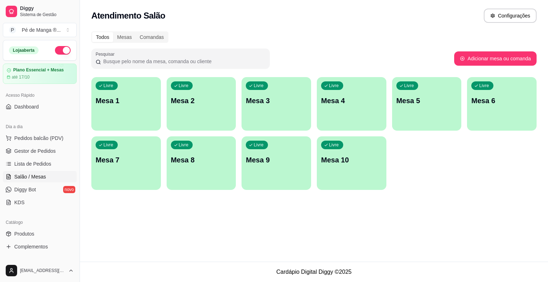
click at [138, 101] on p "Mesa 1" at bounding box center [126, 101] width 61 height 10
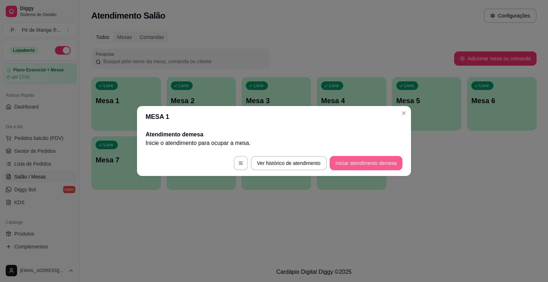
click at [360, 166] on button "Iniciar atendimento de mesa" at bounding box center [366, 163] width 73 height 14
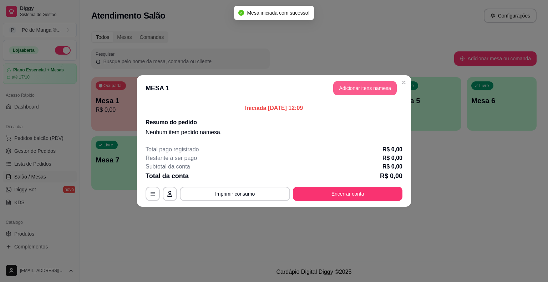
click at [388, 94] on button "Adicionar itens na mesa" at bounding box center [365, 88] width 64 height 14
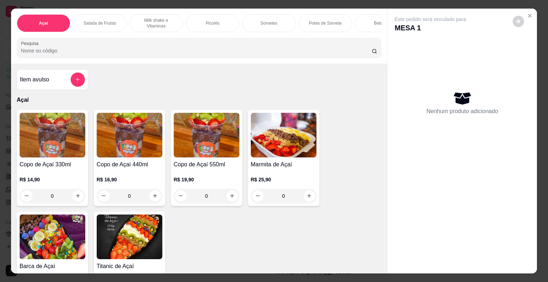
click at [264, 26] on div "Sorvetes" at bounding box center [269, 23] width 54 height 18
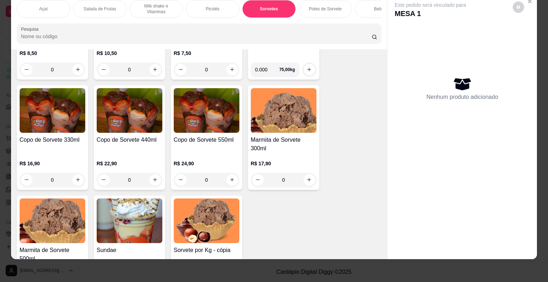
scroll to position [878, 0]
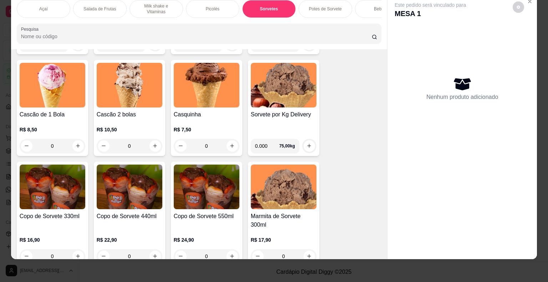
click at [155, 145] on div "0" at bounding box center [130, 146] width 66 height 14
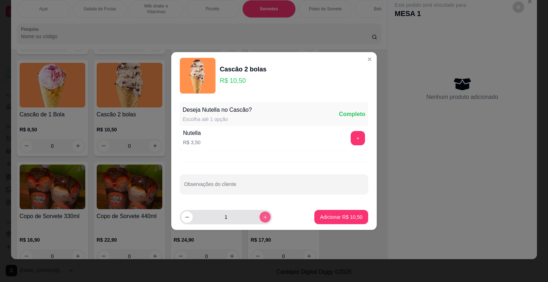
click at [263, 216] on button "increase-product-quantity" at bounding box center [264, 216] width 11 height 11
type input "2"
click at [320, 215] on p "Adicionar R$ 21,00" at bounding box center [341, 216] width 42 height 7
type input "2"
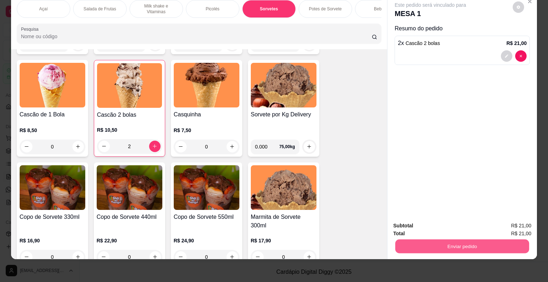
click at [414, 241] on button "Enviar pedido" at bounding box center [462, 246] width 134 height 14
click at [415, 223] on button "Não registrar e enviar pedido" at bounding box center [439, 224] width 74 height 14
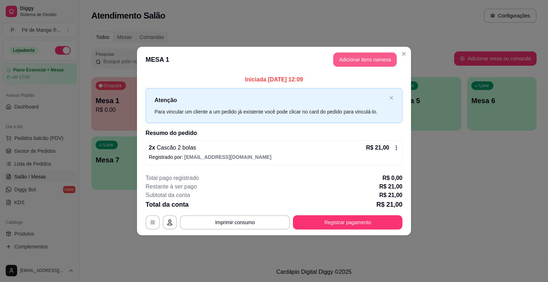
click at [392, 63] on button "Adicionar itens na mesa" at bounding box center [365, 59] width 64 height 14
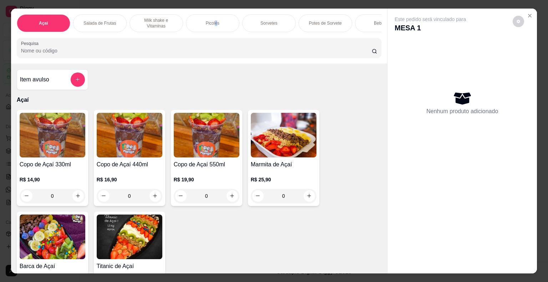
click at [213, 29] on div "Açaí Salada de Frutas Milk shake e Vitaminas Picolés Sorvetes Potes de Sorvete …" at bounding box center [199, 23] width 365 height 18
click at [212, 25] on div "Picolés" at bounding box center [213, 23] width 54 height 18
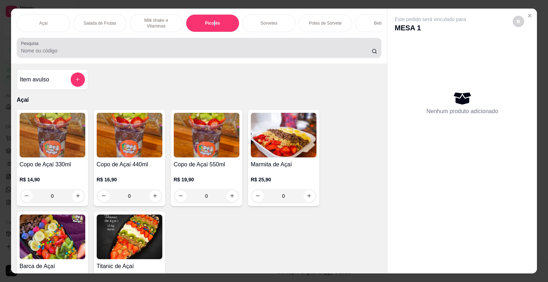
scroll to position [17, 0]
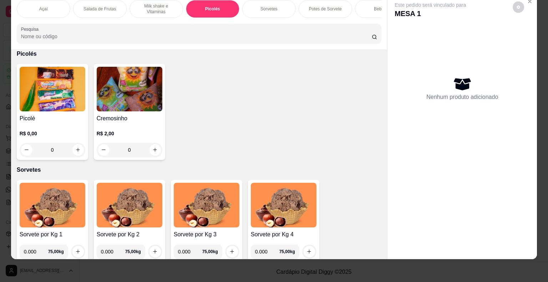
click at [56, 120] on h4 "Picolé" at bounding box center [53, 118] width 66 height 9
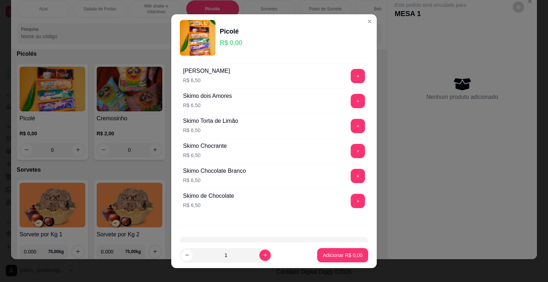
scroll to position [494, 0]
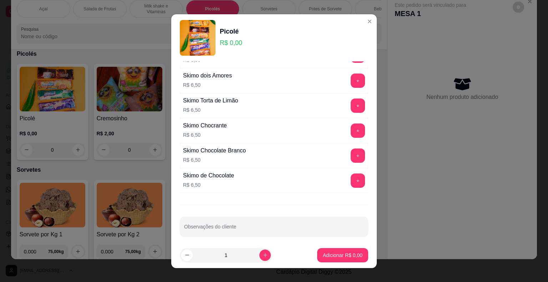
click at [351, 175] on button "+" at bounding box center [358, 180] width 14 height 14
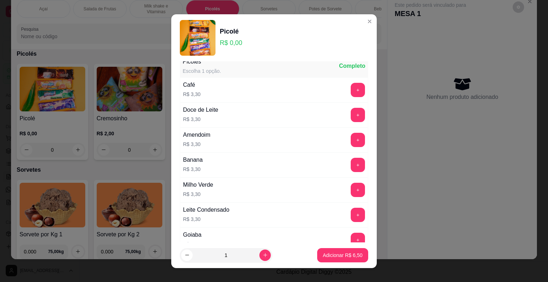
scroll to position [0, 0]
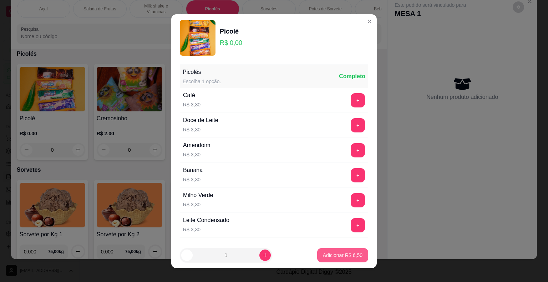
click at [331, 257] on p "Adicionar R$ 6,50" at bounding box center [343, 255] width 40 height 7
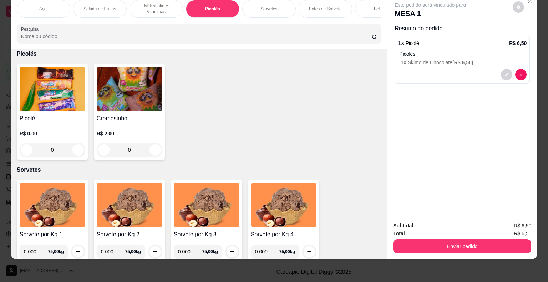
click at [25, 101] on img at bounding box center [53, 89] width 66 height 45
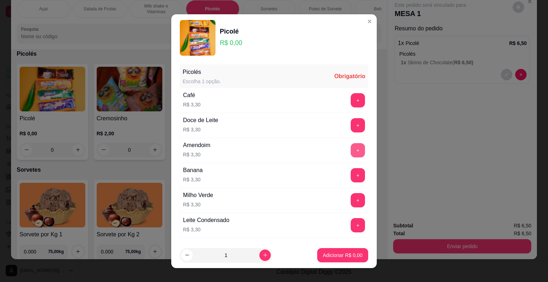
click at [351, 148] on button "+" at bounding box center [358, 150] width 14 height 14
click at [335, 252] on button "Adicionar R$ 3,30" at bounding box center [342, 255] width 51 height 14
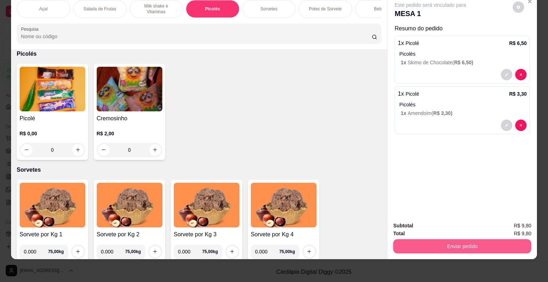
click at [451, 237] on div "Enviar pedido" at bounding box center [462, 245] width 138 height 16
click at [451, 241] on button "Enviar pedido" at bounding box center [462, 246] width 134 height 14
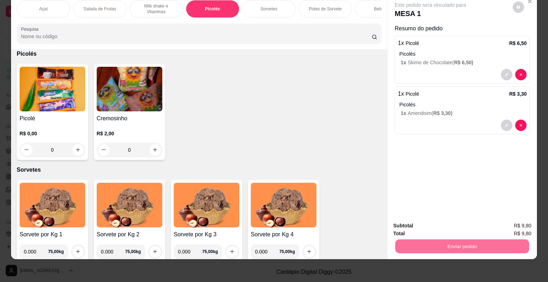
click at [446, 228] on button "Não registrar e enviar pedido" at bounding box center [439, 224] width 74 height 14
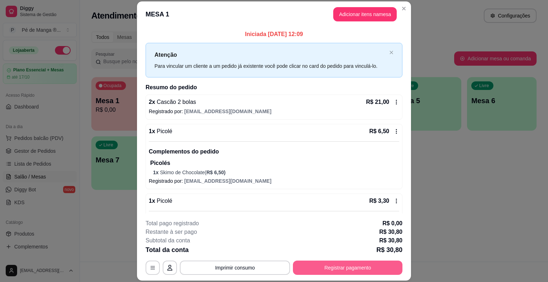
click at [352, 272] on button "Registrar pagamento" at bounding box center [348, 268] width 110 height 14
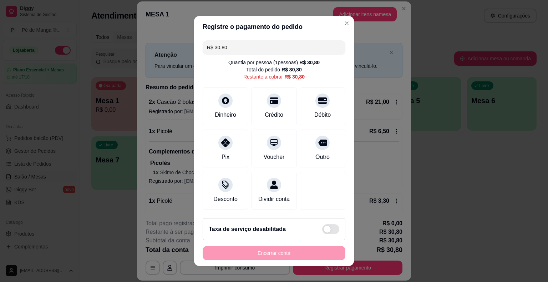
drag, startPoint x: 163, startPoint y: 44, endPoint x: 158, endPoint y: 45, distance: 5.4
click at [156, 46] on div "Registre o pagamento do pedido R$ 30,80 Quantia por pessoa ( 1 pessoas) R$ 30,8…" at bounding box center [274, 141] width 548 height 282
click at [222, 101] on icon at bounding box center [226, 99] width 8 height 8
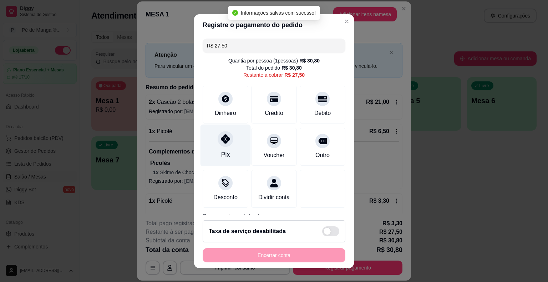
click at [227, 157] on div "Pix" at bounding box center [226, 145] width 50 height 42
type input "R$ 0,00"
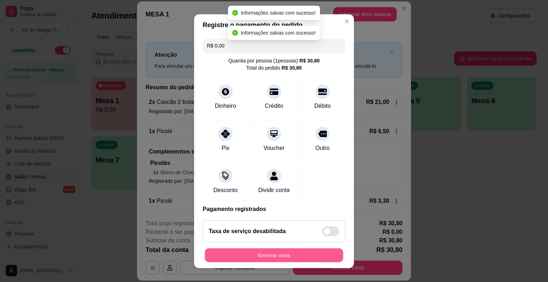
click at [258, 252] on button "Encerrar conta" at bounding box center [274, 255] width 138 height 14
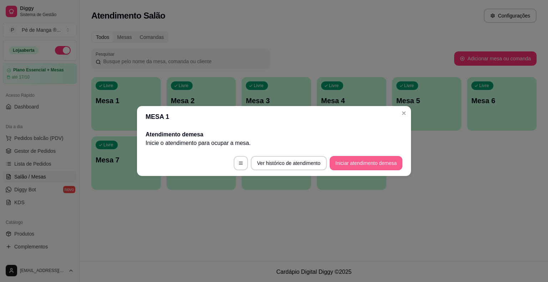
click at [349, 161] on button "Iniciar atendimento de mesa" at bounding box center [366, 163] width 73 height 14
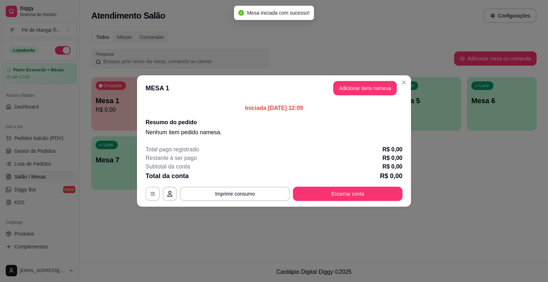
click at [367, 81] on header "MESA 1 Adicionar itens na mesa" at bounding box center [274, 88] width 274 height 26
click at [367, 85] on button "Adicionar itens na mesa" at bounding box center [365, 88] width 64 height 14
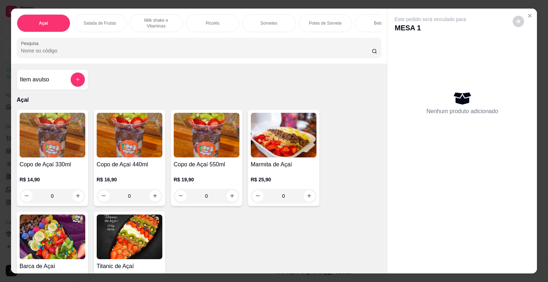
click at [226, 21] on div "Picolés" at bounding box center [213, 23] width 54 height 18
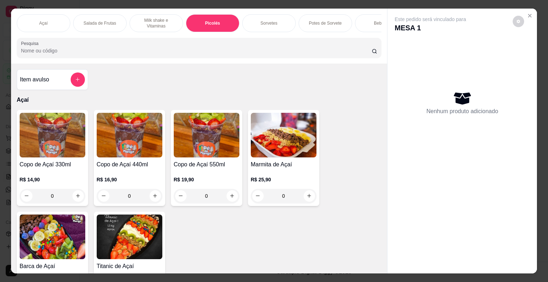
scroll to position [17, 0]
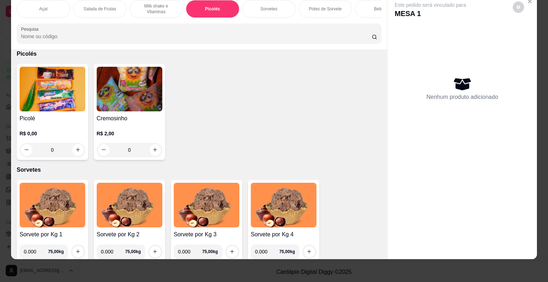
click at [71, 121] on h4 "Picolé" at bounding box center [53, 118] width 66 height 9
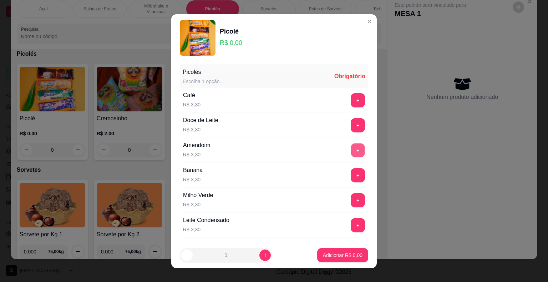
click at [351, 148] on button "+" at bounding box center [358, 150] width 14 height 14
click at [351, 150] on button "+" at bounding box center [358, 150] width 14 height 14
click at [351, 149] on button "+" at bounding box center [358, 150] width 14 height 14
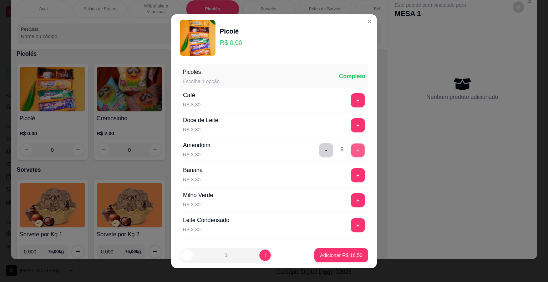
click at [351, 149] on button "+" at bounding box center [358, 150] width 14 height 14
click at [341, 253] on p "Adicionar R$ 29,70" at bounding box center [341, 255] width 42 height 7
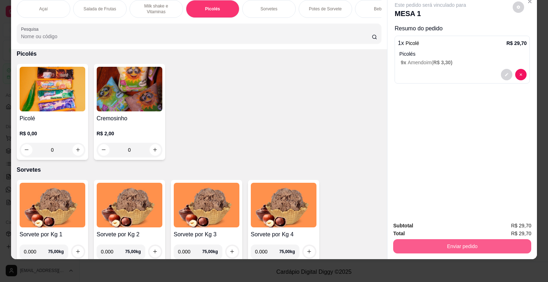
click at [422, 241] on button "Enviar pedido" at bounding box center [462, 246] width 138 height 14
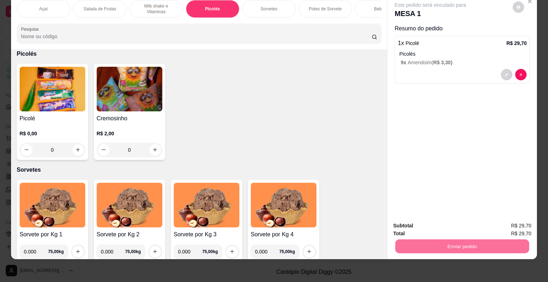
click at [419, 221] on button "Não registrar e enviar pedido" at bounding box center [439, 224] width 74 height 14
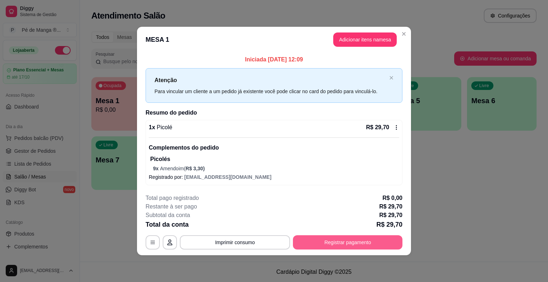
click at [343, 242] on button "Registrar pagamento" at bounding box center [348, 242] width 110 height 14
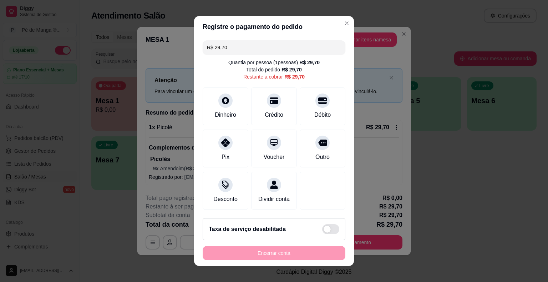
drag, startPoint x: 234, startPoint y: 51, endPoint x: 197, endPoint y: 46, distance: 37.8
click at [194, 46] on div "R$ 29,70 Quantia por pessoa ( 1 pessoas) R$ 29,70 Total do pedido R$ 29,70 Rest…" at bounding box center [274, 124] width 160 height 175
click at [234, 114] on div "Dinheiro" at bounding box center [226, 105] width 50 height 42
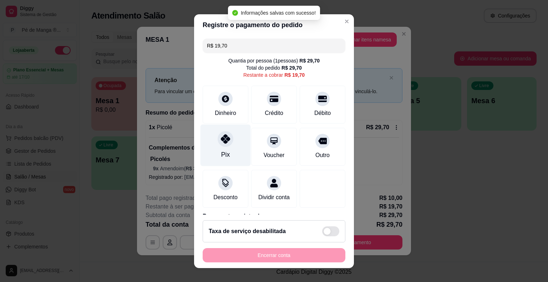
click at [221, 146] on div "Pix" at bounding box center [226, 145] width 50 height 42
type input "R$ 0,00"
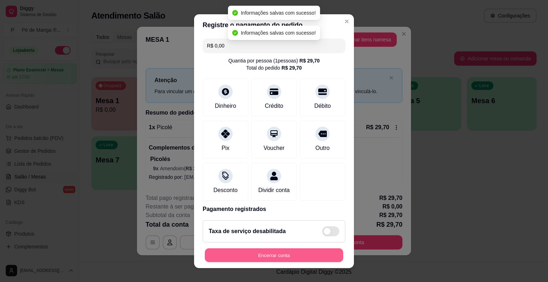
click at [277, 262] on button "Encerrar conta" at bounding box center [274, 255] width 138 height 14
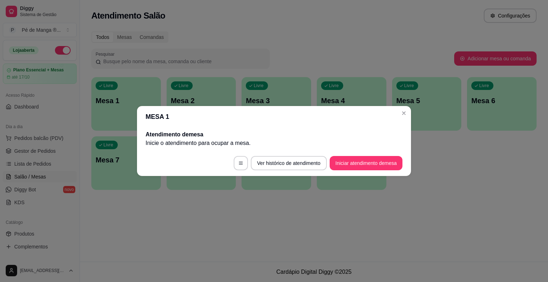
click at [400, 118] on header "MESA 1" at bounding box center [274, 116] width 274 height 21
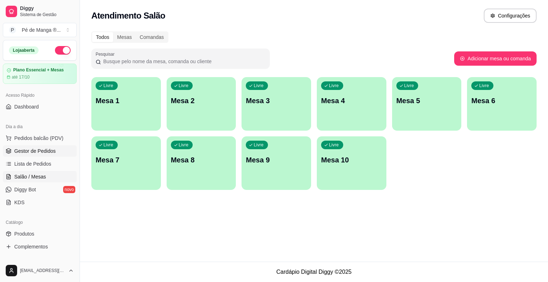
click at [40, 149] on span "Gestor de Pedidos" at bounding box center [34, 150] width 41 height 7
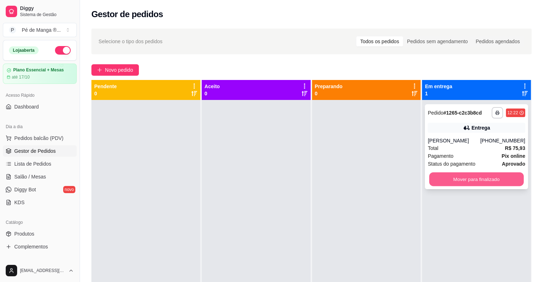
click at [473, 182] on button "Mover para finalizado" at bounding box center [476, 179] width 95 height 14
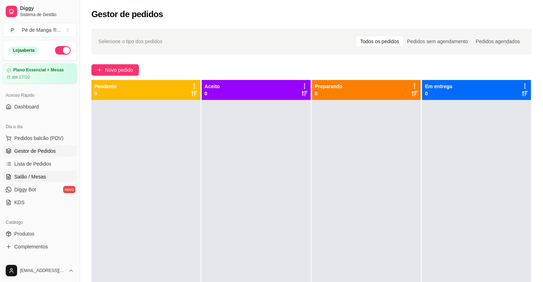
click at [36, 175] on span "Salão / Mesas" at bounding box center [30, 176] width 32 height 7
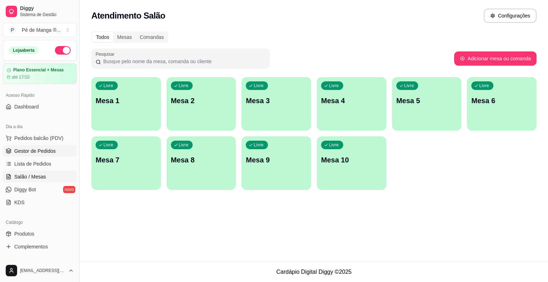
click at [40, 152] on span "Gestor de Pedidos" at bounding box center [34, 150] width 41 height 7
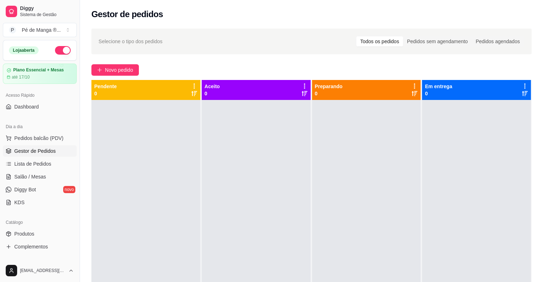
click at [40, 170] on ul "Pedidos balcão (PDV) Gestor de Pedidos Lista de Pedidos Salão / Mesas Diggy Bot…" at bounding box center [40, 170] width 74 height 76
click at [38, 177] on span "Salão / Mesas" at bounding box center [30, 176] width 32 height 7
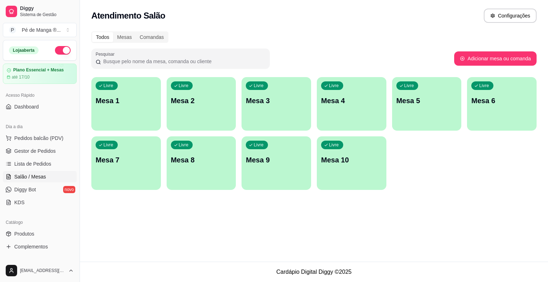
click at [123, 123] on div "button" at bounding box center [126, 126] width 70 height 9
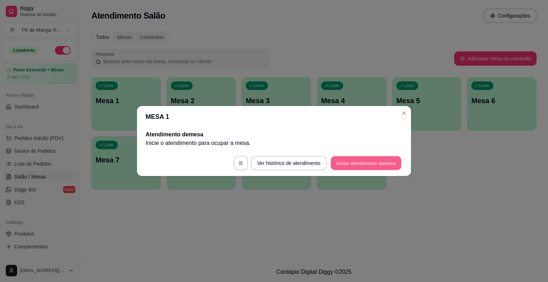
click at [358, 161] on button "Iniciar atendimento de mesa" at bounding box center [366, 163] width 71 height 14
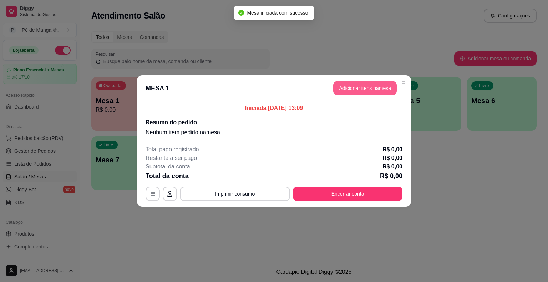
click at [357, 85] on button "Adicionar itens na mesa" at bounding box center [365, 88] width 64 height 14
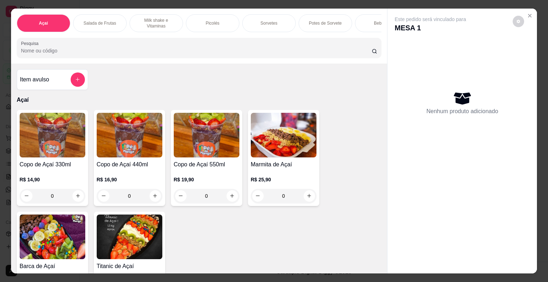
click at [75, 197] on div "0" at bounding box center [53, 196] width 66 height 14
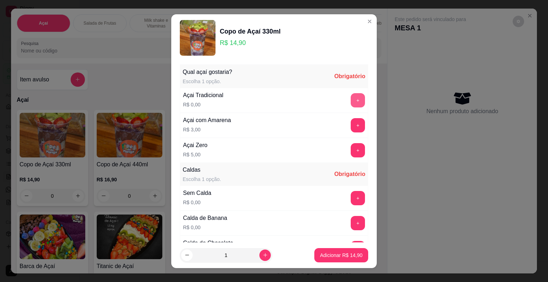
click at [351, 102] on button "+" at bounding box center [358, 100] width 14 height 14
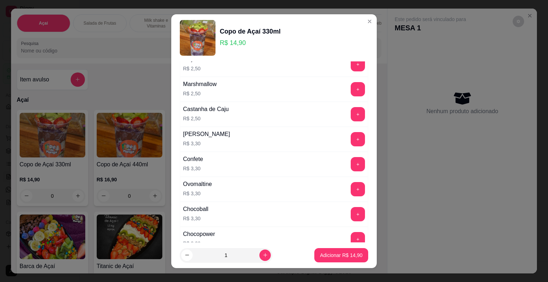
scroll to position [607, 0]
click at [351, 185] on button "+" at bounding box center [358, 189] width 14 height 14
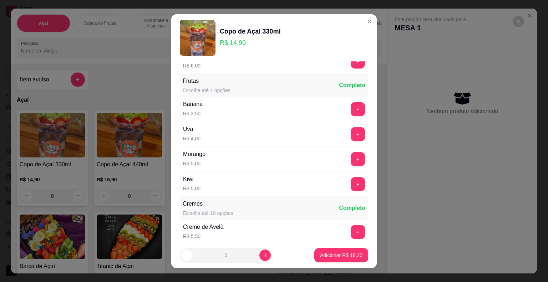
scroll to position [892, 0]
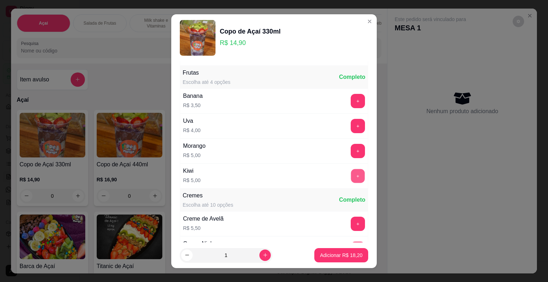
click at [351, 169] on button "+" at bounding box center [358, 176] width 14 height 14
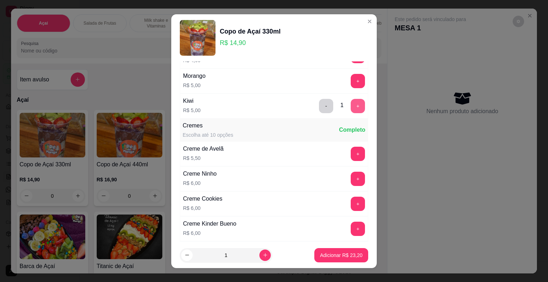
scroll to position [964, 0]
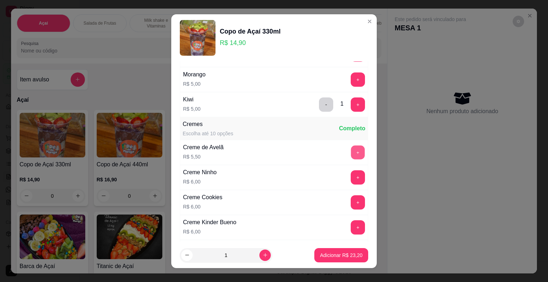
click at [351, 146] on button "+" at bounding box center [358, 152] width 14 height 14
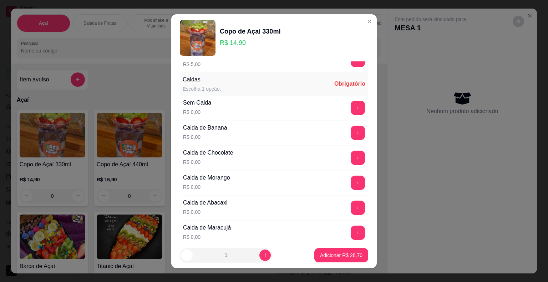
scroll to position [0, 0]
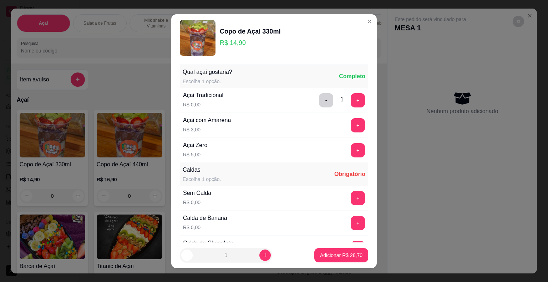
click at [344, 190] on div "Sem Calda R$ 0,00 +" at bounding box center [274, 198] width 188 height 25
click at [351, 192] on button "+" at bounding box center [358, 198] width 14 height 14
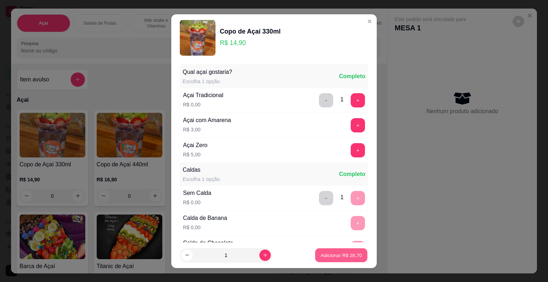
click at [340, 256] on p "Adicionar R$ 28,70" at bounding box center [341, 255] width 41 height 7
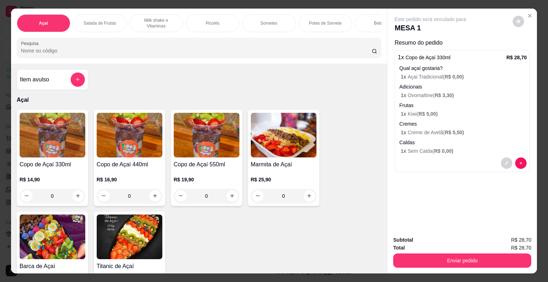
click at [78, 197] on div "0" at bounding box center [53, 196] width 66 height 14
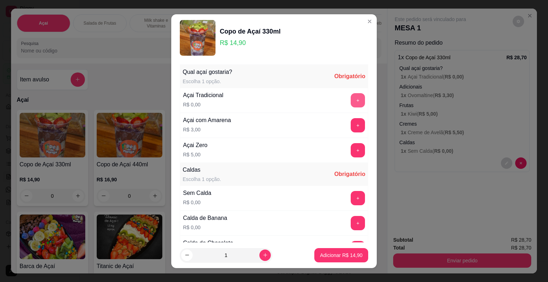
click at [351, 99] on button "+" at bounding box center [358, 100] width 14 height 14
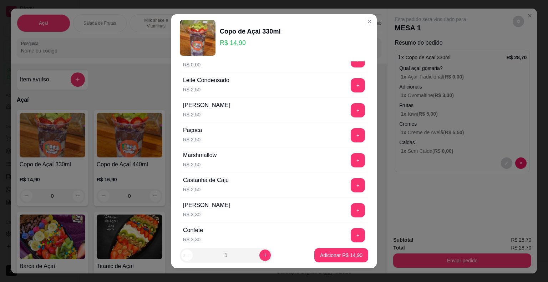
scroll to position [607, 0]
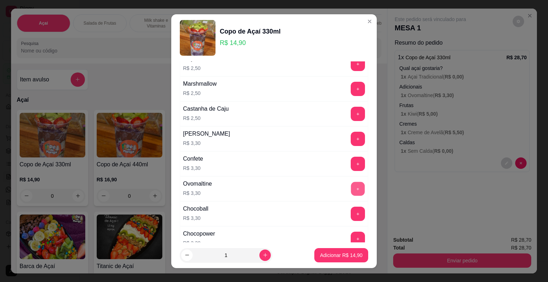
click at [351, 183] on button "+" at bounding box center [358, 189] width 14 height 14
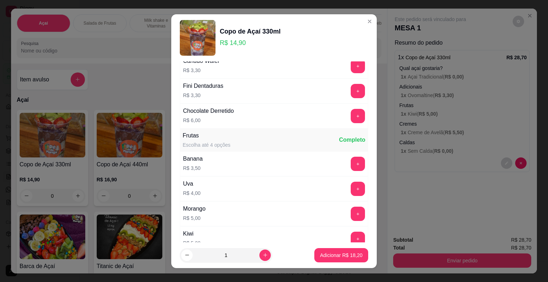
scroll to position [904, 0]
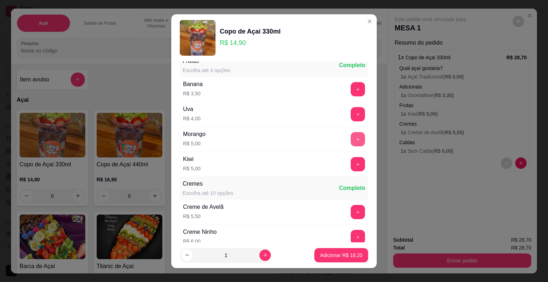
click at [351, 132] on button "+" at bounding box center [358, 139] width 14 height 14
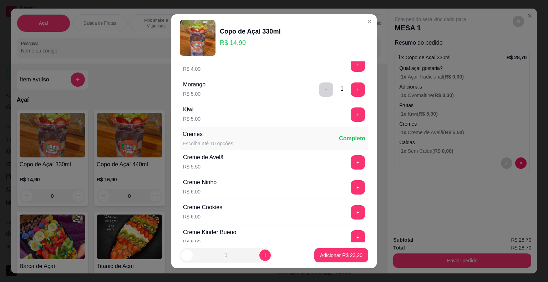
scroll to position [1011, 0]
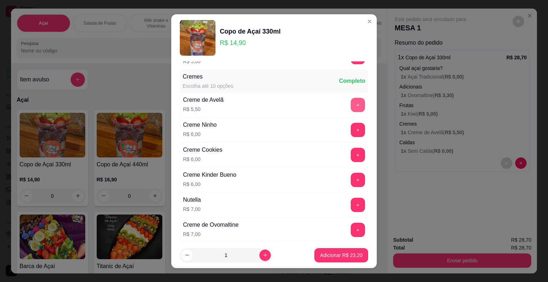
click at [351, 98] on button "+" at bounding box center [358, 105] width 14 height 14
click at [259, 252] on button "increase-product-quantity" at bounding box center [264, 254] width 11 height 11
type input "2"
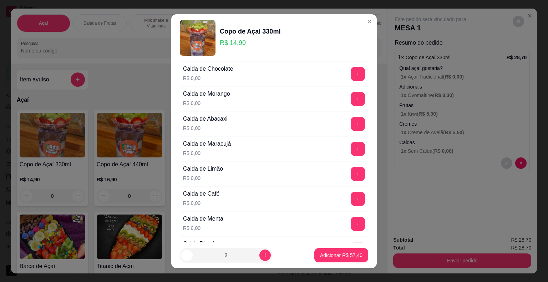
scroll to position [119, 0]
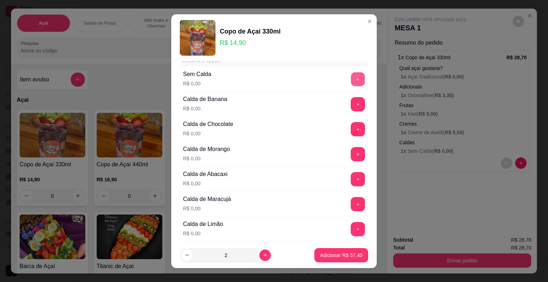
click at [351, 75] on button "+" at bounding box center [358, 79] width 14 height 14
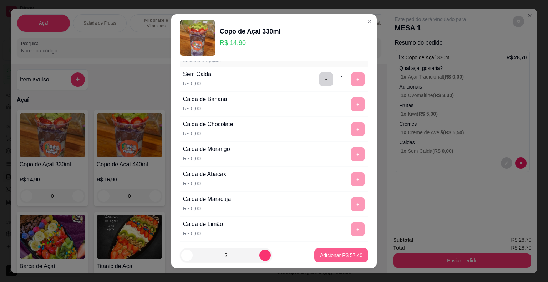
click at [333, 253] on p "Adicionar R$ 57,40" at bounding box center [341, 255] width 42 height 7
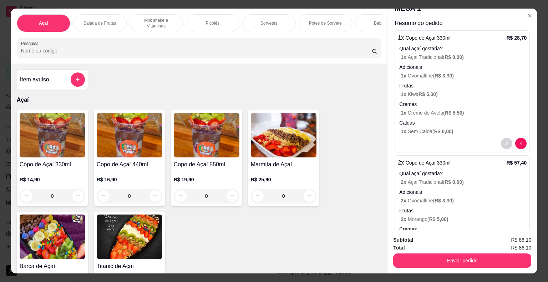
scroll to position [0, 0]
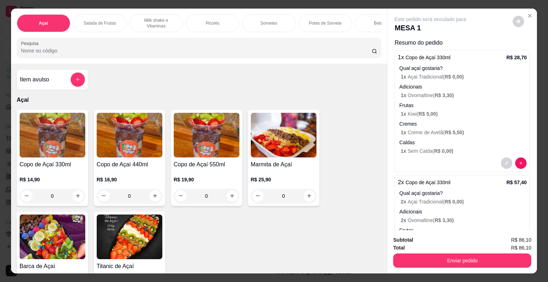
click at [454, 121] on p "Cremes" at bounding box center [462, 123] width 127 height 7
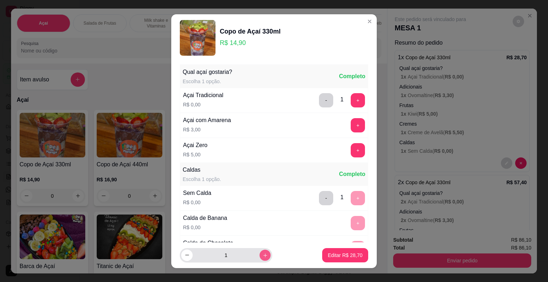
click at [263, 258] on icon "increase-product-quantity" at bounding box center [265, 254] width 5 height 5
type input "2"
click at [342, 256] on p "Editar R$ 57,40" at bounding box center [345, 255] width 34 height 7
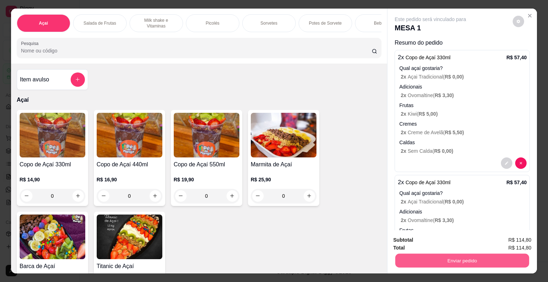
click at [437, 258] on button "Enviar pedido" at bounding box center [462, 261] width 134 height 14
click at [430, 239] on button "Não registrar e enviar pedido" at bounding box center [439, 241] width 74 height 14
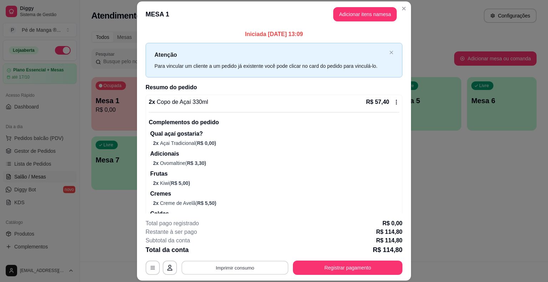
click at [244, 266] on button "Imprimir consumo" at bounding box center [235, 268] width 107 height 14
click at [243, 252] on button "IMPRESSORA" at bounding box center [235, 251] width 50 height 11
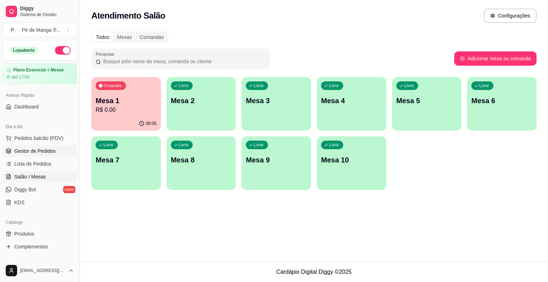
click at [39, 151] on span "Gestor de Pedidos" at bounding box center [34, 150] width 41 height 7
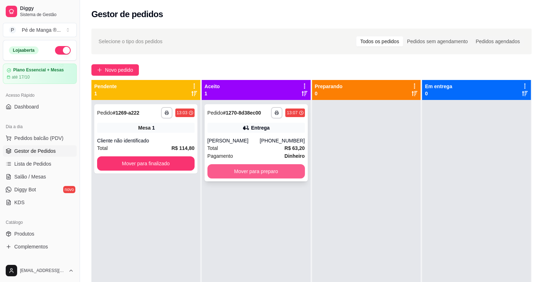
click at [257, 169] on button "Mover para preparo" at bounding box center [255, 171] width 97 height 14
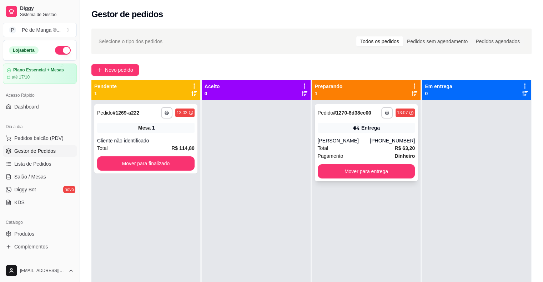
click at [355, 142] on div "[PERSON_NAME]" at bounding box center [344, 140] width 52 height 7
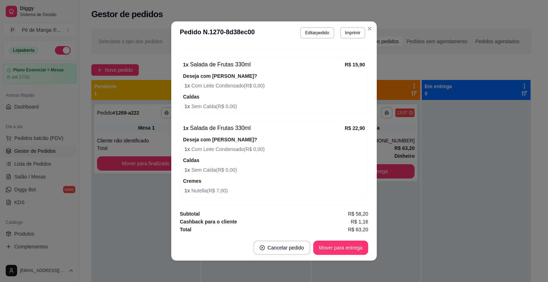
scroll to position [1, 0]
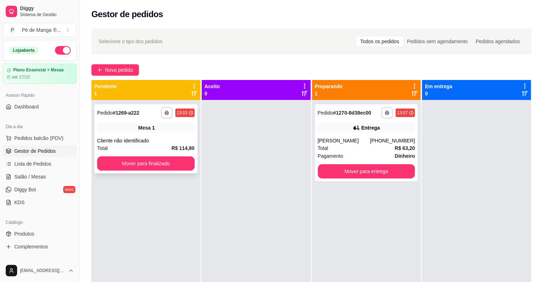
click at [142, 140] on div "Cliente não identificado" at bounding box center [145, 140] width 97 height 7
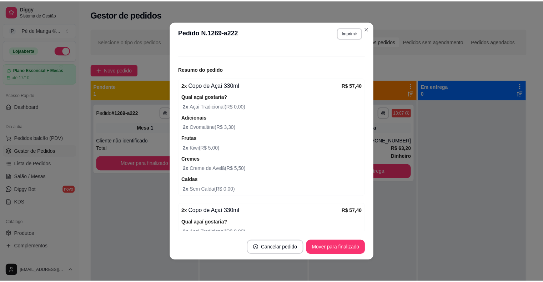
scroll to position [71, 0]
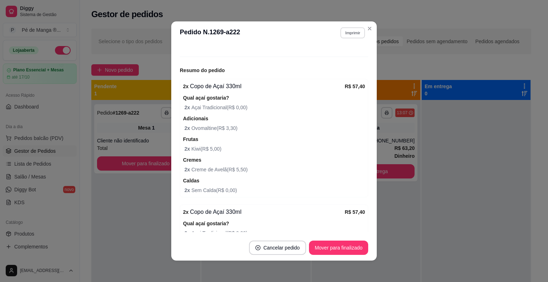
click at [347, 35] on button "Imprimir" at bounding box center [352, 32] width 25 height 11
click at [349, 54] on button "IMPRESSORA" at bounding box center [337, 57] width 50 height 11
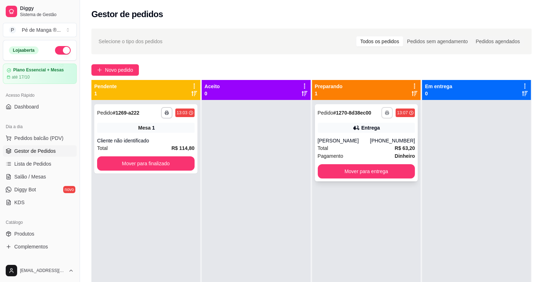
click at [383, 110] on button "button" at bounding box center [386, 112] width 11 height 11
click at [373, 137] on button "IMPRESSORA" at bounding box center [364, 137] width 50 height 11
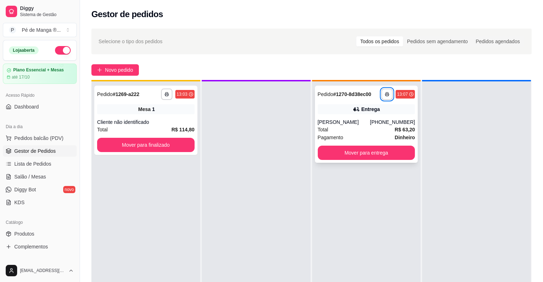
scroll to position [20, 0]
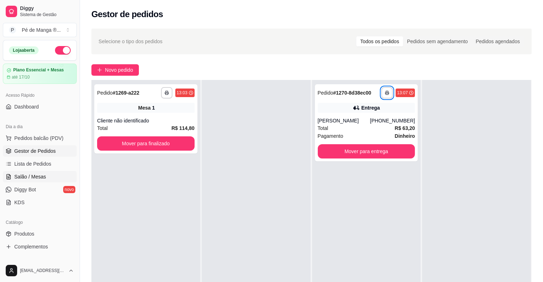
drag, startPoint x: 374, startPoint y: 134, endPoint x: 44, endPoint y: 172, distance: 331.9
click at [44, 172] on link "Salão / Mesas" at bounding box center [40, 176] width 74 height 11
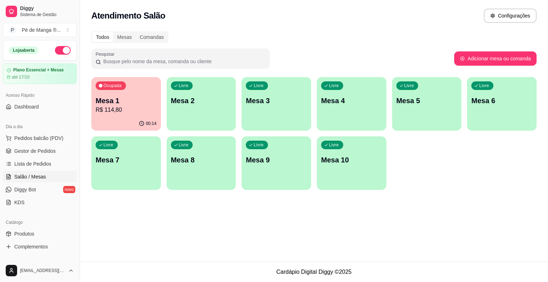
click at [205, 104] on p "Mesa 2" at bounding box center [201, 101] width 61 height 10
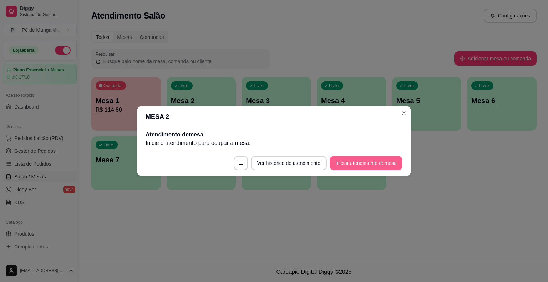
click at [354, 168] on button "Iniciar atendimento de mesa" at bounding box center [366, 163] width 73 height 14
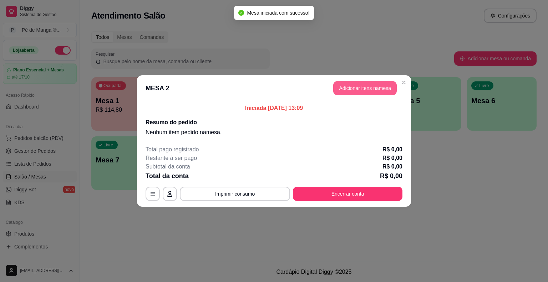
click at [351, 93] on button "Adicionar itens na mesa" at bounding box center [365, 88] width 64 height 14
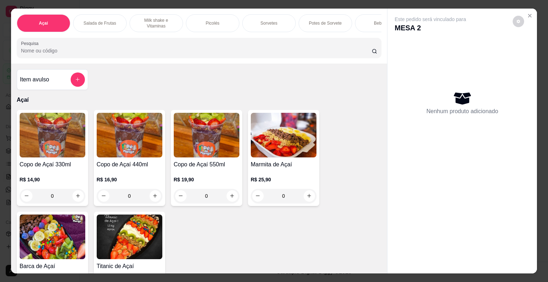
click at [94, 53] on input "Pesquisa" at bounding box center [196, 50] width 351 height 7
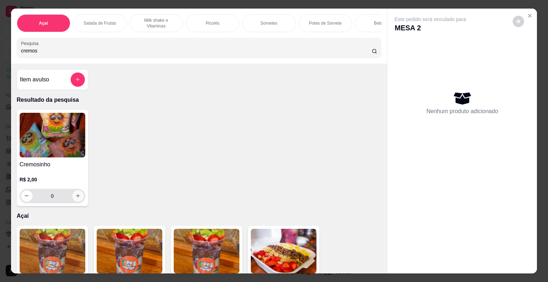
type input "cremos"
click at [78, 201] on button "increase-product-quantity" at bounding box center [77, 195] width 11 height 11
type input "1"
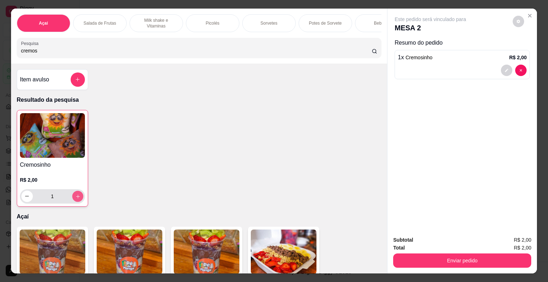
click at [77, 201] on button "increase-product-quantity" at bounding box center [77, 196] width 11 height 11
type input "2"
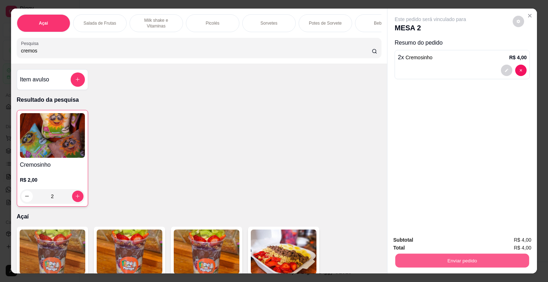
click at [442, 262] on button "Enviar pedido" at bounding box center [462, 261] width 134 height 14
click at [427, 237] on button "Não registrar e enviar pedido" at bounding box center [439, 240] width 72 height 13
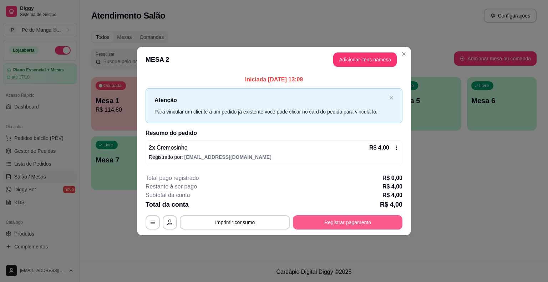
click at [323, 225] on button "Registrar pagamento" at bounding box center [348, 222] width 110 height 14
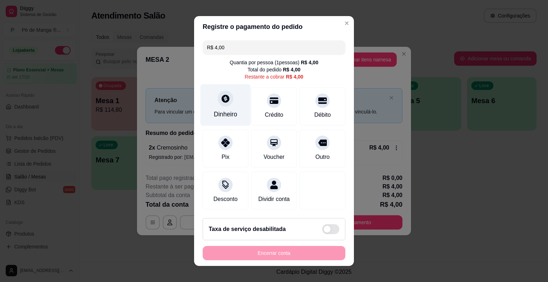
click at [229, 115] on div "Dinheiro" at bounding box center [226, 114] width 24 height 9
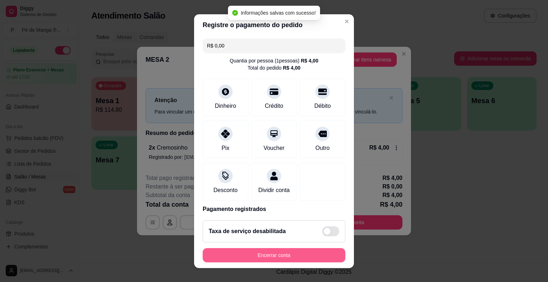
type input "R$ 0,00"
click at [321, 259] on button "Encerrar conta" at bounding box center [274, 255] width 143 height 14
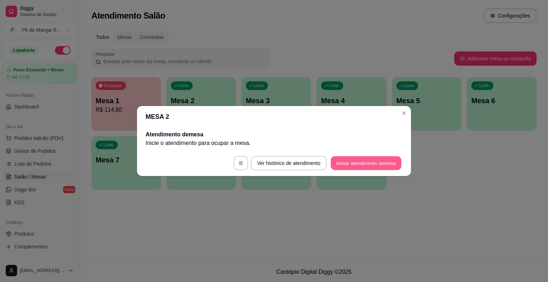
click at [380, 168] on button "Iniciar atendimento de mesa" at bounding box center [366, 163] width 71 height 14
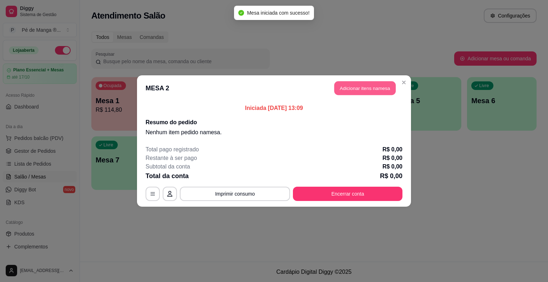
click at [371, 89] on button "Adicionar itens na mesa" at bounding box center [364, 88] width 61 height 14
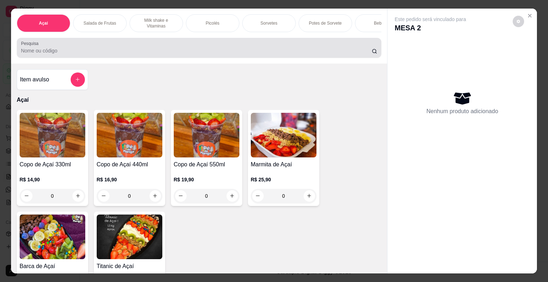
click at [129, 46] on div at bounding box center [199, 48] width 357 height 14
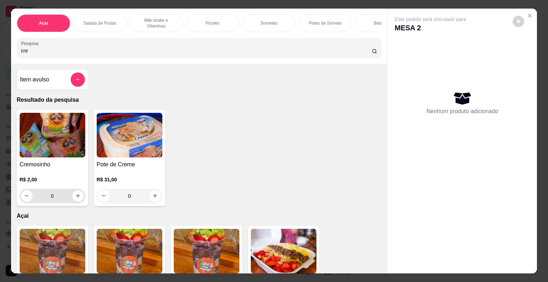
type input "cre"
click at [75, 198] on icon "increase-product-quantity" at bounding box center [77, 195] width 5 height 5
type input "1"
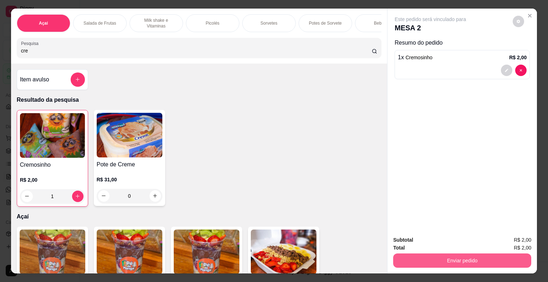
click at [449, 260] on button "Enviar pedido" at bounding box center [462, 260] width 138 height 14
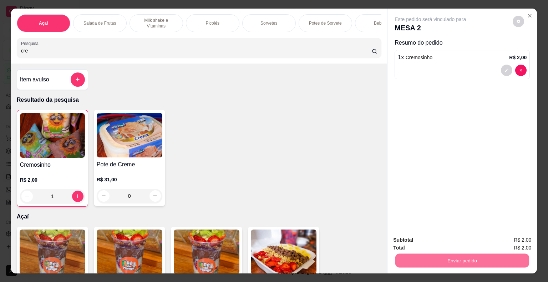
click at [410, 242] on button "Não registrar e enviar pedido" at bounding box center [439, 240] width 72 height 13
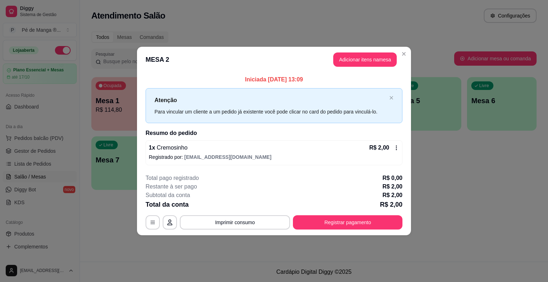
click at [330, 228] on button "Registrar pagamento" at bounding box center [348, 222] width 110 height 14
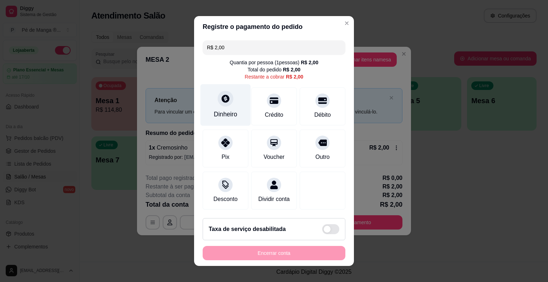
click at [218, 110] on div "Dinheiro" at bounding box center [226, 105] width 50 height 42
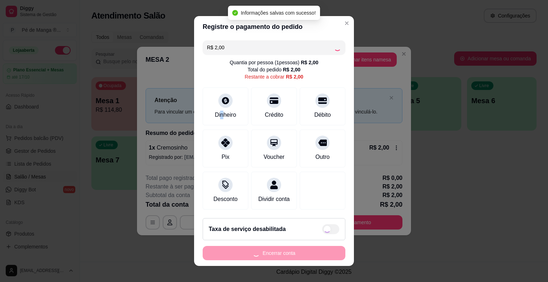
type input "R$ 0,00"
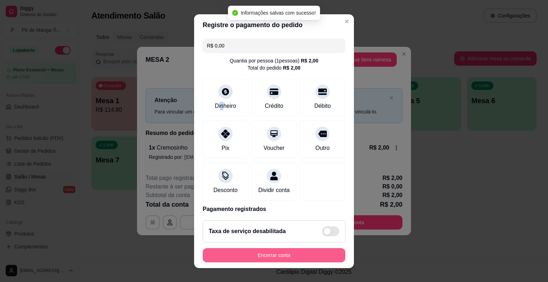
click at [297, 256] on button "Encerrar conta" at bounding box center [274, 255] width 143 height 14
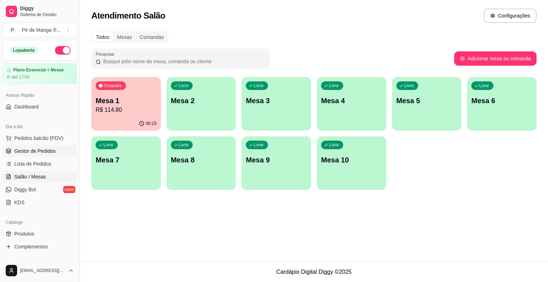
click at [29, 149] on span "Gestor de Pedidos" at bounding box center [34, 150] width 41 height 7
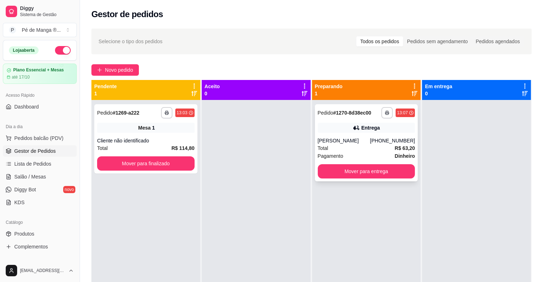
click at [375, 154] on div "Pagamento Dinheiro" at bounding box center [366, 156] width 97 height 8
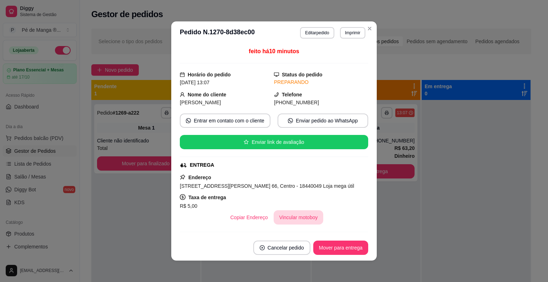
click at [292, 222] on button "Vincular motoboy" at bounding box center [299, 217] width 50 height 14
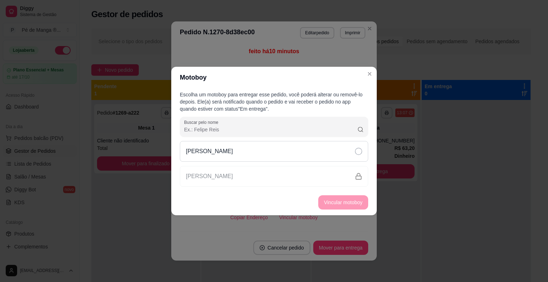
click at [323, 152] on div "[PERSON_NAME]" at bounding box center [274, 151] width 188 height 21
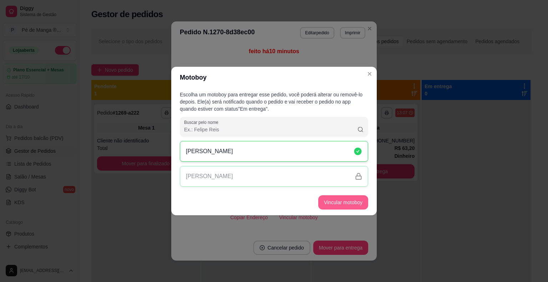
click at [341, 204] on button "Vincular motoboy" at bounding box center [343, 202] width 50 height 14
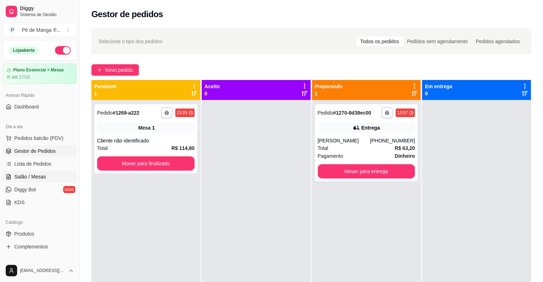
click at [66, 181] on link "Salão / Mesas" at bounding box center [40, 176] width 74 height 11
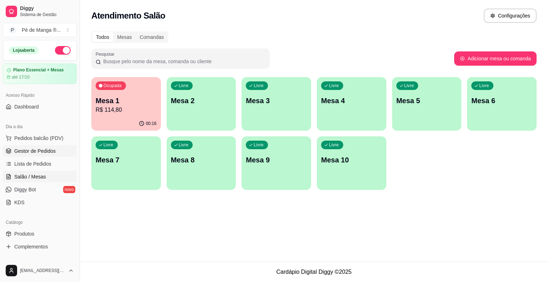
click at [58, 151] on link "Gestor de Pedidos" at bounding box center [40, 150] width 74 height 11
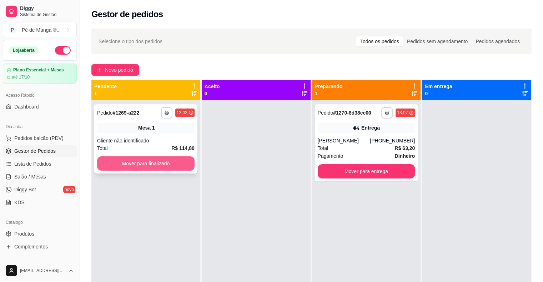
click at [133, 168] on button "Mover para finalizado" at bounding box center [145, 163] width 97 height 14
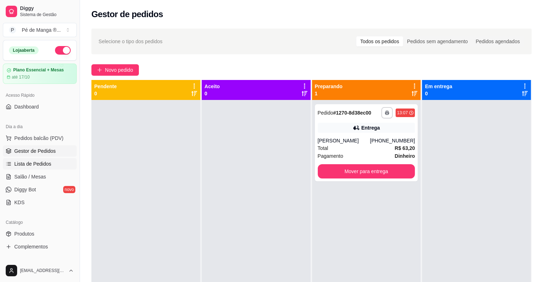
click at [52, 166] on link "Lista de Pedidos" at bounding box center [40, 163] width 74 height 11
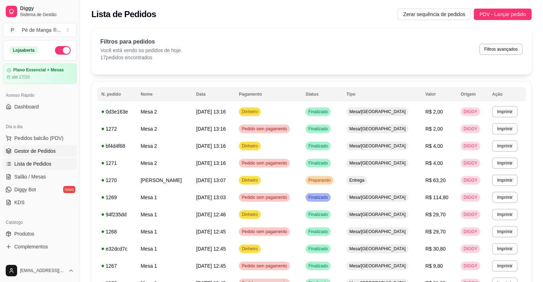
click at [48, 149] on span "Gestor de Pedidos" at bounding box center [34, 150] width 41 height 7
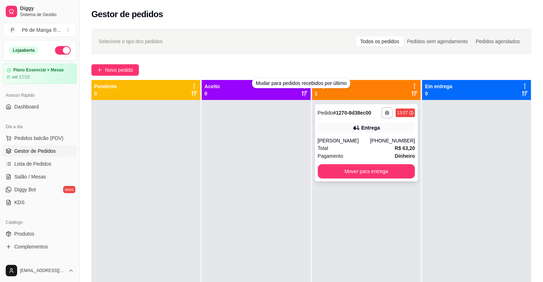
click at [346, 135] on div "**********" at bounding box center [366, 142] width 103 height 77
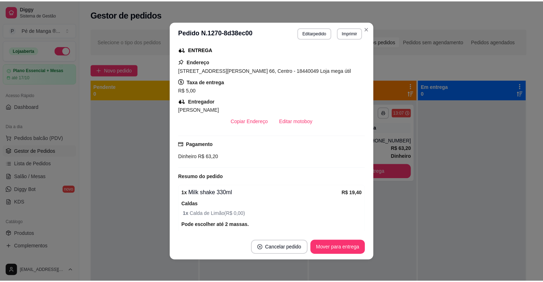
scroll to position [143, 0]
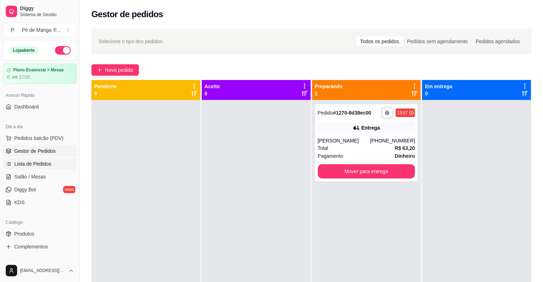
click at [45, 163] on span "Lista de Pedidos" at bounding box center [32, 163] width 37 height 7
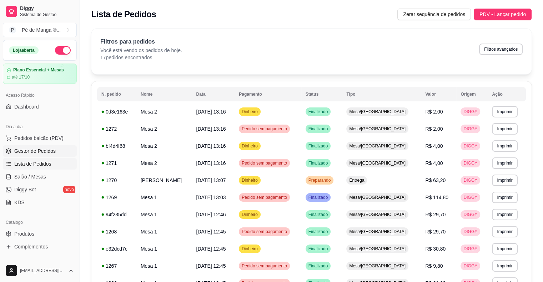
click at [39, 149] on span "Gestor de Pedidos" at bounding box center [34, 150] width 41 height 7
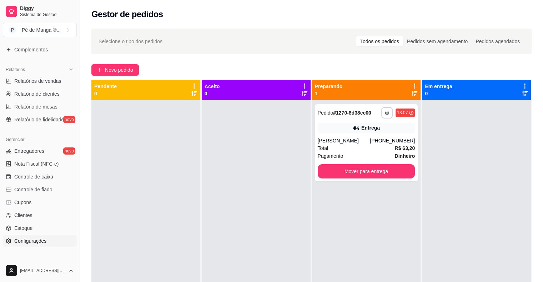
scroll to position [214, 0]
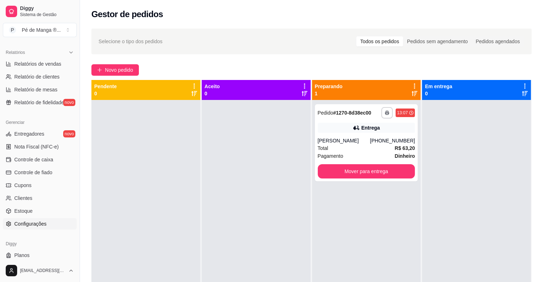
click at [49, 225] on link "Configurações" at bounding box center [40, 223] width 74 height 11
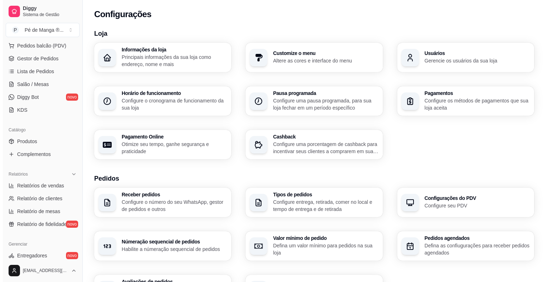
scroll to position [89, 0]
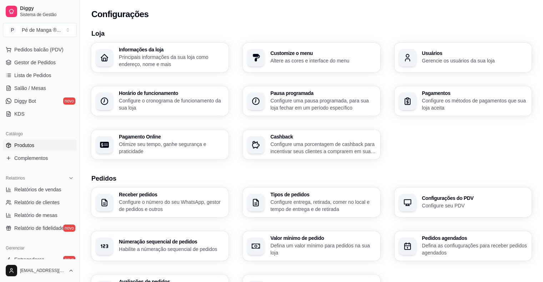
click at [53, 141] on link "Produtos" at bounding box center [40, 145] width 74 height 11
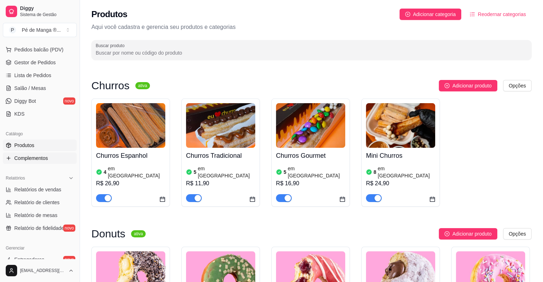
click at [49, 155] on link "Complementos" at bounding box center [40, 157] width 74 height 11
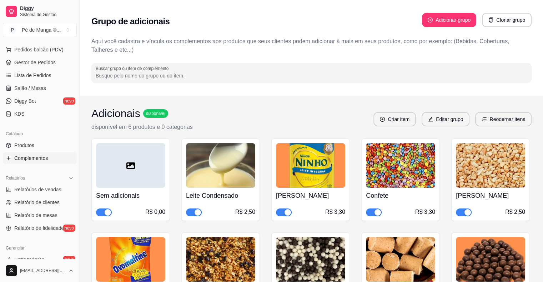
click at [222, 79] on input "Buscar grupo ou item de complemento" at bounding box center [312, 75] width 432 height 7
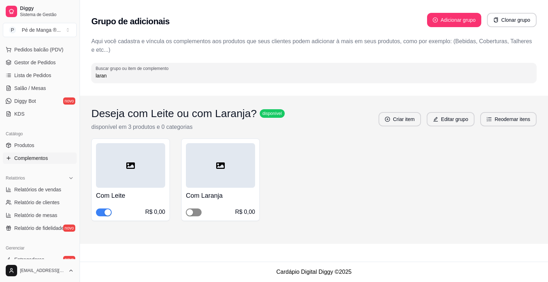
type input "laran"
click at [197, 213] on span "button" at bounding box center [194, 212] width 16 height 8
click at [283, 77] on input "laran" at bounding box center [314, 75] width 437 height 7
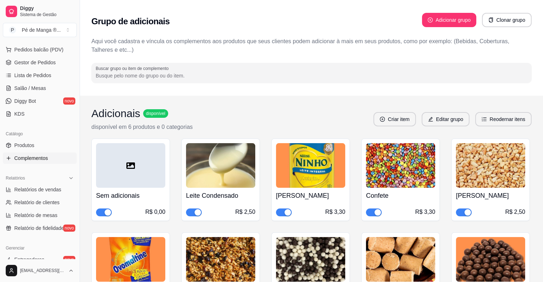
drag, startPoint x: 310, startPoint y: 168, endPoint x: 334, endPoint y: 235, distance: 71.6
click at [54, 88] on link "Salão / Mesas" at bounding box center [40, 87] width 74 height 11
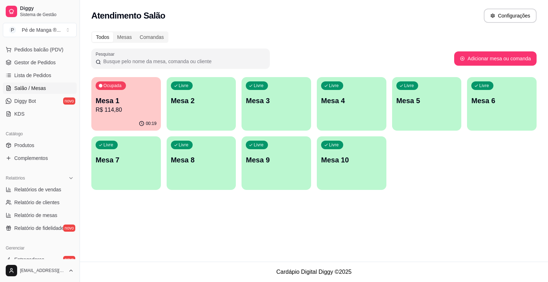
click at [111, 101] on p "Mesa 1" at bounding box center [126, 101] width 61 height 10
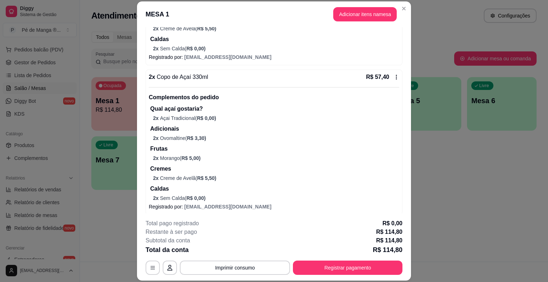
scroll to position [178, 0]
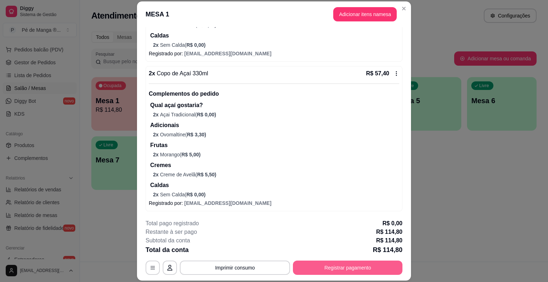
click at [319, 268] on button "Registrar pagamento" at bounding box center [348, 268] width 110 height 14
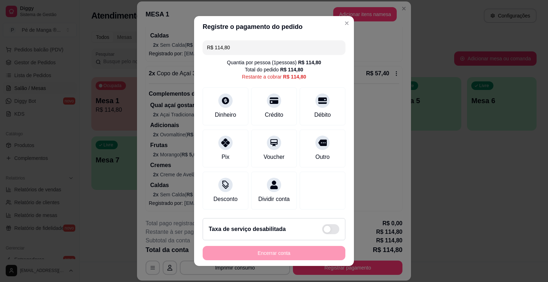
drag, startPoint x: 238, startPoint y: 47, endPoint x: 188, endPoint y: 68, distance: 53.4
click at [188, 67] on div "Registre o pagamento do pedido R$ 114,80 Quantia por pessoa ( 1 pessoas) R$ 114…" at bounding box center [274, 141] width 548 height 282
click at [222, 112] on div "Dinheiro" at bounding box center [226, 114] width 24 height 9
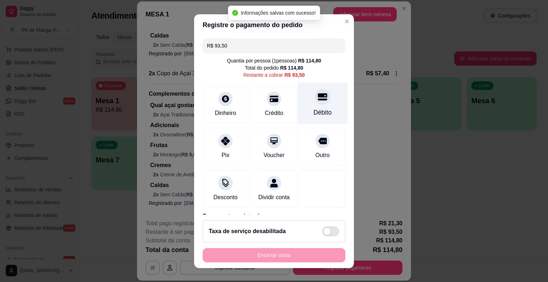
click at [318, 99] on icon at bounding box center [322, 96] width 9 height 7
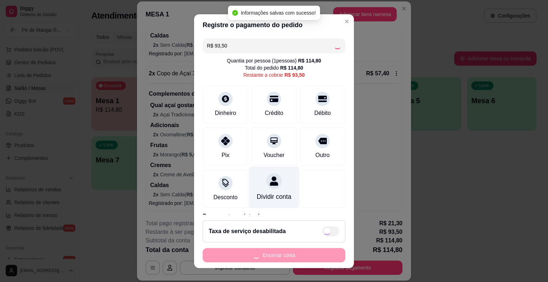
type input "R$ 0,00"
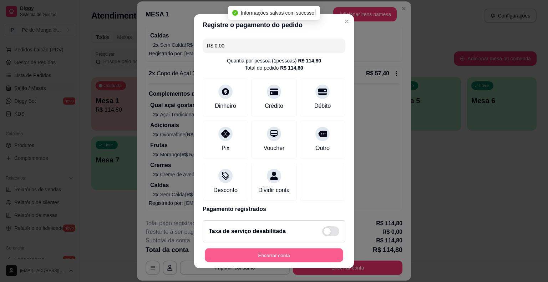
click at [273, 252] on button "Encerrar conta" at bounding box center [274, 255] width 138 height 14
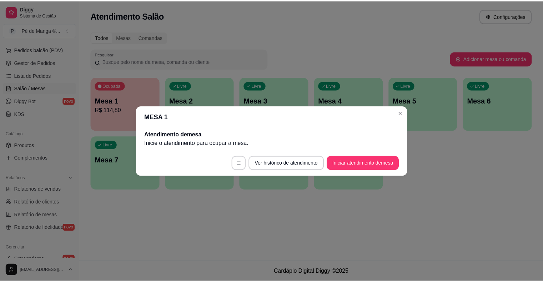
scroll to position [0, 0]
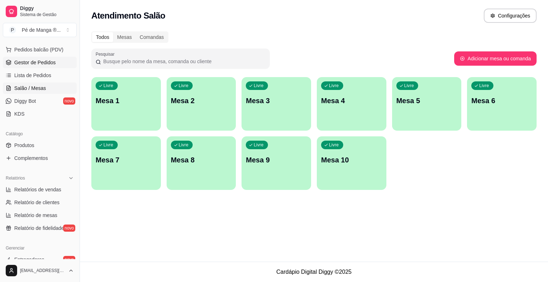
click at [55, 60] on link "Gestor de Pedidos" at bounding box center [40, 62] width 74 height 11
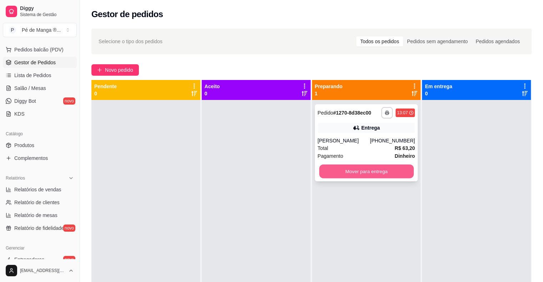
click at [358, 168] on button "Mover para entrega" at bounding box center [366, 172] width 95 height 14
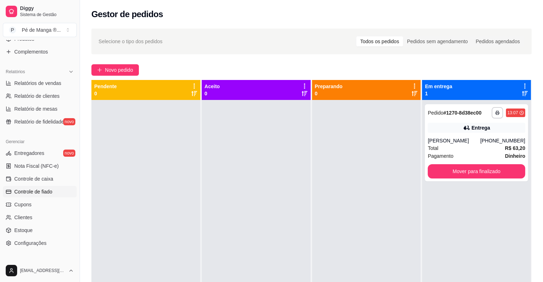
scroll to position [196, 0]
click at [49, 227] on link "Estoque" at bounding box center [40, 229] width 74 height 11
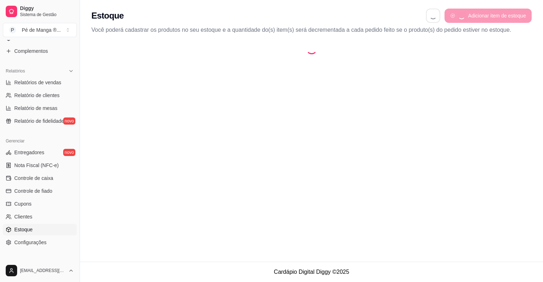
select select "QUANTITY_ORDER"
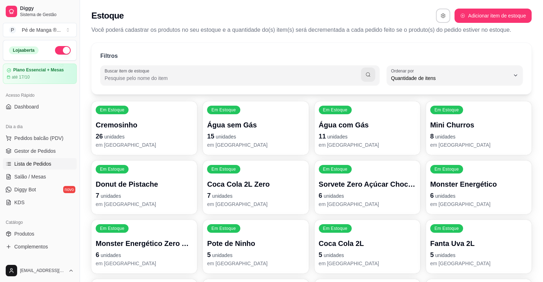
click at [35, 165] on span "Lista de Pedidos" at bounding box center [32, 163] width 37 height 7
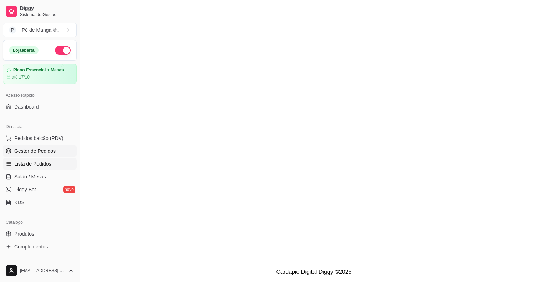
click at [40, 149] on span "Gestor de Pedidos" at bounding box center [34, 150] width 41 height 7
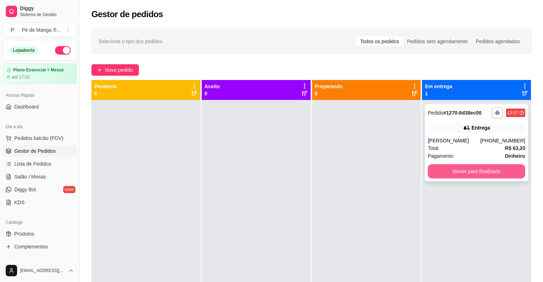
click at [456, 170] on button "Mover para finalizado" at bounding box center [476, 171] width 97 height 14
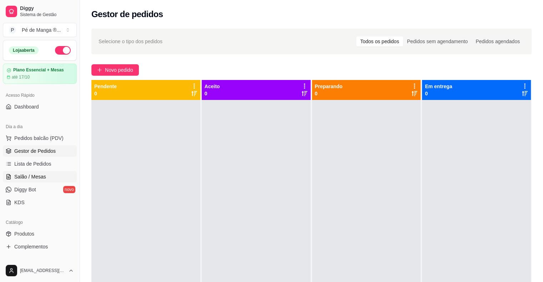
click at [59, 178] on link "Salão / Mesas" at bounding box center [40, 176] width 74 height 11
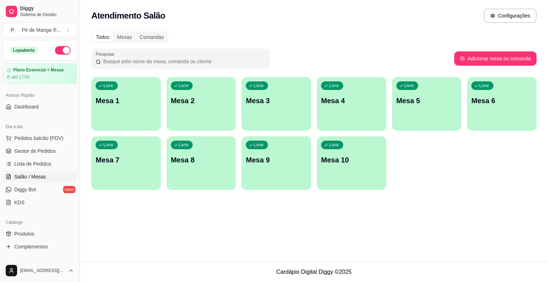
click at [141, 115] on div "Livre Mesa 1" at bounding box center [126, 99] width 70 height 45
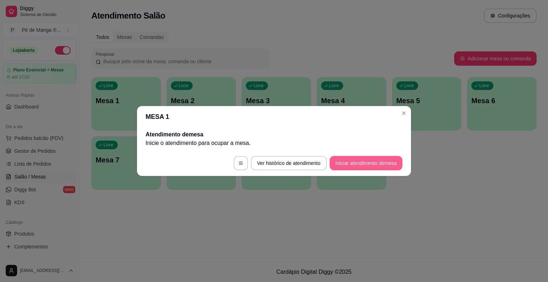
click at [350, 158] on button "Iniciar atendimento de mesa" at bounding box center [366, 163] width 73 height 14
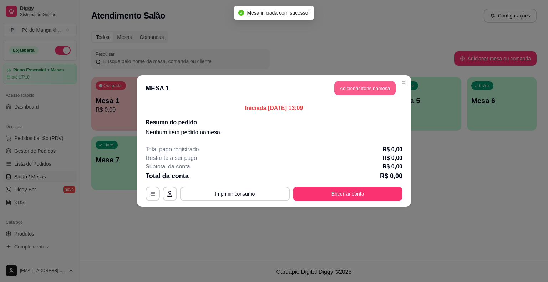
click at [372, 94] on button "Adicionar itens na mesa" at bounding box center [364, 88] width 61 height 14
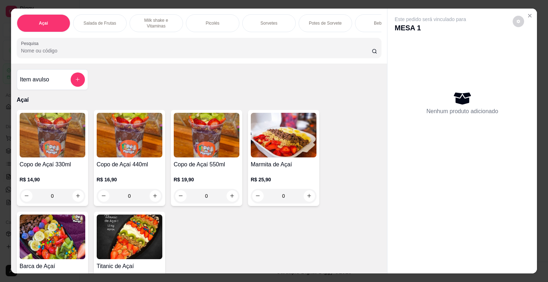
click at [268, 23] on div "Sorvetes" at bounding box center [269, 23] width 54 height 18
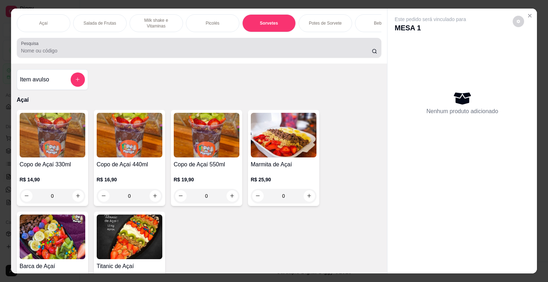
scroll to position [17, 0]
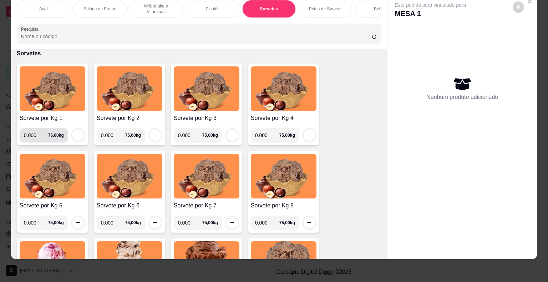
click at [35, 135] on input "0.000" at bounding box center [36, 135] width 24 height 14
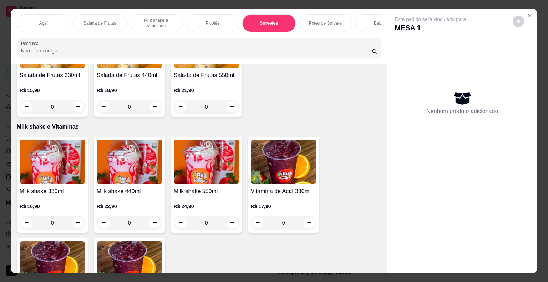
scroll to position [0, 0]
click at [529, 10] on button "Close" at bounding box center [529, 15] width 11 height 11
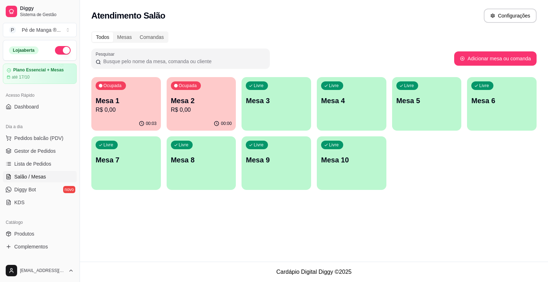
click at [133, 116] on div "Ocupada Mesa 1 R$ 0,00" at bounding box center [126, 97] width 70 height 40
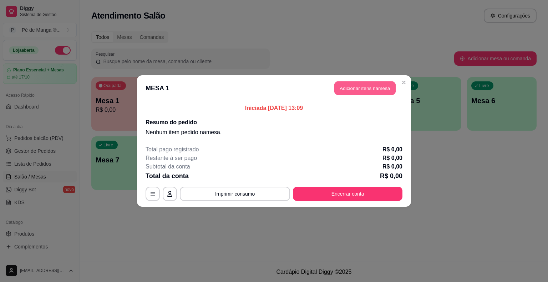
click at [342, 86] on button "Adicionar itens na mesa" at bounding box center [364, 88] width 61 height 14
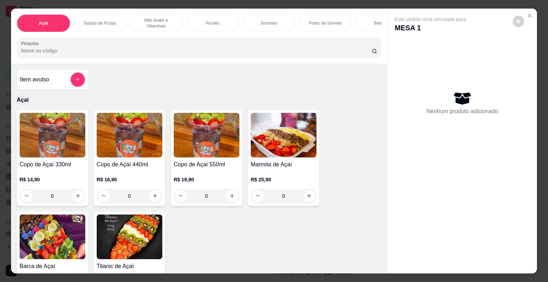
click at [219, 28] on div "Picolés" at bounding box center [213, 23] width 54 height 18
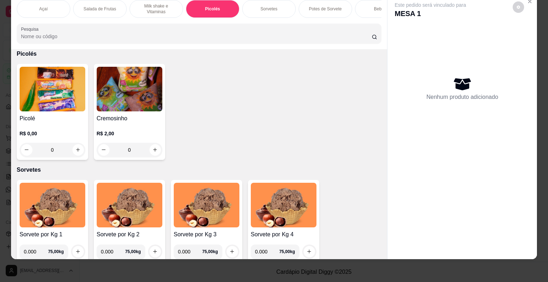
click at [75, 147] on div "0" at bounding box center [53, 150] width 66 height 14
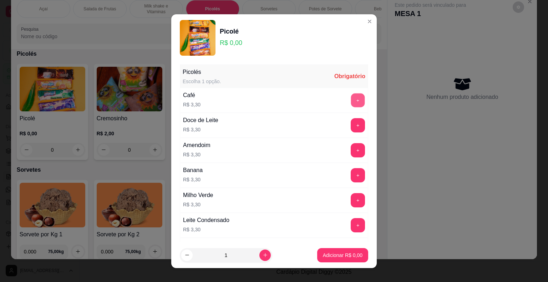
click at [351, 97] on button "+" at bounding box center [358, 100] width 14 height 14
click at [351, 98] on button "+" at bounding box center [358, 100] width 14 height 14
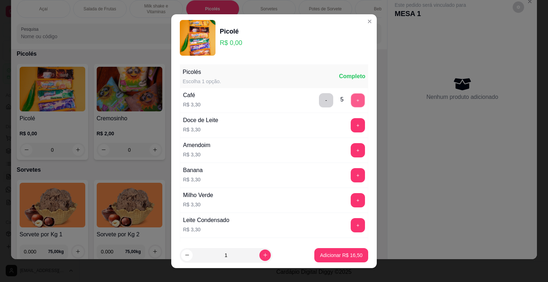
click at [351, 99] on button "+" at bounding box center [358, 100] width 14 height 14
click at [322, 249] on button "Adicionar R$ 19,80" at bounding box center [341, 255] width 52 height 14
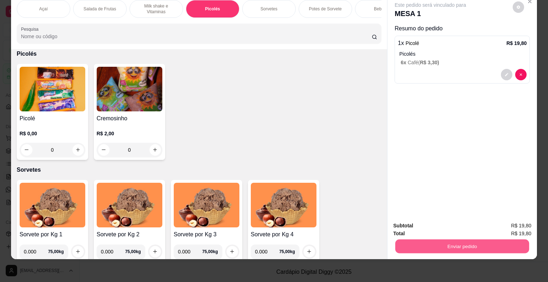
click at [450, 239] on button "Enviar pedido" at bounding box center [462, 246] width 134 height 14
click at [451, 222] on button "Não registrar e enviar pedido" at bounding box center [439, 223] width 72 height 13
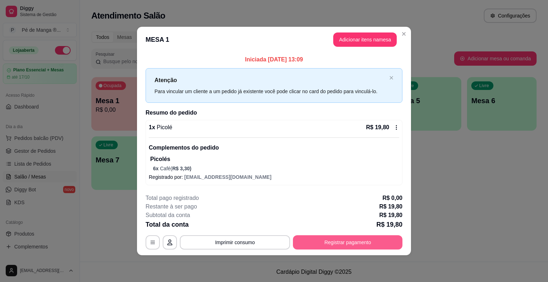
click at [324, 243] on button "Registrar pagamento" at bounding box center [348, 242] width 110 height 14
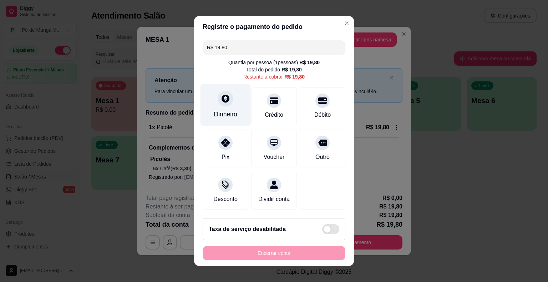
click at [221, 89] on div "Dinheiro" at bounding box center [226, 105] width 50 height 42
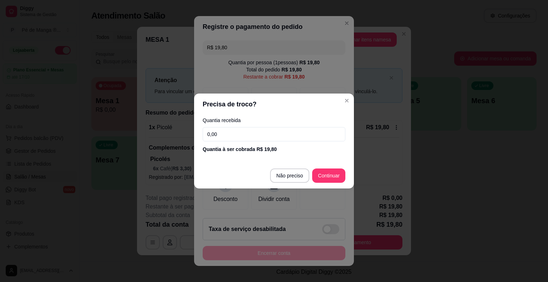
click at [256, 133] on input "0,00" at bounding box center [274, 134] width 143 height 14
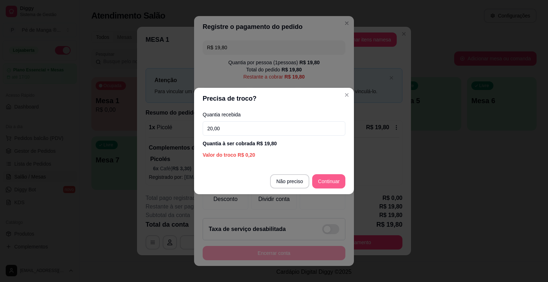
type input "20,00"
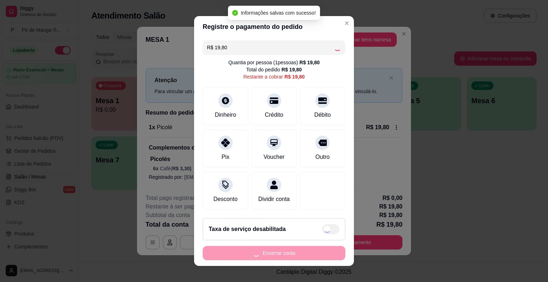
type input "R$ 0,00"
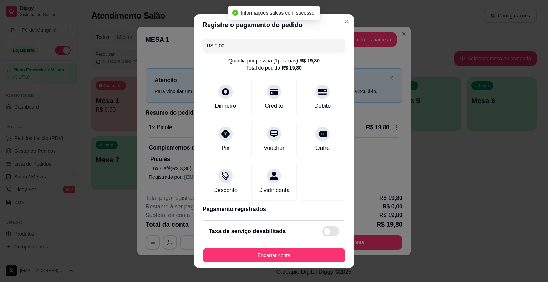
click at [297, 266] on div "Registre o pagamento do pedido R$ 0,00 Quantia por pessoa ( 1 pessoas) R$ 19,80…" at bounding box center [274, 141] width 548 height 282
drag, startPoint x: 298, startPoint y: 262, endPoint x: 299, endPoint y: 258, distance: 4.1
click at [298, 262] on footer "Taxa de serviço desabilitada Encerrar conta" at bounding box center [274, 242] width 160 height 54
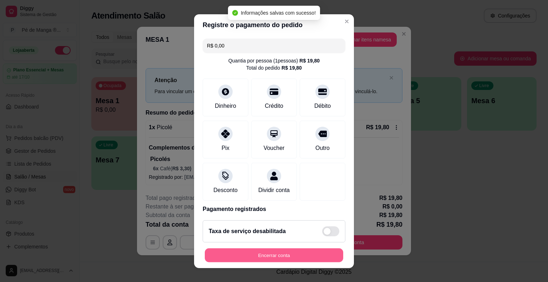
click at [299, 257] on button "Encerrar conta" at bounding box center [274, 255] width 138 height 14
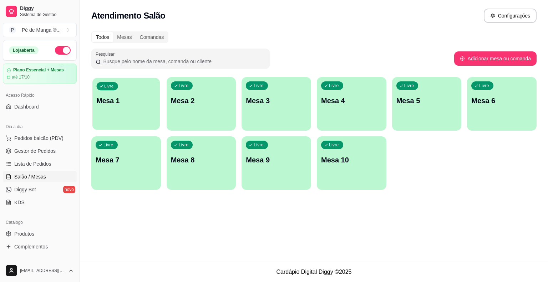
click at [123, 105] on p "Mesa 1" at bounding box center [126, 101] width 59 height 10
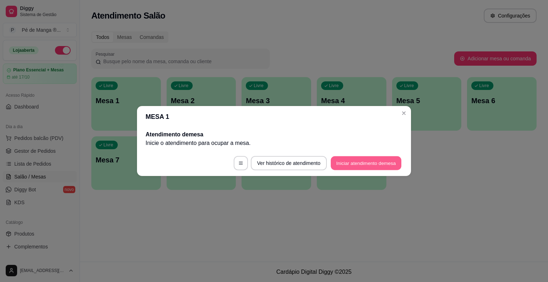
click at [347, 158] on button "Iniciar atendimento de mesa" at bounding box center [366, 163] width 71 height 14
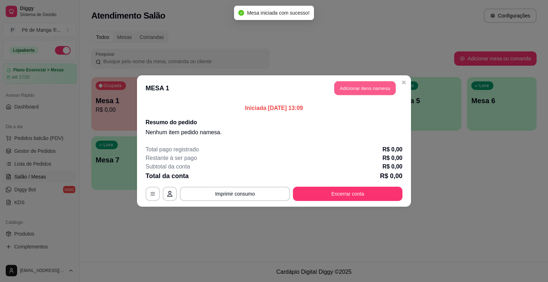
click at [370, 95] on header "MESA 1 Adicionar itens na mesa" at bounding box center [274, 88] width 274 height 26
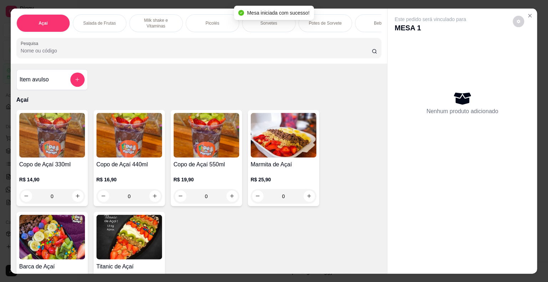
click at [370, 89] on div "Item avulso Açaí Copo de Açaí 330ml R$ 14,90 0 Copo de Açaí 440ml R$ 16,90 0 Co…" at bounding box center [199, 168] width 377 height 210
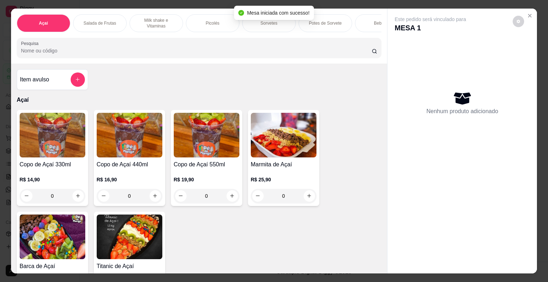
click at [333, 14] on div "Potes de Sorvete" at bounding box center [326, 23] width 54 height 18
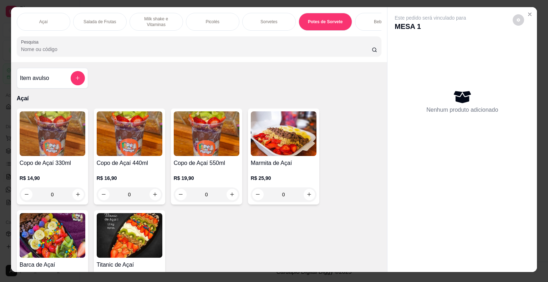
scroll to position [0, 0]
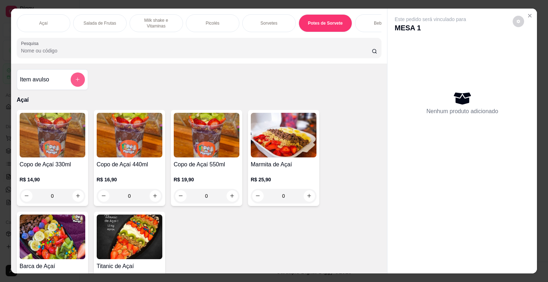
click at [76, 80] on icon "add-separate-item" at bounding box center [77, 79] width 5 height 5
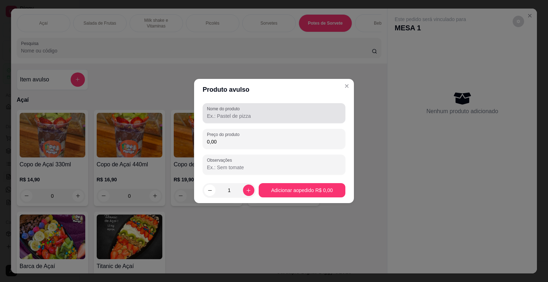
drag, startPoint x: 234, startPoint y: 110, endPoint x: 236, endPoint y: 114, distance: 4.6
click at [236, 114] on div "Nome do produto" at bounding box center [274, 113] width 143 height 20
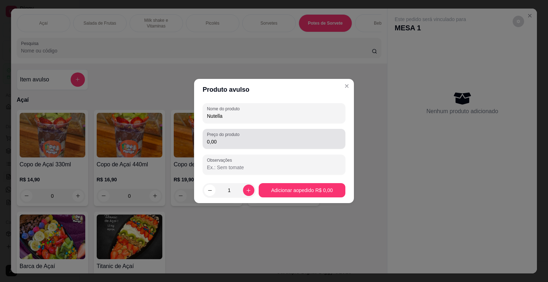
type input "Nutella"
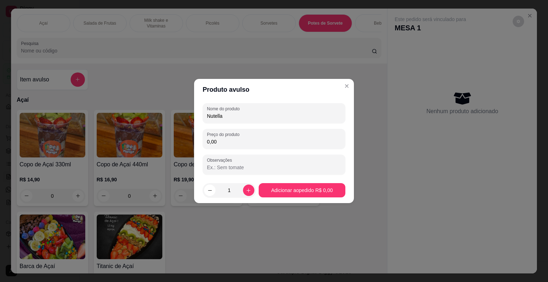
click at [293, 145] on input "0,00" at bounding box center [274, 141] width 134 height 7
type input "7,00"
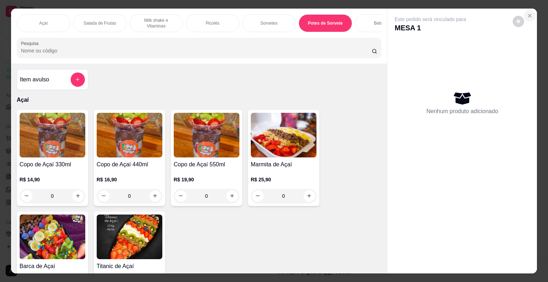
click at [524, 11] on button "Close" at bounding box center [529, 15] width 11 height 11
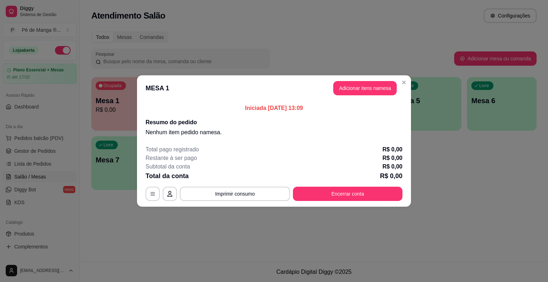
click at [408, 86] on header "MESA 1 Adicionar itens na mesa" at bounding box center [274, 88] width 274 height 26
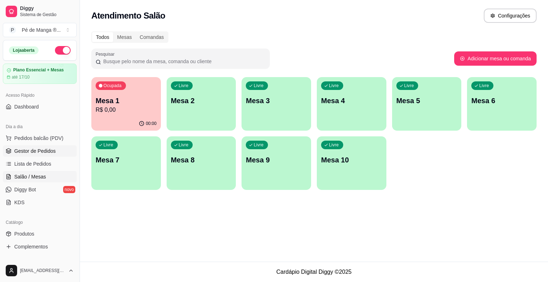
click at [31, 151] on span "Gestor de Pedidos" at bounding box center [34, 150] width 41 height 7
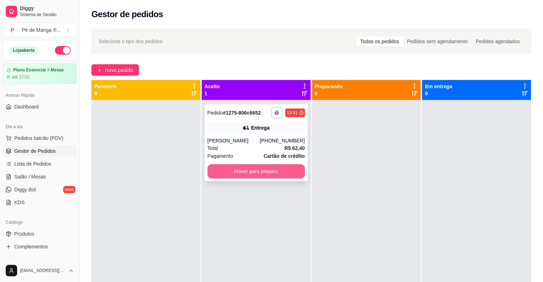
click at [252, 175] on button "Mover para preparo" at bounding box center [255, 171] width 97 height 14
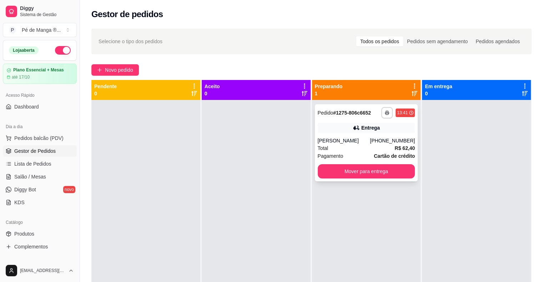
click at [326, 136] on div "**********" at bounding box center [366, 142] width 103 height 77
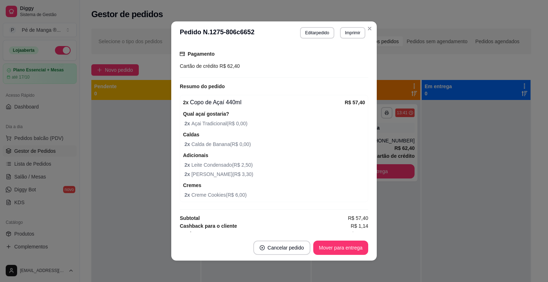
scroll to position [191, 0]
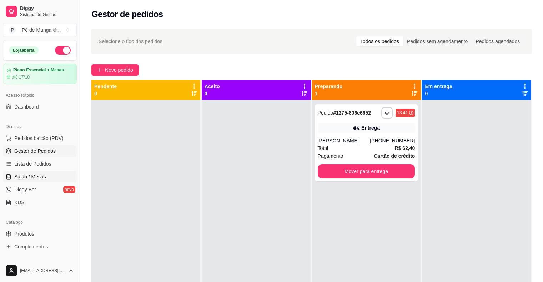
click at [54, 174] on link "Salão / Mesas" at bounding box center [40, 176] width 74 height 11
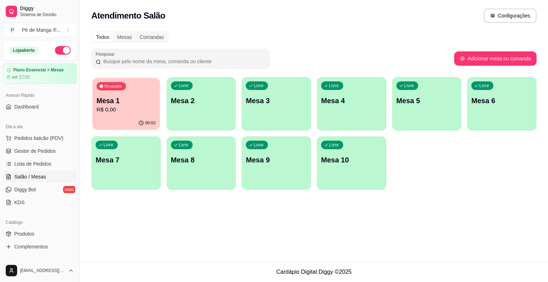
click at [125, 114] on div "Ocupada Mesa 1 R$ 0,00" at bounding box center [125, 97] width 67 height 39
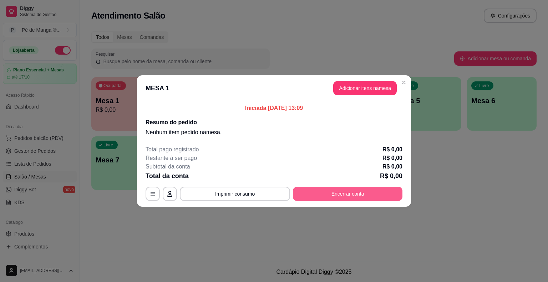
click at [314, 191] on button "Encerrar conta" at bounding box center [348, 194] width 110 height 14
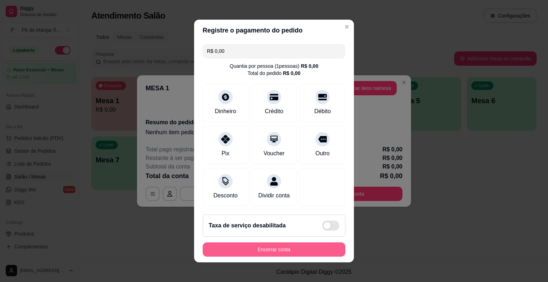
click at [278, 251] on button "Encerrar conta" at bounding box center [274, 249] width 143 height 14
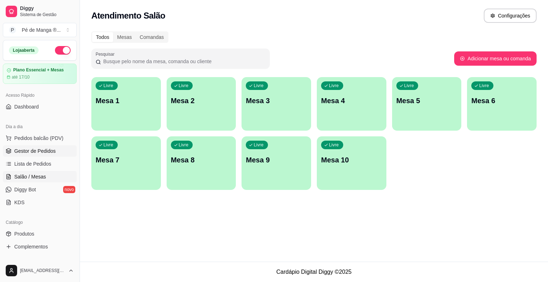
click at [55, 149] on link "Gestor de Pedidos" at bounding box center [40, 150] width 74 height 11
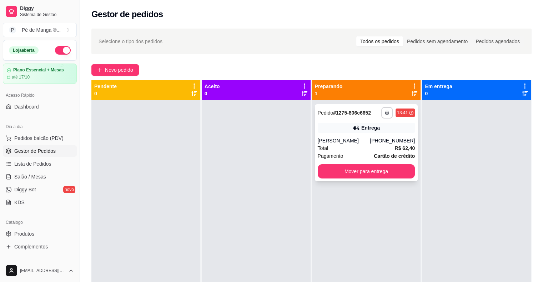
click at [344, 132] on div "Entrega" at bounding box center [366, 128] width 97 height 10
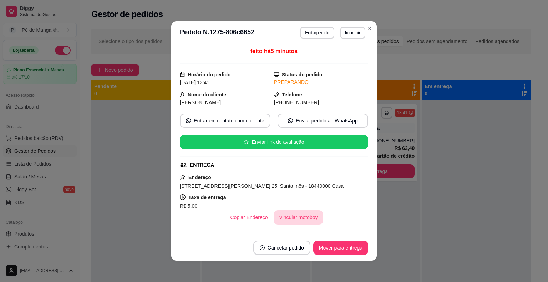
click at [297, 216] on button "Vincular motoboy" at bounding box center [299, 217] width 50 height 14
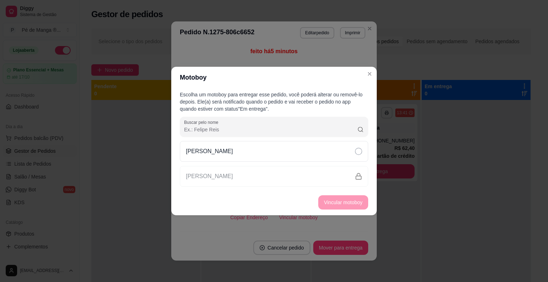
drag, startPoint x: 326, startPoint y: 152, endPoint x: 323, endPoint y: 162, distance: 10.5
click at [324, 155] on div "[PERSON_NAME]" at bounding box center [274, 151] width 188 height 21
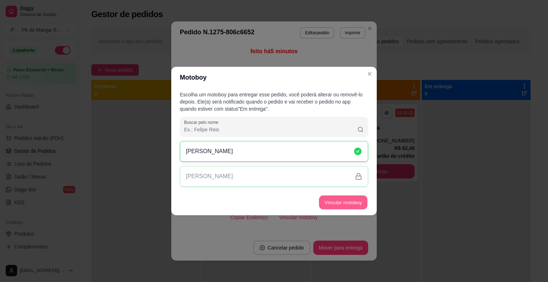
click at [328, 205] on button "Vincular motoboy" at bounding box center [343, 203] width 49 height 14
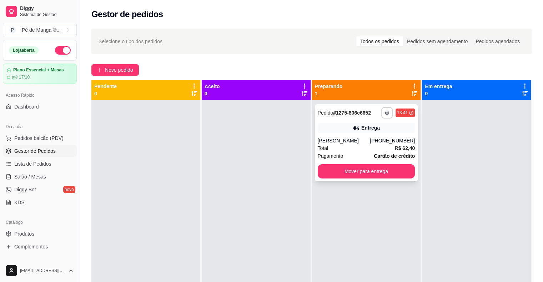
click at [362, 154] on div "Pagamento Cartão de crédito" at bounding box center [366, 156] width 97 height 8
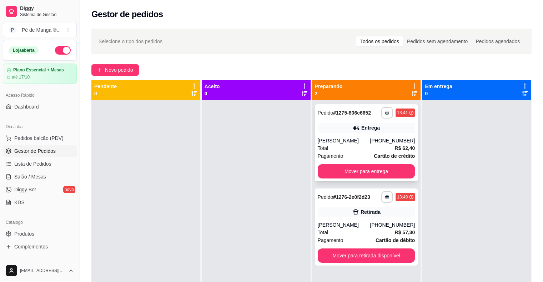
click at [341, 145] on div "Total R$ 62,40" at bounding box center [366, 148] width 97 height 8
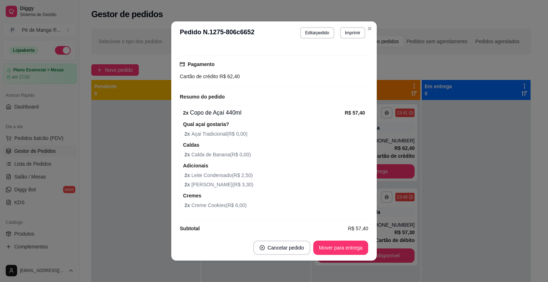
scroll to position [211, 0]
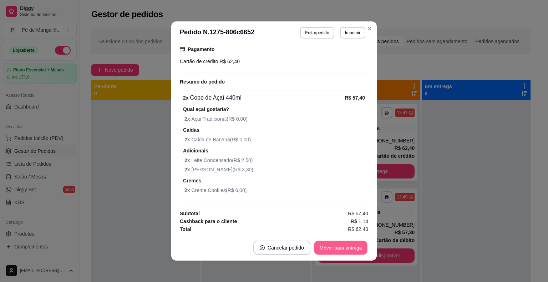
click at [334, 242] on button "Mover para entrega" at bounding box center [341, 248] width 54 height 14
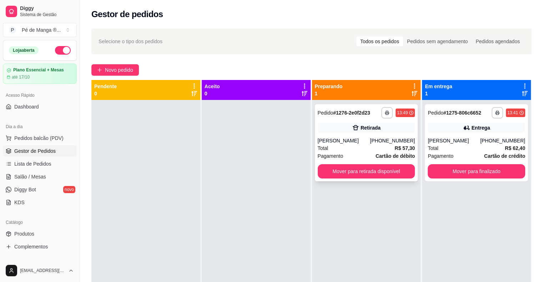
click at [352, 141] on div "[PERSON_NAME]" at bounding box center [344, 140] width 52 height 7
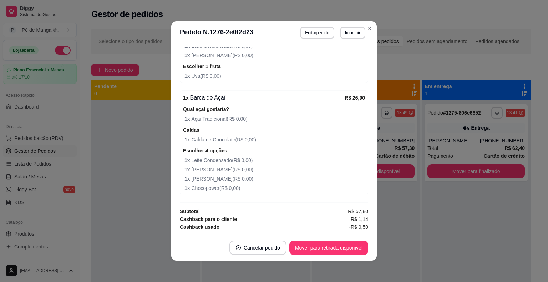
scroll to position [256, 0]
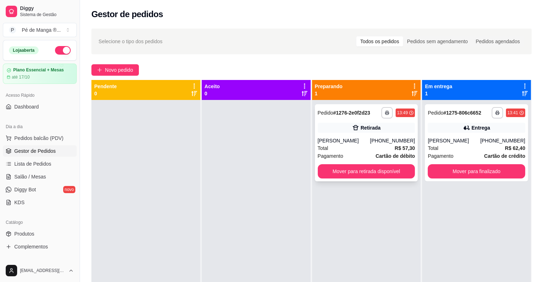
click at [370, 139] on div "[PERSON_NAME]" at bounding box center [344, 140] width 52 height 7
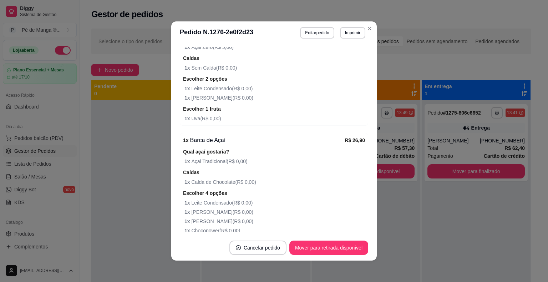
scroll to position [113, 0]
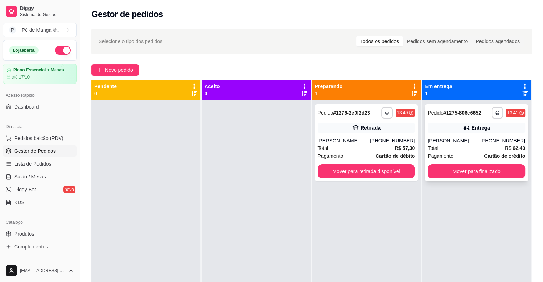
click at [456, 140] on div "[PERSON_NAME]" at bounding box center [454, 140] width 52 height 7
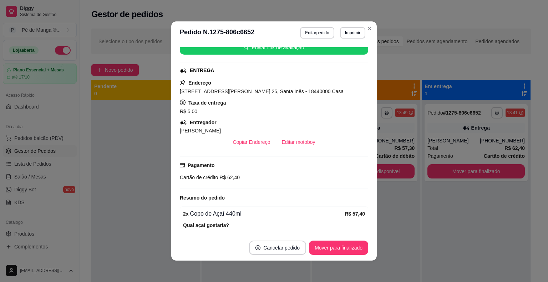
scroll to position [107, 0]
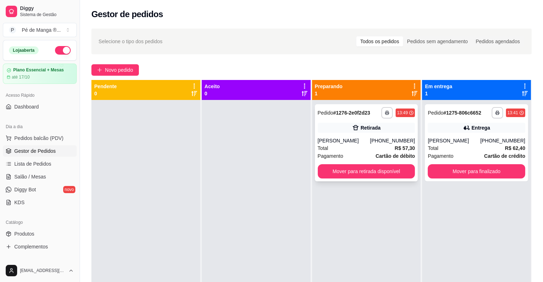
click at [349, 136] on div "**********" at bounding box center [366, 142] width 103 height 77
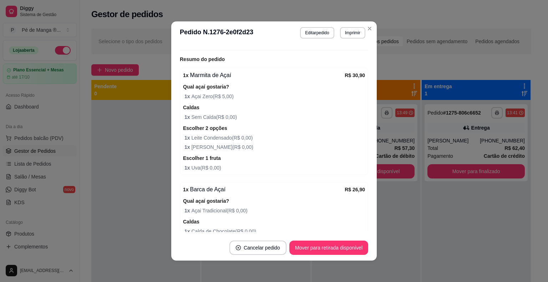
scroll to position [143, 0]
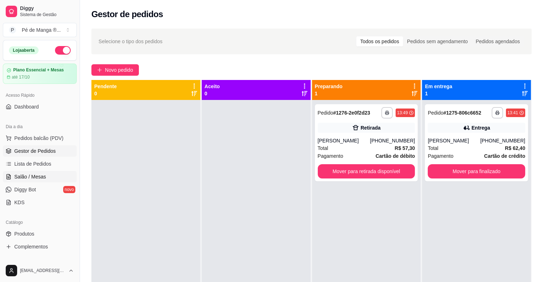
click at [39, 172] on link "Salão / Mesas" at bounding box center [40, 176] width 74 height 11
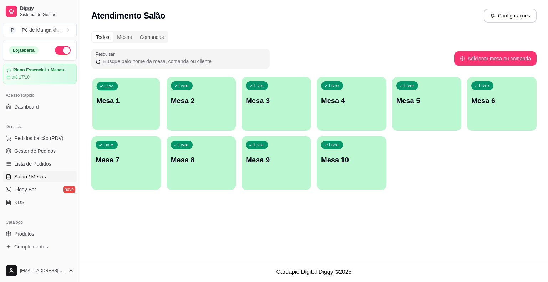
click at [137, 109] on div "Livre Mesa 1" at bounding box center [125, 100] width 67 height 44
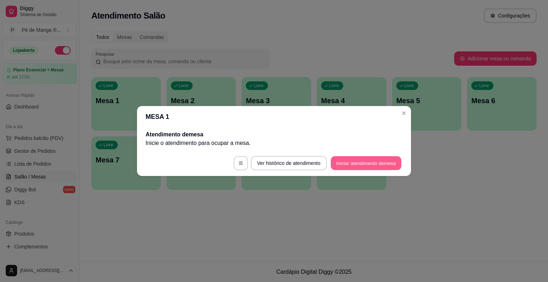
click at [344, 158] on button "Iniciar atendimento de mesa" at bounding box center [366, 163] width 71 height 14
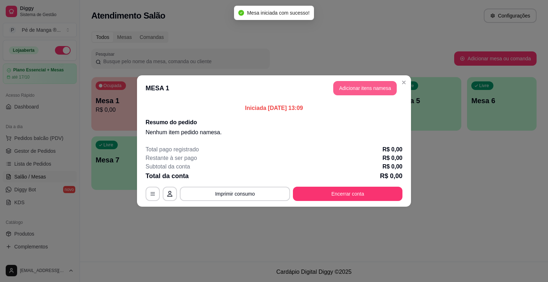
click at [361, 91] on button "Adicionar itens na mesa" at bounding box center [365, 88] width 64 height 14
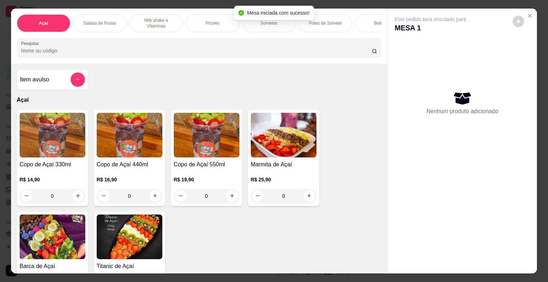
click at [218, 22] on div "Picolés" at bounding box center [213, 23] width 54 height 18
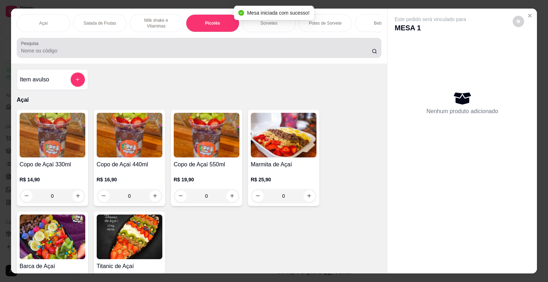
scroll to position [17, 0]
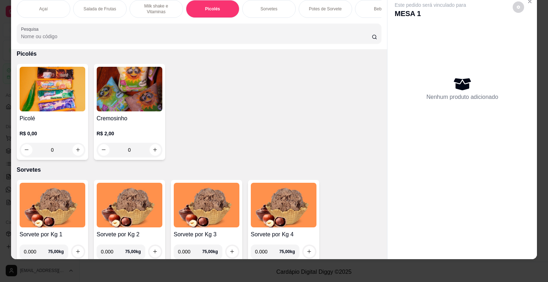
click at [73, 151] on div "0" at bounding box center [53, 150] width 66 height 14
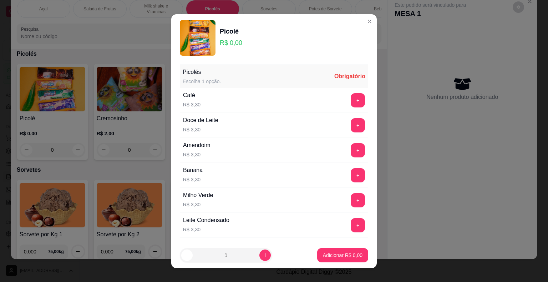
drag, startPoint x: 336, startPoint y: 95, endPoint x: 338, endPoint y: 100, distance: 5.9
click at [348, 99] on div "+" at bounding box center [358, 100] width 20 height 14
click at [351, 99] on button "+" at bounding box center [358, 100] width 14 height 14
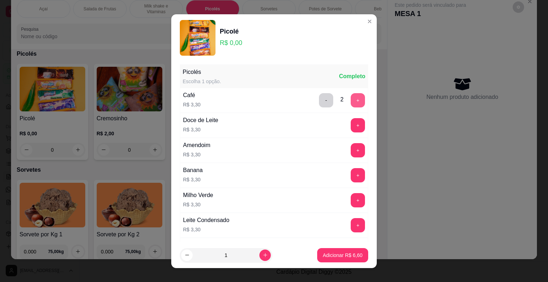
click at [351, 99] on button "+" at bounding box center [358, 100] width 14 height 14
click at [351, 98] on button "+" at bounding box center [358, 100] width 14 height 14
click at [351, 97] on button "+" at bounding box center [358, 100] width 14 height 14
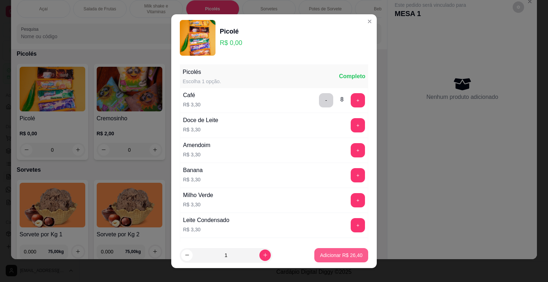
click at [325, 255] on p "Adicionar R$ 26,40" at bounding box center [341, 255] width 42 height 7
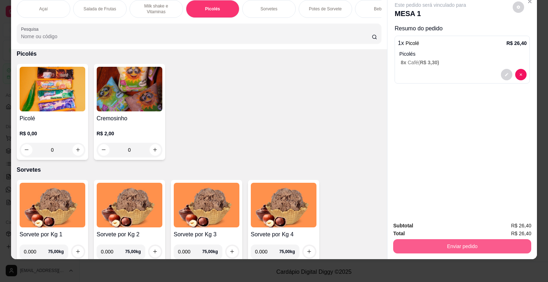
click at [474, 239] on button "Enviar pedido" at bounding box center [462, 246] width 138 height 14
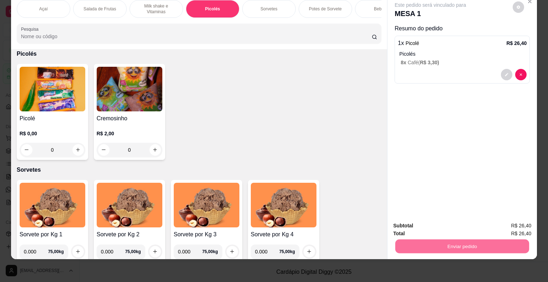
click at [440, 225] on button "Não registrar e enviar pedido" at bounding box center [439, 224] width 74 height 14
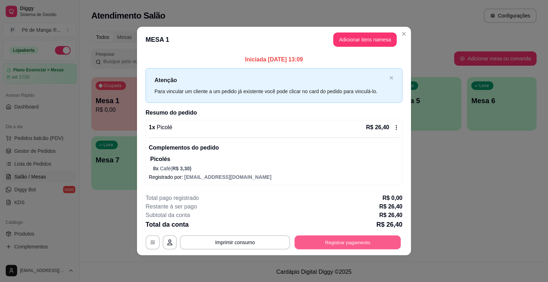
click at [338, 243] on button "Registrar pagamento" at bounding box center [348, 243] width 106 height 14
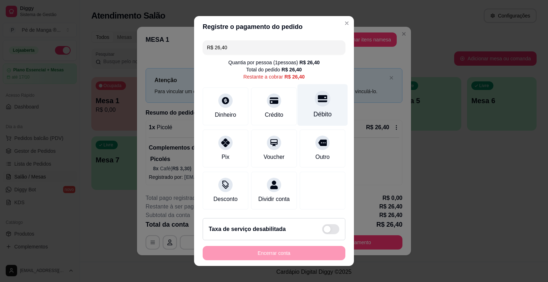
click at [315, 103] on div at bounding box center [323, 99] width 16 height 16
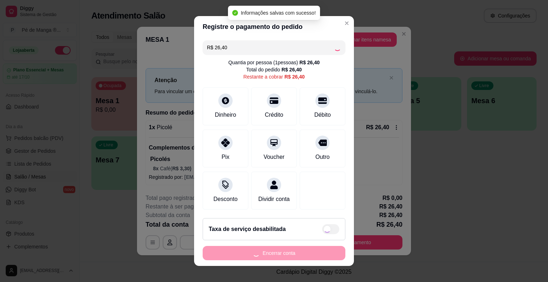
type input "R$ 0,00"
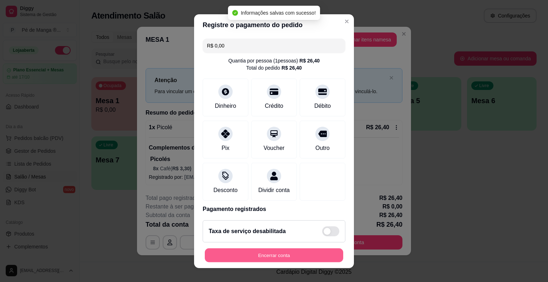
click at [272, 256] on button "Encerrar conta" at bounding box center [274, 255] width 138 height 14
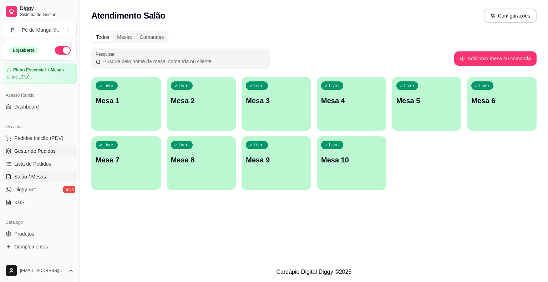
click at [50, 151] on span "Gestor de Pedidos" at bounding box center [34, 150] width 41 height 7
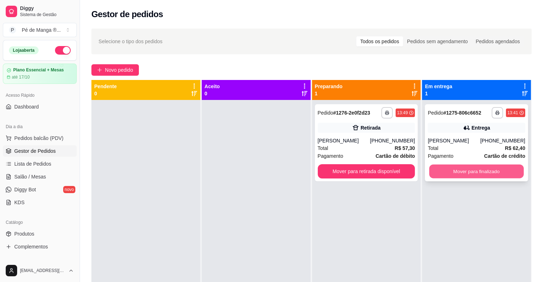
click at [473, 173] on button "Mover para finalizado" at bounding box center [476, 172] width 95 height 14
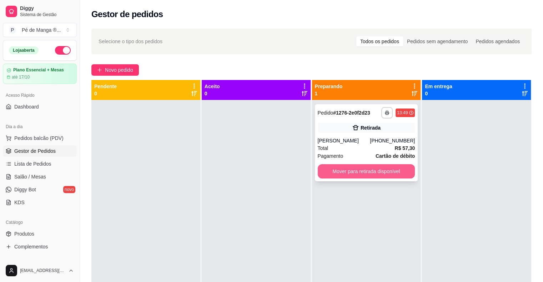
click at [396, 173] on button "Mover para retirada disponível" at bounding box center [366, 171] width 97 height 14
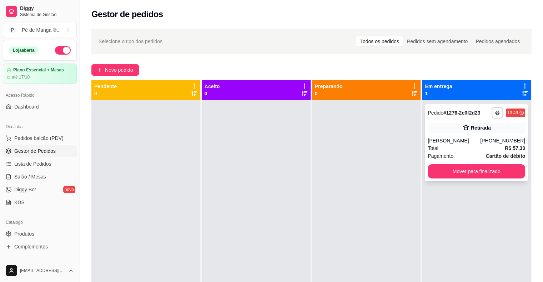
click at [498, 149] on div "Total R$ 57,30" at bounding box center [476, 148] width 97 height 8
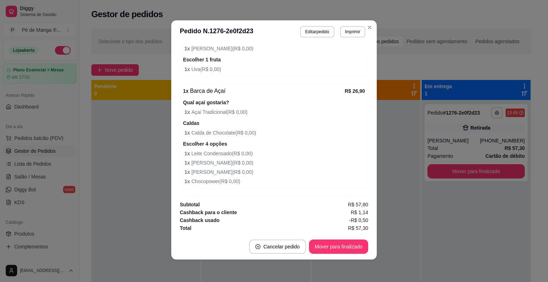
scroll to position [1, 0]
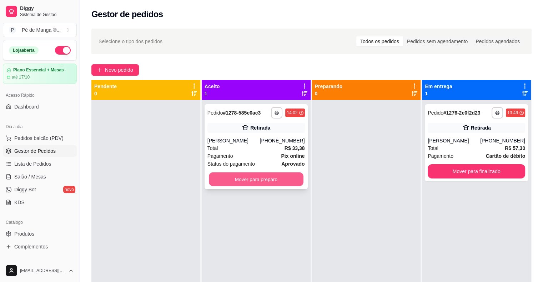
click at [242, 183] on button "Mover para preparo" at bounding box center [256, 179] width 95 height 14
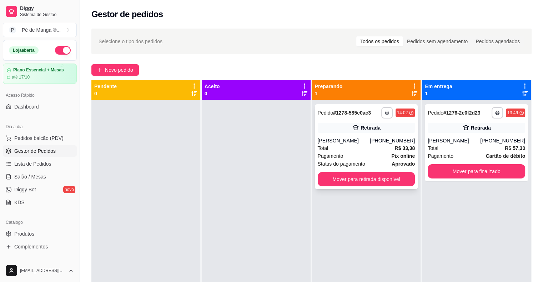
click at [352, 153] on div "Pagamento Pix online" at bounding box center [366, 156] width 97 height 8
click at [16, 177] on span "Salão / Mesas" at bounding box center [30, 176] width 32 height 7
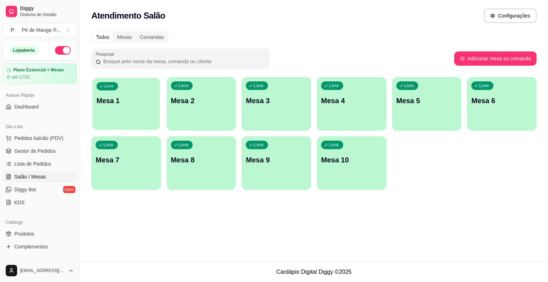
click at [101, 109] on div "Livre Mesa 1" at bounding box center [125, 100] width 67 height 44
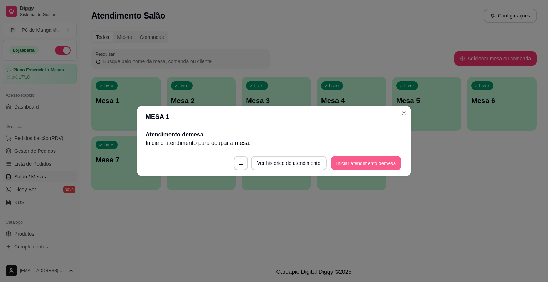
click at [350, 159] on button "Iniciar atendimento de mesa" at bounding box center [366, 163] width 71 height 14
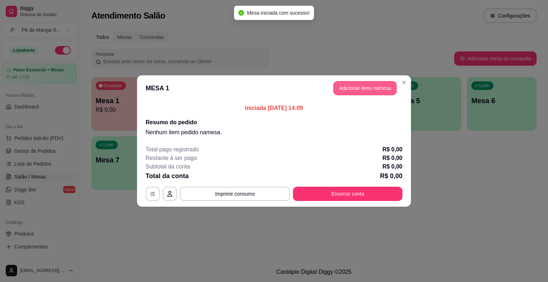
click at [363, 88] on button "Adicionar itens na mesa" at bounding box center [365, 88] width 64 height 14
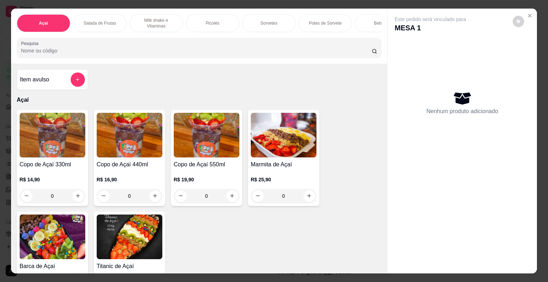
click at [248, 20] on div "Sorvetes" at bounding box center [269, 23] width 54 height 18
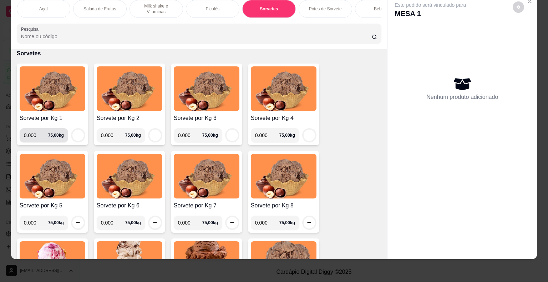
click at [34, 137] on input "0.000" at bounding box center [36, 135] width 24 height 14
type input "0.084"
click at [72, 133] on button "increase-product-quantity" at bounding box center [77, 135] width 11 height 11
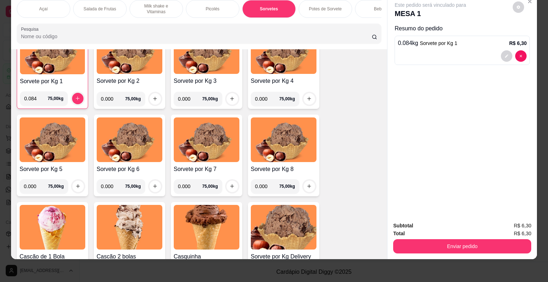
scroll to position [842, 0]
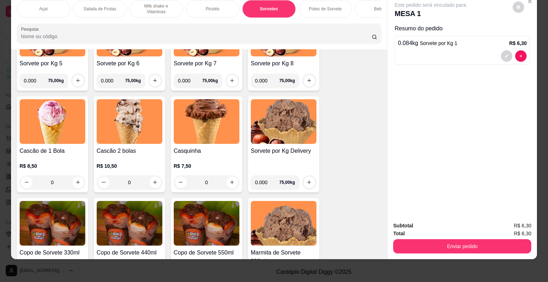
click at [76, 182] on div "0" at bounding box center [53, 182] width 66 height 14
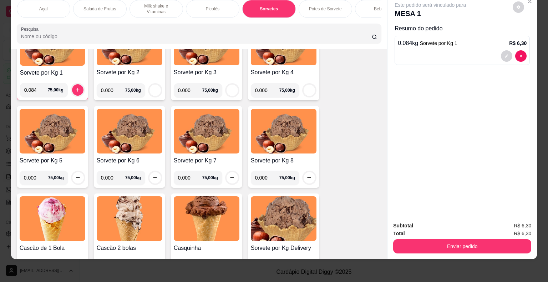
scroll to position [735, 0]
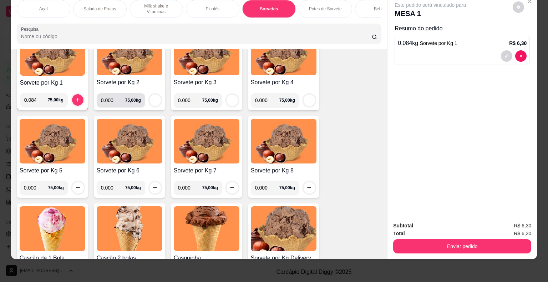
click at [112, 98] on input "0.000" at bounding box center [113, 100] width 24 height 14
type input "0.132"
click at [154, 102] on button "increase-product-quantity" at bounding box center [155, 100] width 11 height 11
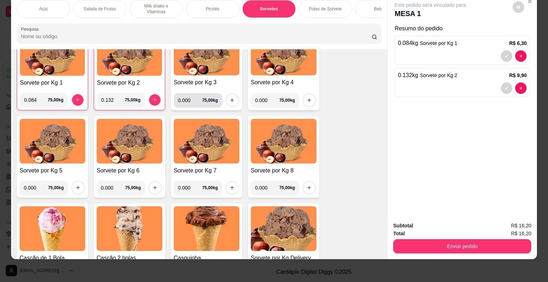
click at [187, 101] on input "0.000" at bounding box center [190, 100] width 24 height 14
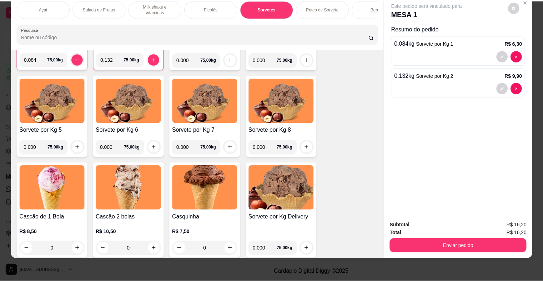
scroll to position [807, 0]
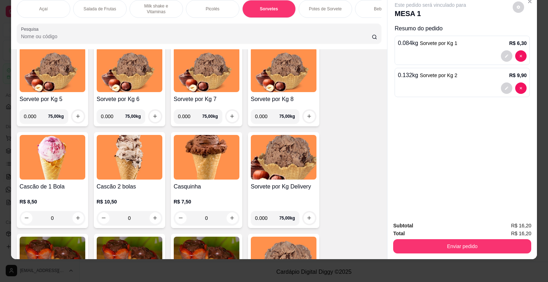
click at [75, 217] on div "0" at bounding box center [53, 218] width 66 height 14
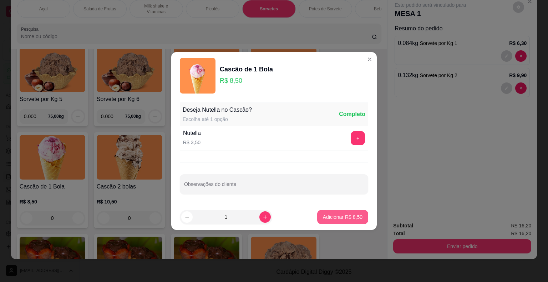
click at [342, 219] on p "Adicionar R$ 8,50" at bounding box center [343, 216] width 40 height 7
type input "1"
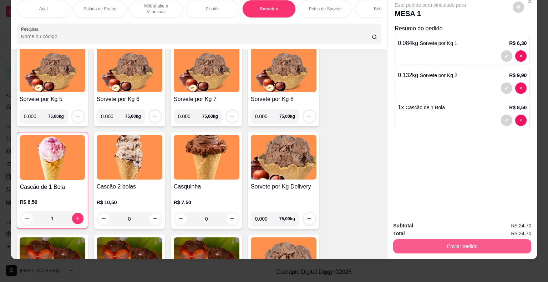
click at [468, 240] on button "Enviar pedido" at bounding box center [462, 246] width 138 height 14
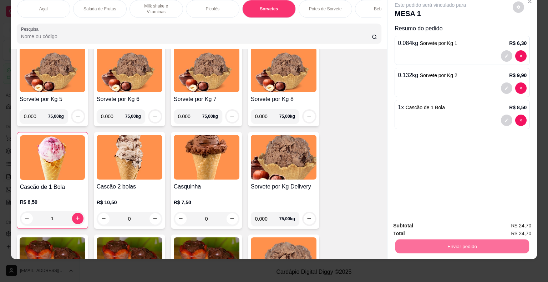
click at [434, 222] on button "Não registrar e enviar pedido" at bounding box center [439, 223] width 72 height 13
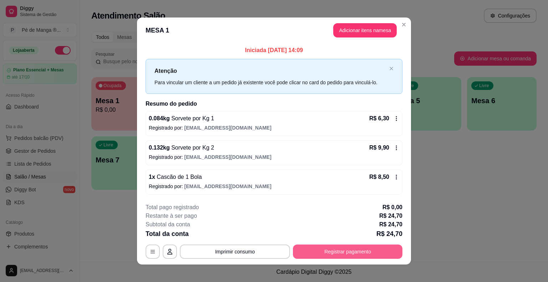
click at [342, 256] on button "Registrar pagamento" at bounding box center [348, 251] width 110 height 14
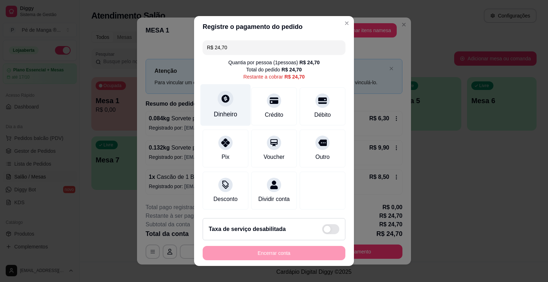
click at [223, 121] on div "Dinheiro" at bounding box center [226, 105] width 50 height 42
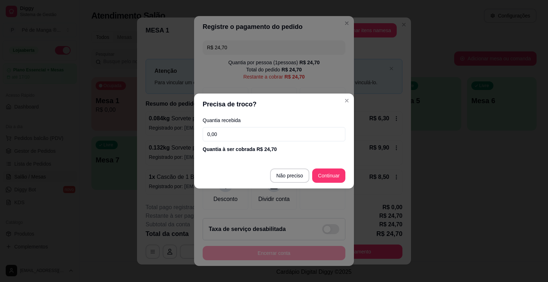
click at [232, 132] on input "0,00" at bounding box center [274, 134] width 143 height 14
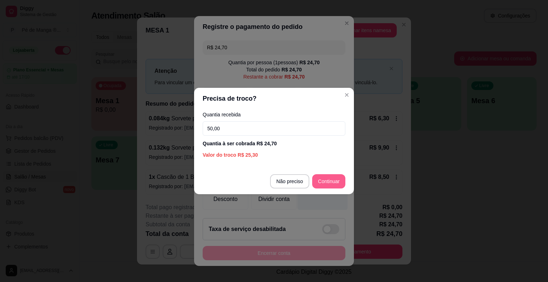
type input "50,00"
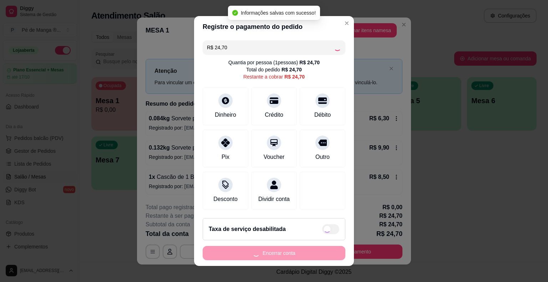
type input "R$ 0,00"
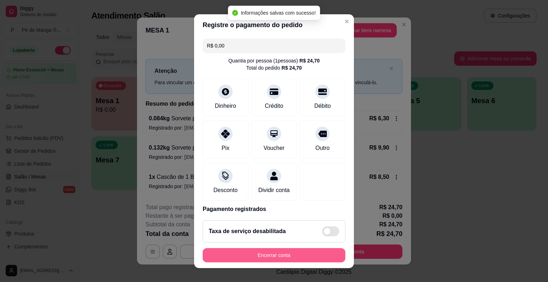
click at [315, 253] on button "Encerrar conta" at bounding box center [274, 255] width 143 height 14
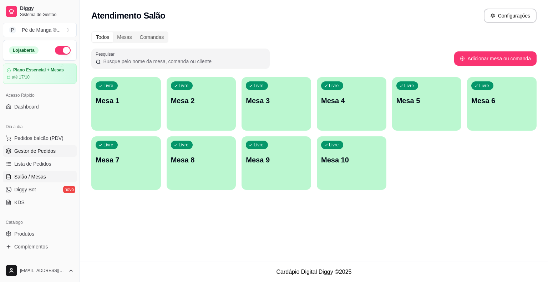
click at [49, 153] on span "Gestor de Pedidos" at bounding box center [34, 150] width 41 height 7
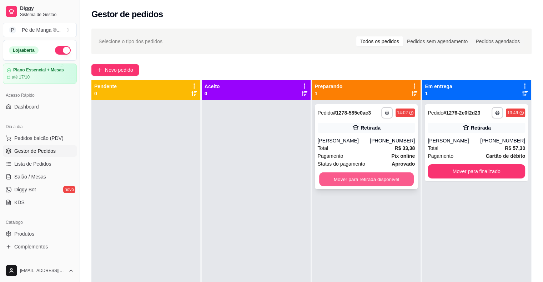
click at [357, 179] on button "Mover para retirada disponível" at bounding box center [366, 179] width 95 height 14
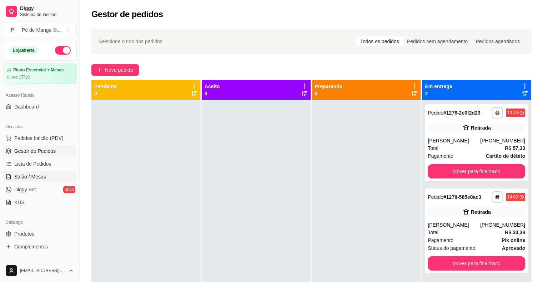
click at [42, 176] on span "Salão / Mesas" at bounding box center [30, 176] width 32 height 7
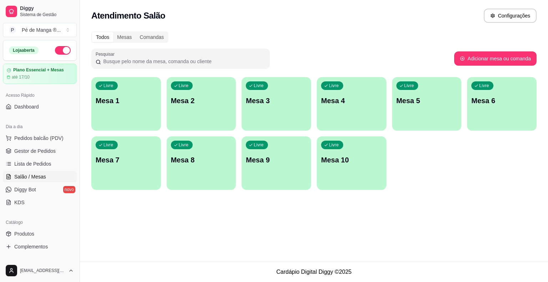
click at [116, 115] on div "Livre Mesa 1" at bounding box center [126, 99] width 70 height 45
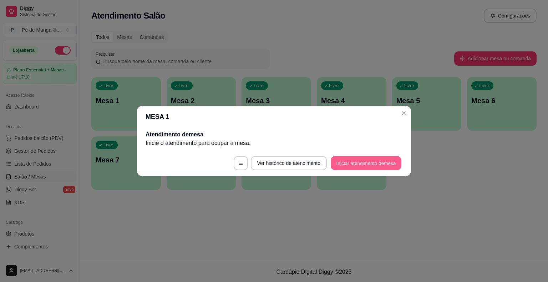
click at [352, 156] on button "Iniciar atendimento de mesa" at bounding box center [366, 163] width 71 height 14
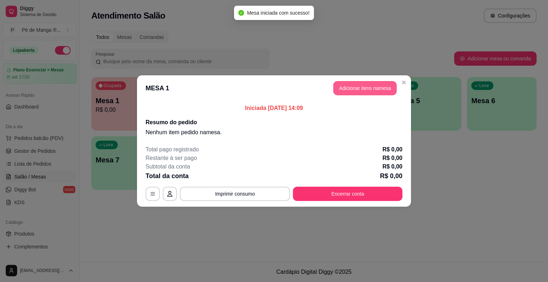
click at [350, 93] on header "MESA 1 Adicionar itens na mesa" at bounding box center [274, 88] width 274 height 26
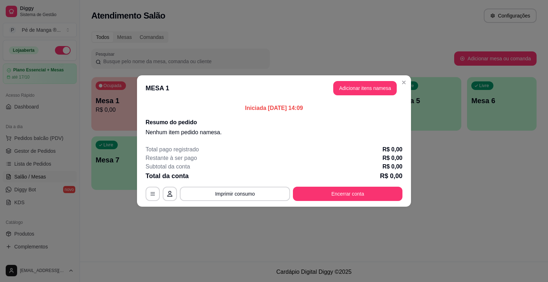
drag, startPoint x: 345, startPoint y: 98, endPoint x: 349, endPoint y: 90, distance: 9.0
click at [347, 95] on header "MESA 1 Adicionar itens na mesa" at bounding box center [274, 88] width 274 height 26
click at [349, 90] on button "Adicionar itens na mesa" at bounding box center [364, 88] width 61 height 14
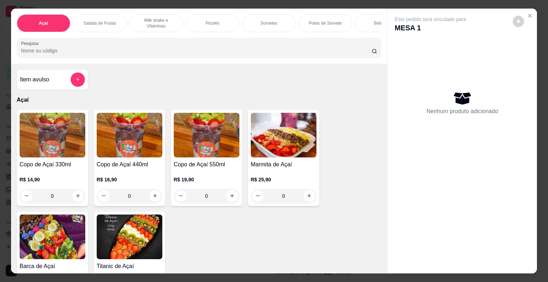
click at [163, 19] on p "Milk shake e Vitaminas" at bounding box center [156, 22] width 41 height 11
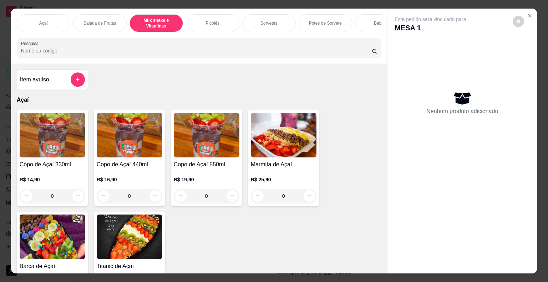
scroll to position [17, 0]
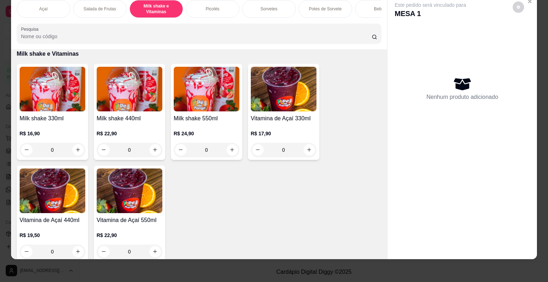
click at [227, 146] on div "0" at bounding box center [207, 150] width 66 height 14
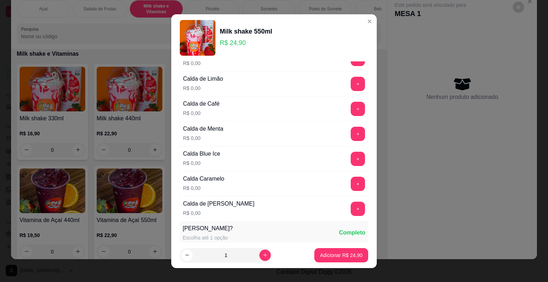
scroll to position [178, 0]
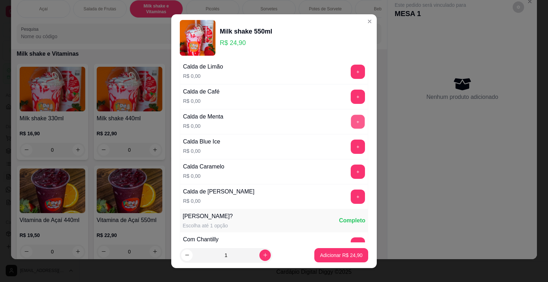
click at [351, 118] on button "+" at bounding box center [358, 122] width 14 height 14
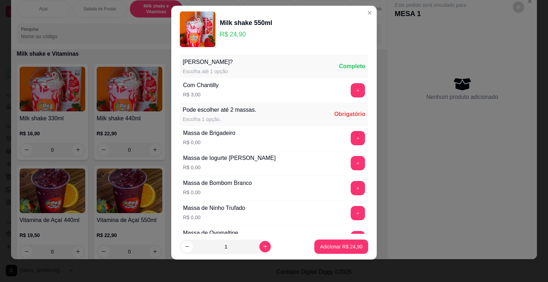
scroll to position [429, 0]
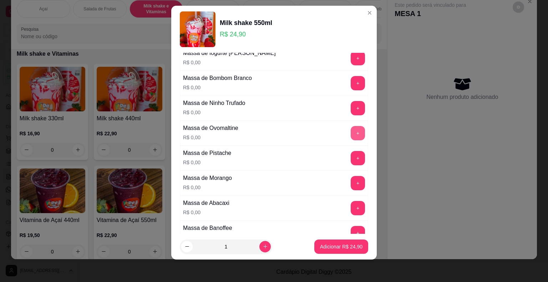
click at [351, 129] on button "+" at bounding box center [358, 133] width 14 height 14
click at [330, 243] on p "Adicionar R$ 24,90" at bounding box center [341, 246] width 42 height 7
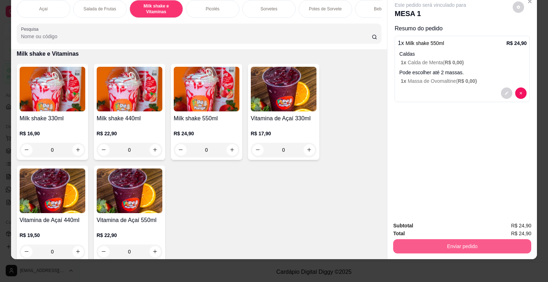
click at [415, 239] on button "Enviar pedido" at bounding box center [462, 246] width 138 height 14
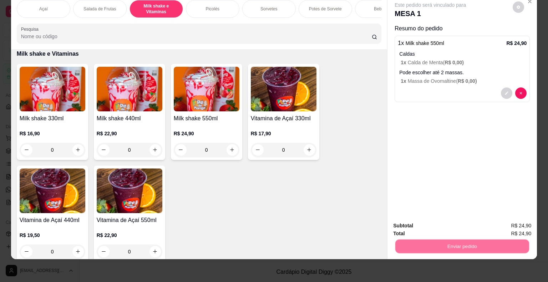
click at [419, 224] on button "Não registrar e enviar pedido" at bounding box center [439, 224] width 74 height 14
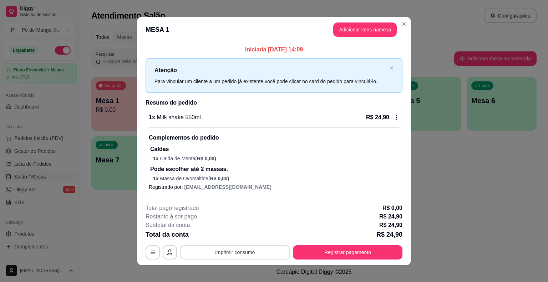
click at [247, 252] on button "Imprimir consumo" at bounding box center [235, 252] width 110 height 14
click at [246, 233] on button "IMPRESSORA" at bounding box center [235, 235] width 50 height 11
click at [316, 251] on button "Registrar pagamento" at bounding box center [348, 252] width 110 height 14
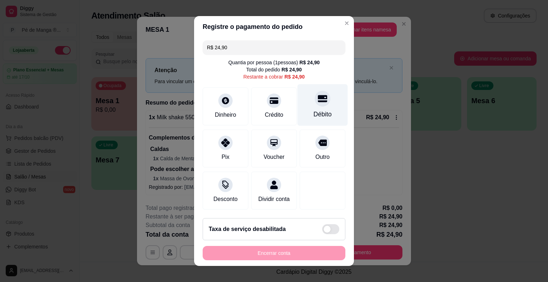
click at [315, 96] on div at bounding box center [323, 99] width 16 height 16
type input "R$ 0,00"
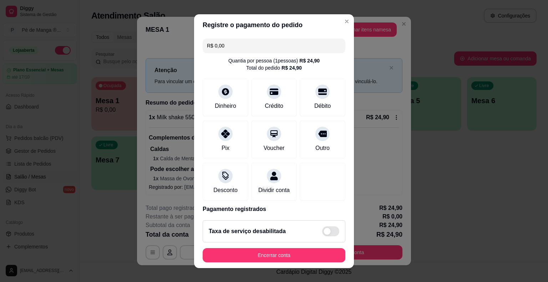
click at [244, 262] on footer "Taxa de serviço desabilitada Encerrar conta" at bounding box center [274, 242] width 160 height 54
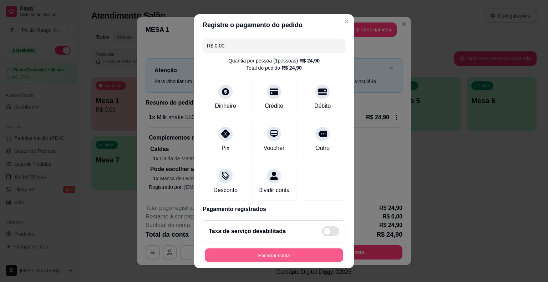
click at [246, 258] on button "Encerrar conta" at bounding box center [274, 255] width 138 height 14
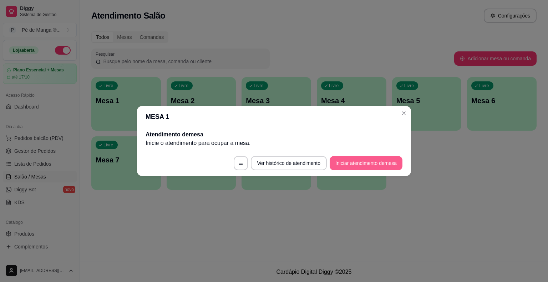
click at [364, 161] on button "Iniciar atendimento de mesa" at bounding box center [366, 163] width 73 height 14
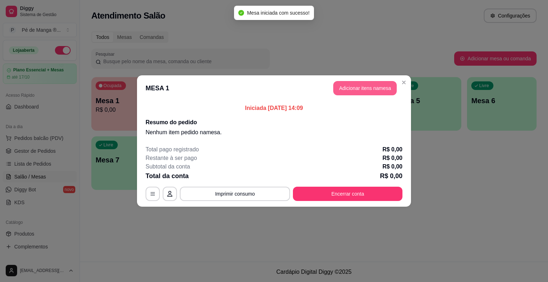
click at [342, 90] on button "Adicionar itens na mesa" at bounding box center [365, 88] width 64 height 14
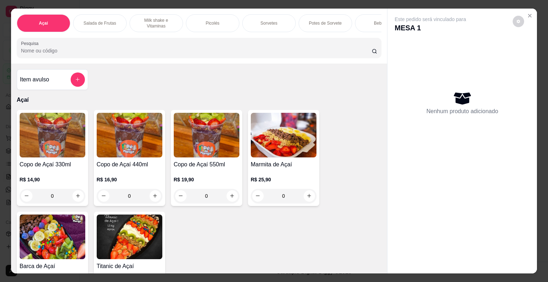
click at [148, 197] on div "0" at bounding box center [130, 196] width 66 height 14
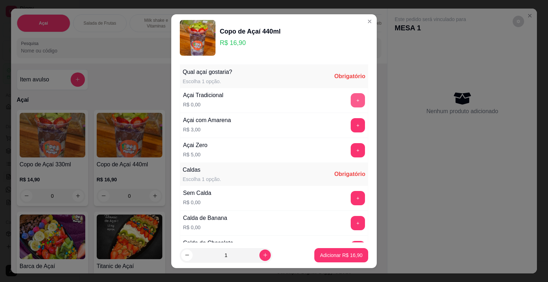
click at [351, 101] on button "+" at bounding box center [358, 100] width 14 height 14
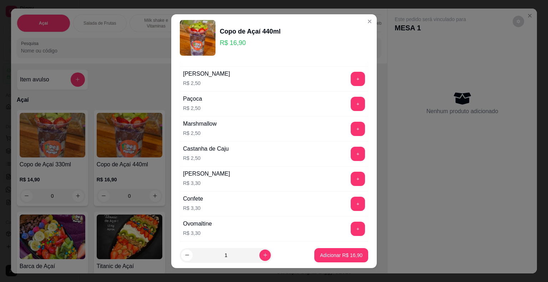
scroll to position [571, 0]
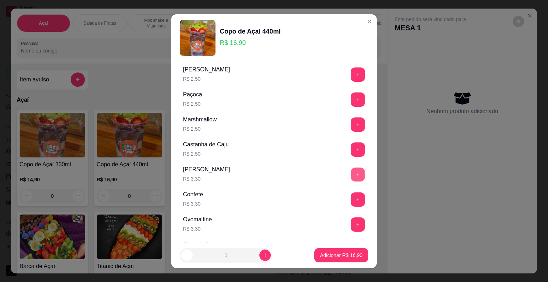
click at [351, 171] on button "+" at bounding box center [358, 174] width 14 height 14
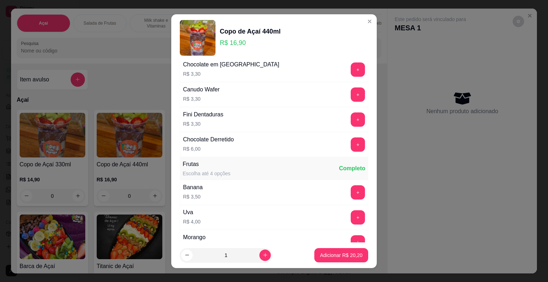
scroll to position [821, 0]
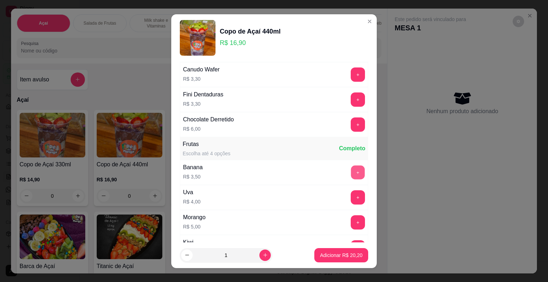
click at [351, 165] on button "+" at bounding box center [358, 172] width 14 height 14
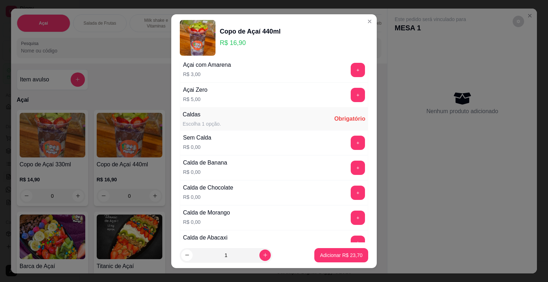
scroll to position [0, 0]
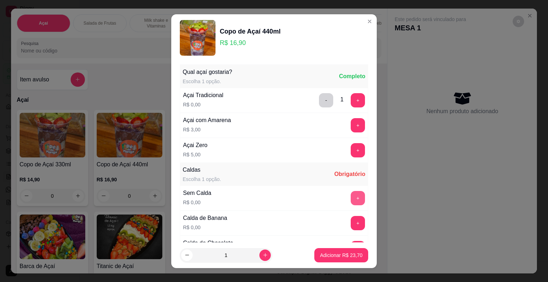
click at [351, 197] on button "+" at bounding box center [358, 198] width 14 height 14
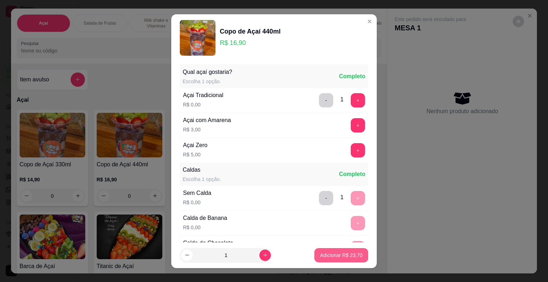
click at [338, 256] on p "Adicionar R$ 23,70" at bounding box center [341, 255] width 42 height 7
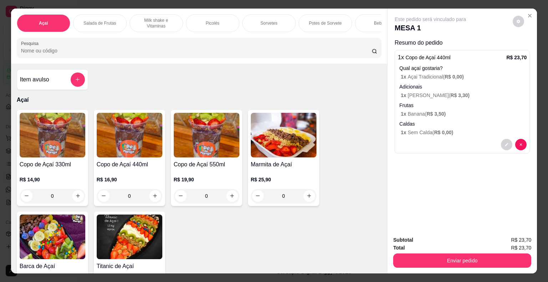
click at [76, 198] on div "0" at bounding box center [53, 196] width 66 height 14
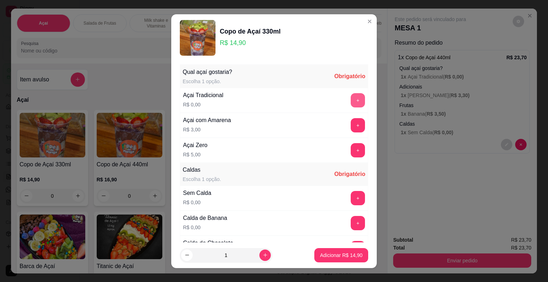
click at [351, 99] on button "+" at bounding box center [358, 100] width 14 height 14
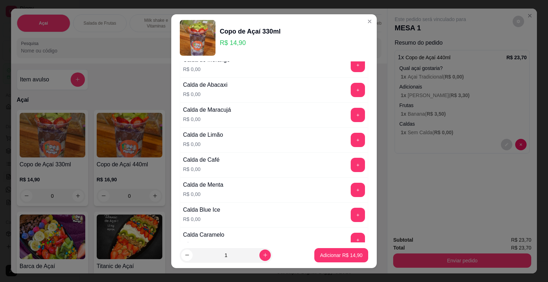
scroll to position [214, 0]
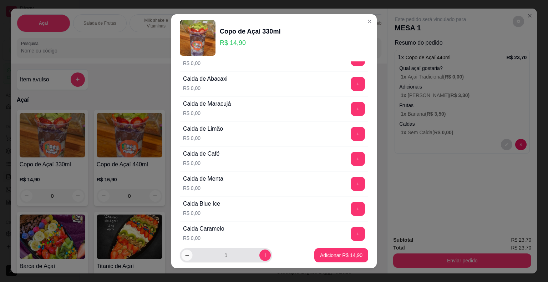
click at [185, 257] on icon "decrease-product-quantity" at bounding box center [187, 254] width 5 height 5
type input "0"
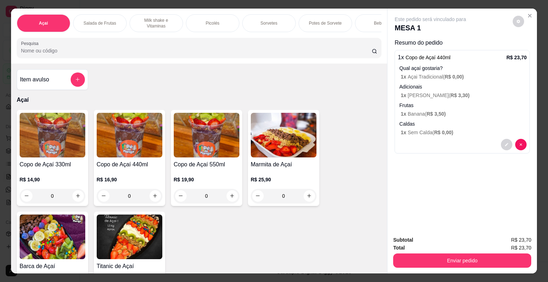
drag, startPoint x: 276, startPoint y: 21, endPoint x: 239, endPoint y: 48, distance: 45.4
click at [274, 22] on div "Sorvetes" at bounding box center [269, 23] width 54 height 18
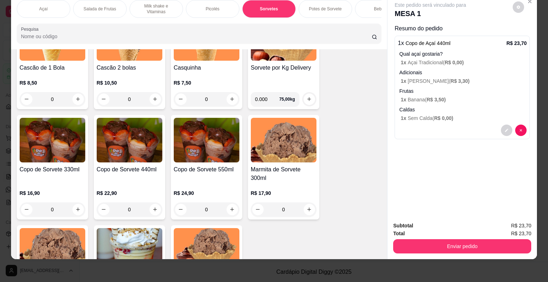
scroll to position [949, 0]
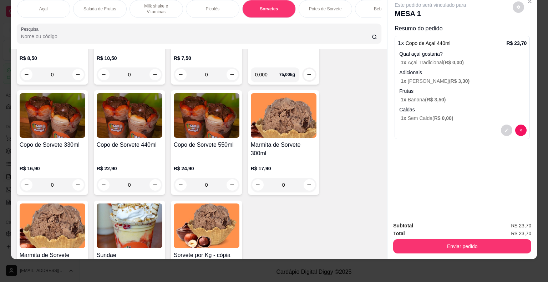
click at [74, 185] on div "0" at bounding box center [53, 185] width 66 height 14
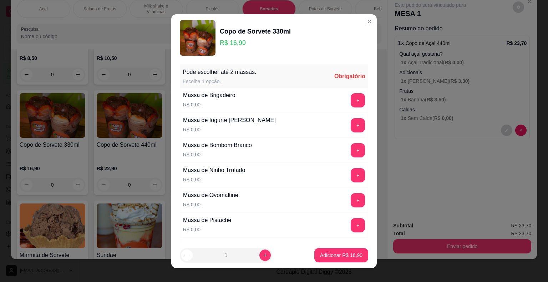
scroll to position [36, 0]
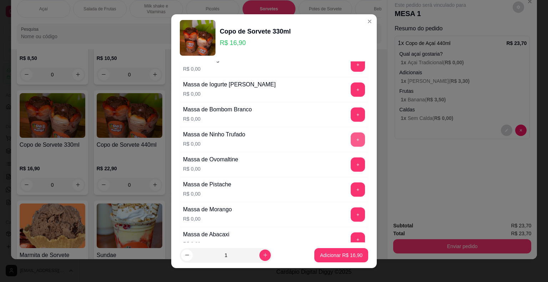
click at [351, 136] on button "+" at bounding box center [358, 139] width 14 height 14
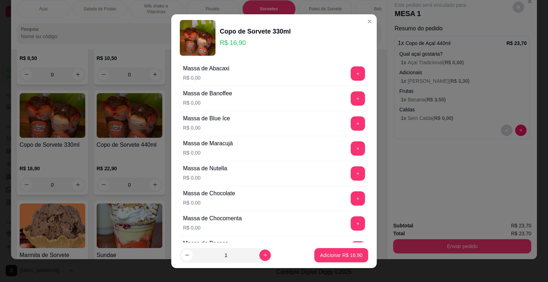
scroll to position [214, 0]
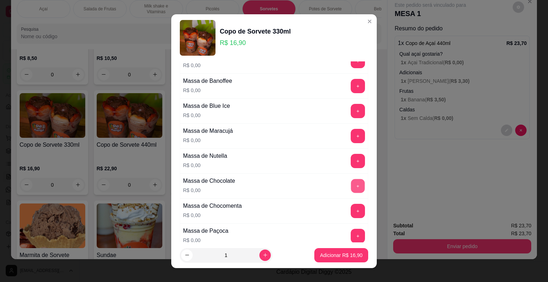
click at [351, 182] on button "+" at bounding box center [358, 186] width 14 height 14
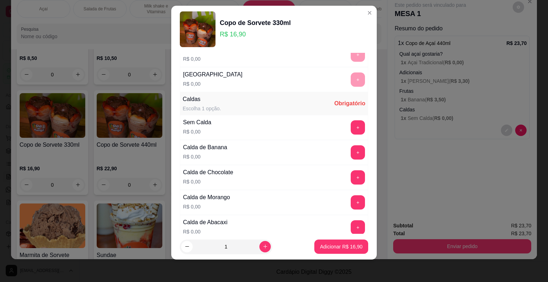
scroll to position [473, 0]
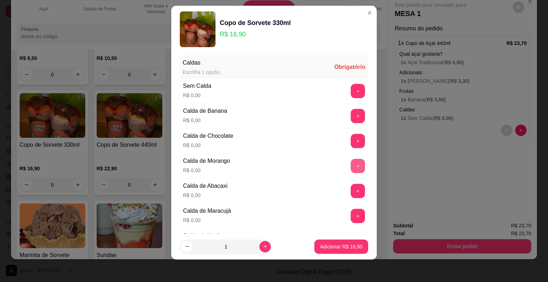
click at [351, 168] on button "+" at bounding box center [358, 166] width 14 height 14
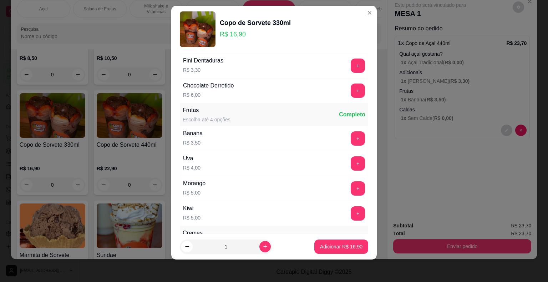
scroll to position [1222, 0]
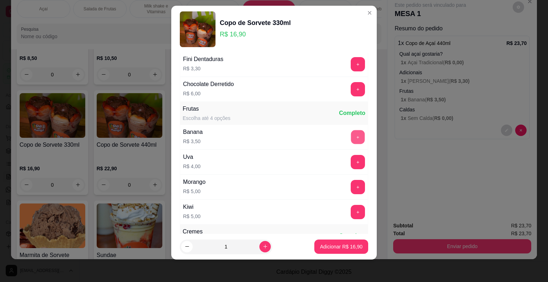
click at [351, 130] on button "+" at bounding box center [358, 137] width 14 height 14
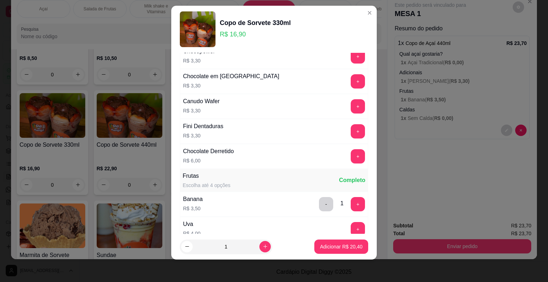
scroll to position [1151, 0]
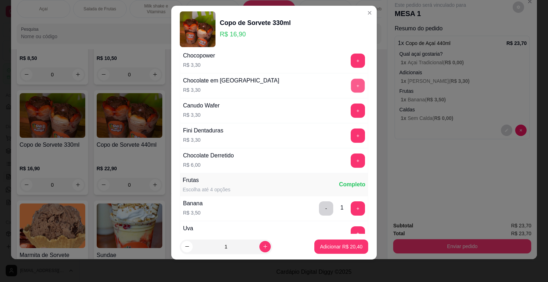
click at [351, 80] on button "+" at bounding box center [358, 86] width 14 height 14
click at [329, 244] on button "Adicionar R$ 23,70" at bounding box center [341, 246] width 54 height 14
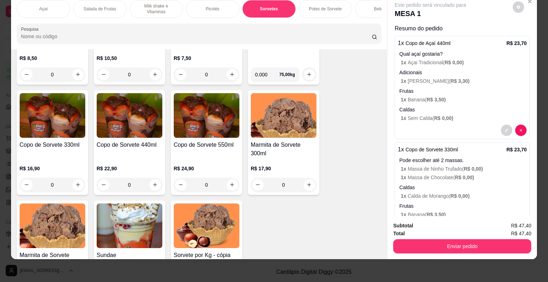
click at [219, 5] on div "Picolés" at bounding box center [213, 9] width 54 height 18
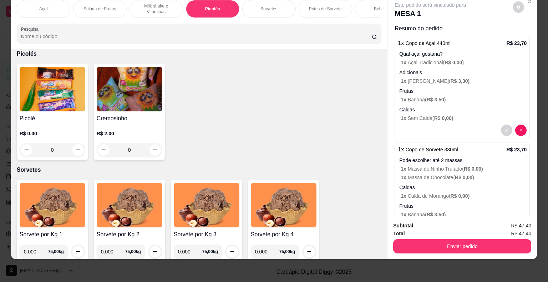
click at [77, 151] on div "0" at bounding box center [53, 150] width 66 height 14
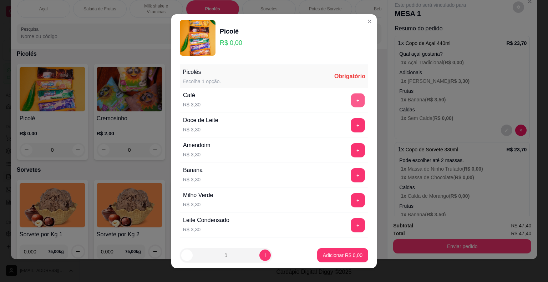
click at [351, 99] on button "+" at bounding box center [358, 100] width 14 height 14
click at [326, 253] on p "Adicionar R$ 3,30" at bounding box center [342, 255] width 39 height 7
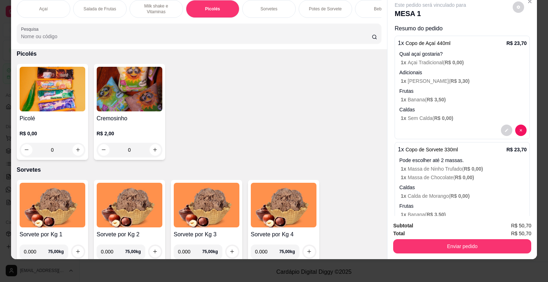
click at [434, 239] on button "Enviar pedido" at bounding box center [462, 246] width 138 height 14
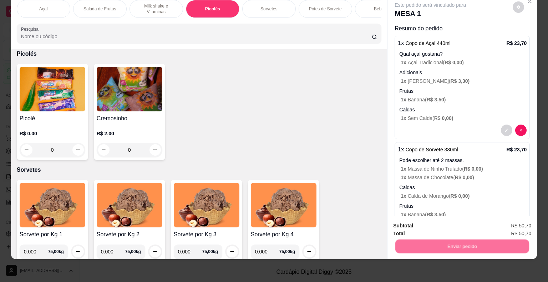
click at [429, 225] on button "Não registrar e enviar pedido" at bounding box center [439, 224] width 74 height 14
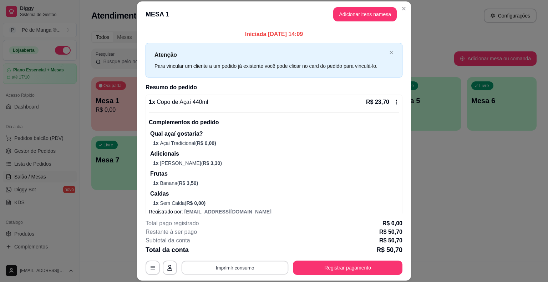
click at [266, 266] on button "Imprimir consumo" at bounding box center [235, 268] width 107 height 14
click at [247, 248] on button "IMPRESSORA" at bounding box center [235, 251] width 52 height 11
click at [309, 270] on button "Registrar pagamento" at bounding box center [348, 268] width 110 height 14
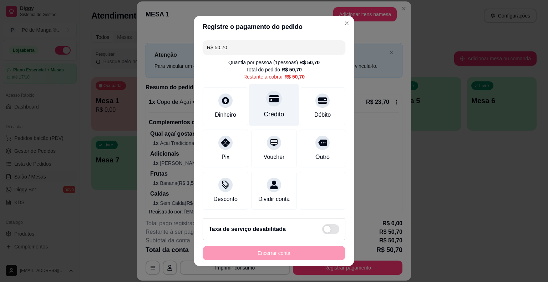
click at [284, 102] on div "Crédito" at bounding box center [274, 105] width 50 height 42
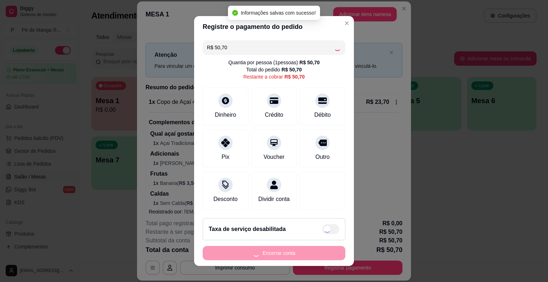
type input "R$ 0,00"
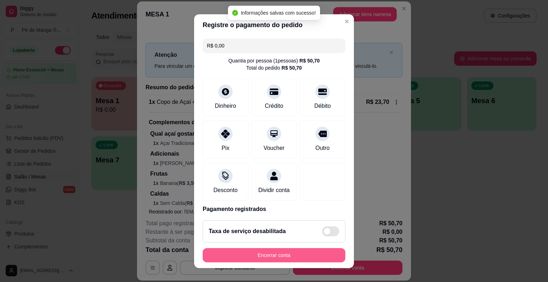
click at [258, 250] on button "Encerrar conta" at bounding box center [274, 255] width 143 height 14
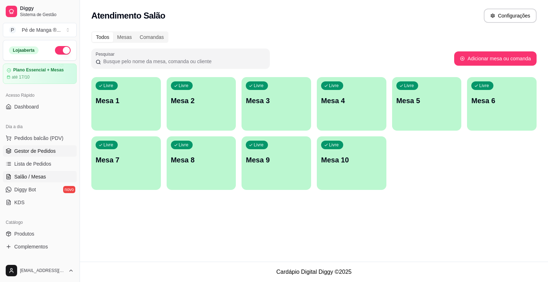
click at [49, 152] on span "Gestor de Pedidos" at bounding box center [34, 150] width 41 height 7
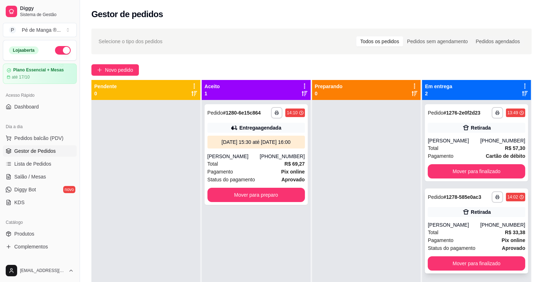
click at [444, 223] on div "[PERSON_NAME]" at bounding box center [454, 224] width 52 height 7
click at [256, 160] on div "[PERSON_NAME]" at bounding box center [233, 156] width 52 height 7
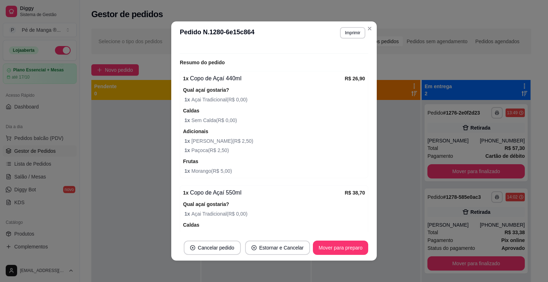
scroll to position [217, 0]
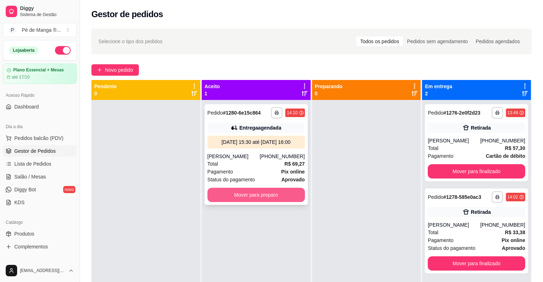
click at [243, 201] on button "Mover para preparo" at bounding box center [255, 195] width 97 height 14
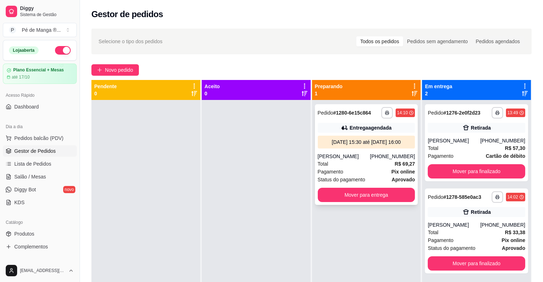
click at [340, 160] on div "[PERSON_NAME]" at bounding box center [344, 156] width 52 height 7
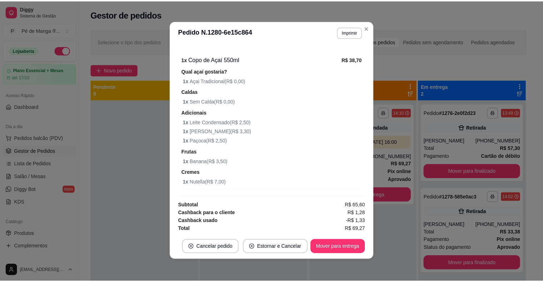
scroll to position [1, 0]
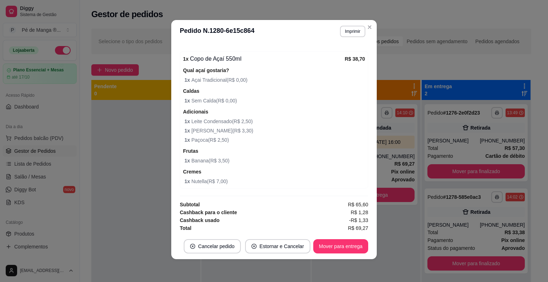
click at [369, 21] on header "**********" at bounding box center [274, 31] width 206 height 23
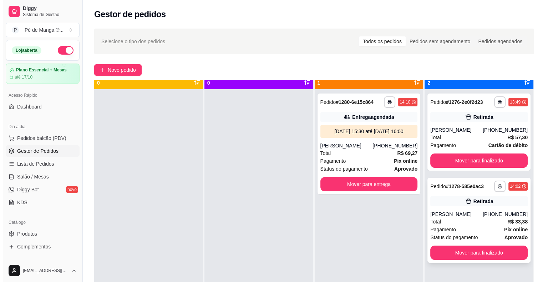
scroll to position [20, 0]
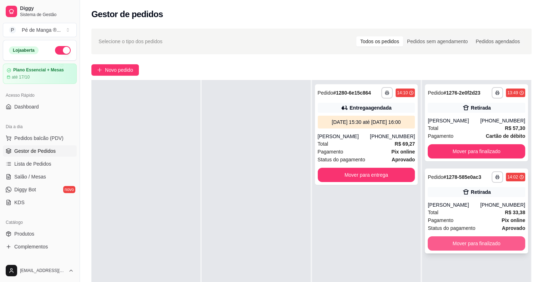
click at [455, 248] on button "Mover para finalizado" at bounding box center [476, 243] width 97 height 14
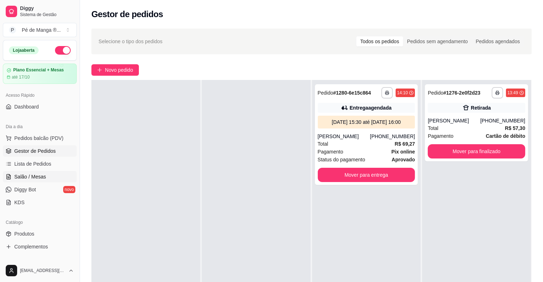
click at [23, 175] on span "Salão / Mesas" at bounding box center [30, 176] width 32 height 7
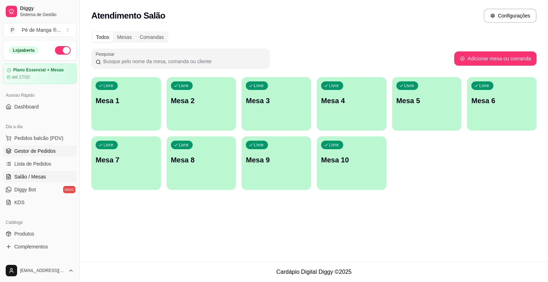
click at [29, 151] on span "Gestor de Pedidos" at bounding box center [34, 150] width 41 height 7
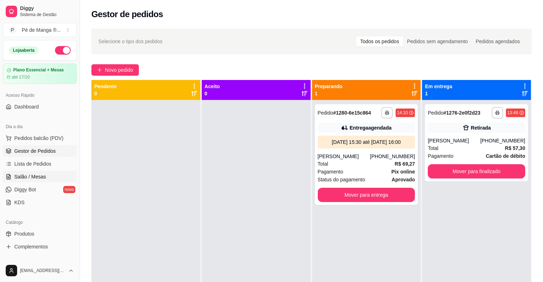
click at [30, 180] on link "Salão / Mesas" at bounding box center [40, 176] width 74 height 11
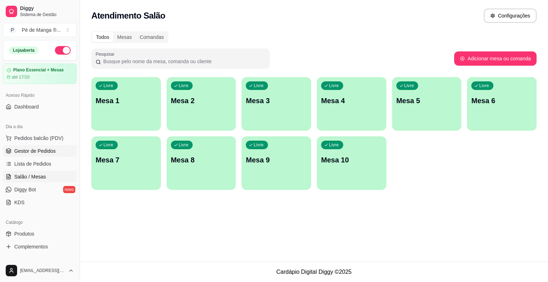
click at [42, 155] on link "Gestor de Pedidos" at bounding box center [40, 150] width 74 height 11
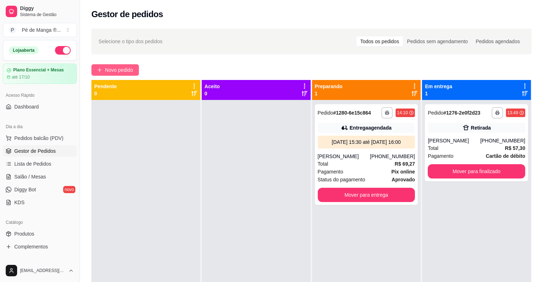
click at [119, 67] on span "Novo pedido" at bounding box center [119, 70] width 28 height 8
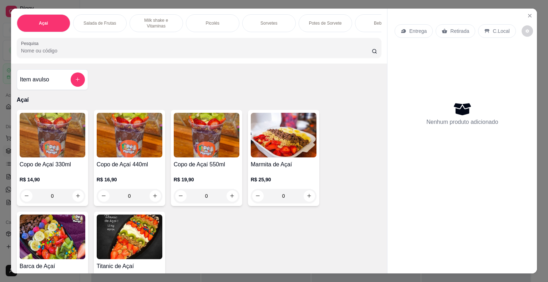
click at [286, 17] on div "Sorvetes" at bounding box center [269, 23] width 54 height 18
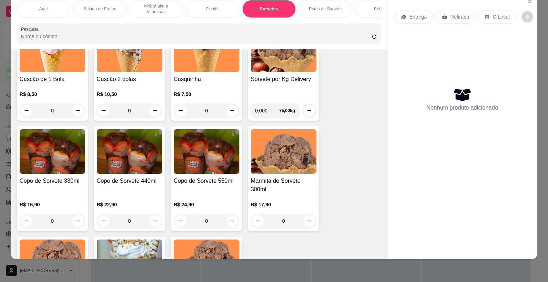
scroll to position [914, 0]
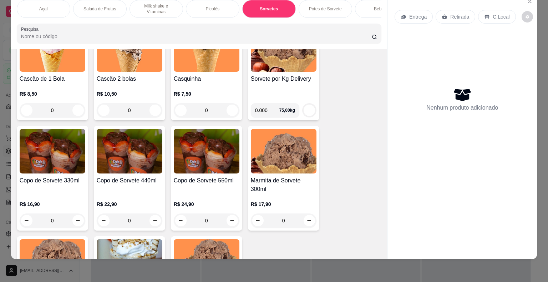
click at [79, 222] on div "0" at bounding box center [53, 220] width 66 height 14
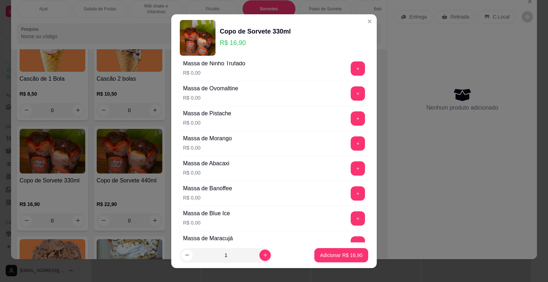
scroll to position [107, 0]
click at [351, 193] on button "+" at bounding box center [358, 193] width 14 height 14
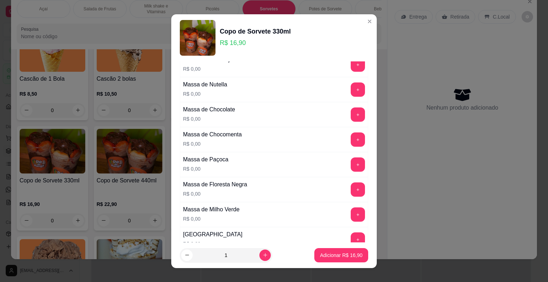
scroll to position [500, 0]
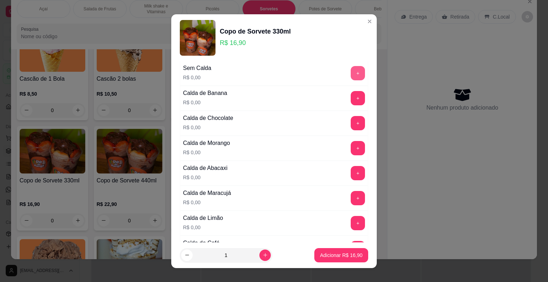
click at [351, 75] on button "+" at bounding box center [358, 73] width 14 height 14
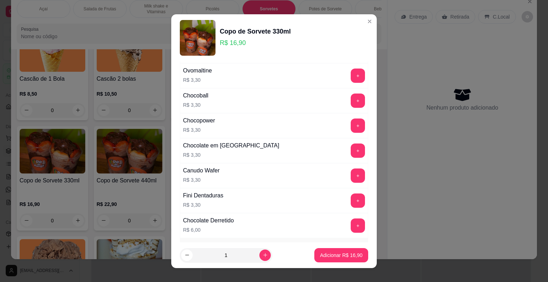
scroll to position [1106, 0]
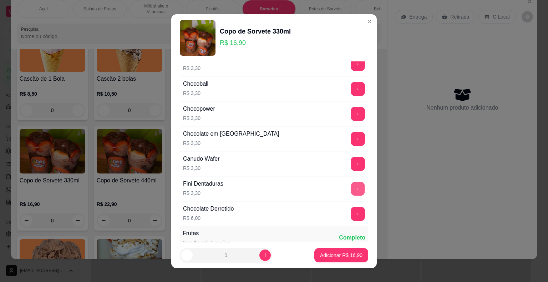
click at [351, 186] on button "+" at bounding box center [358, 189] width 14 height 14
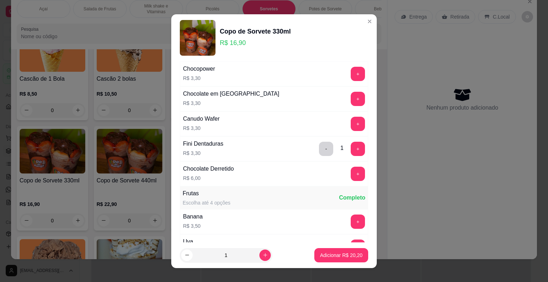
scroll to position [1214, 0]
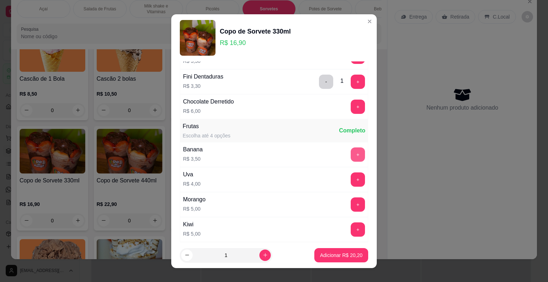
click at [351, 147] on button "+" at bounding box center [358, 154] width 14 height 14
click at [341, 250] on button "Adicionar R$ 23,70" at bounding box center [341, 255] width 52 height 14
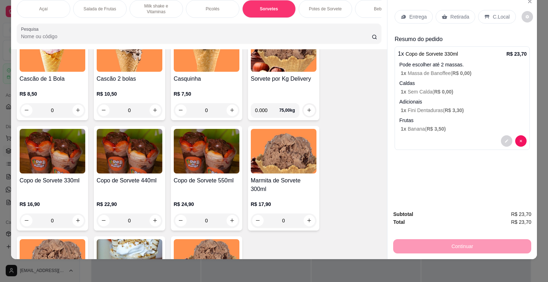
click at [417, 13] on p "Entrega" at bounding box center [417, 16] width 17 height 7
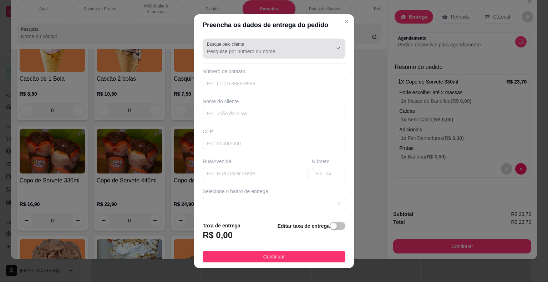
click at [267, 52] on input "Busque pelo cliente" at bounding box center [264, 51] width 114 height 7
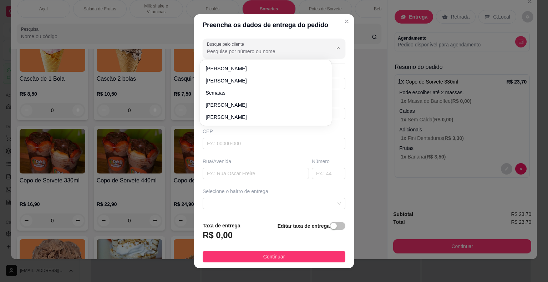
paste input "15 99751-6695"
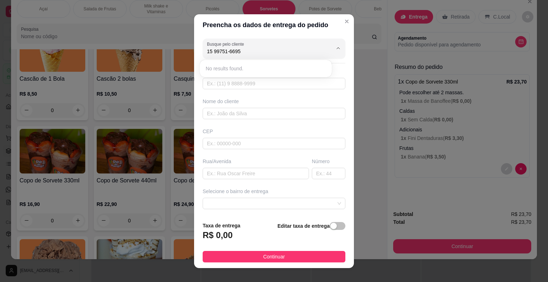
type input "15 99751-6695"
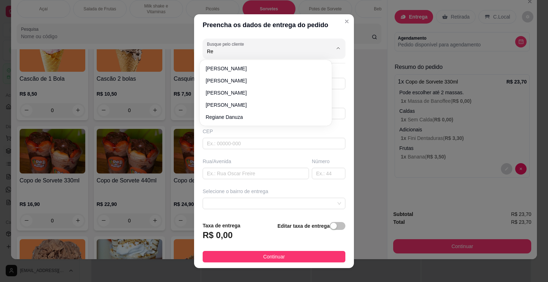
type input "R"
click at [368, 96] on div "Preencha os dados de entrega do pedido Busque pelo cliente Número de contato No…" at bounding box center [274, 141] width 548 height 282
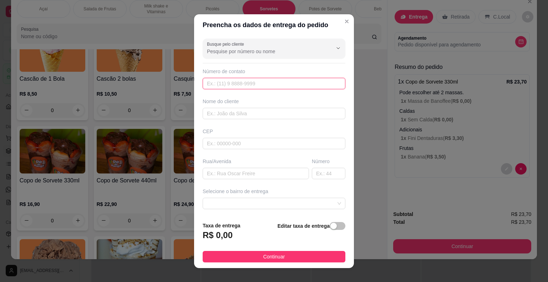
click at [252, 81] on input "text" at bounding box center [274, 83] width 143 height 11
paste input "[PHONE_NUMBER]"
type input "[PHONE_NUMBER]"
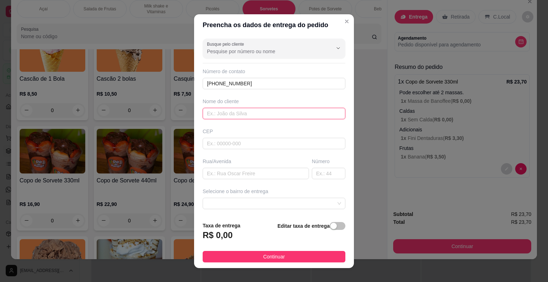
click at [234, 112] on input "text" at bounding box center [274, 113] width 143 height 11
type input "Regiele [PERSON_NAME]"
drag, startPoint x: 228, startPoint y: 170, endPoint x: 231, endPoint y: 184, distance: 14.7
click at [228, 170] on input "text" at bounding box center [256, 173] width 106 height 11
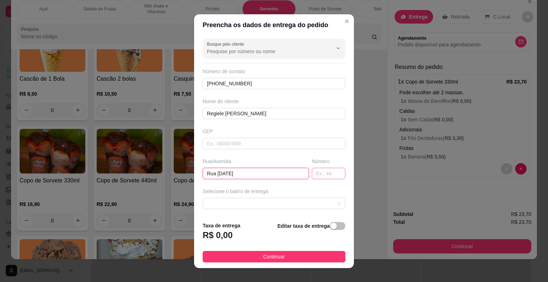
type input "Rua [DATE]"
drag, startPoint x: 307, startPoint y: 174, endPoint x: 304, endPoint y: 183, distance: 8.9
click at [312, 173] on input "text" at bounding box center [329, 173] width 34 height 11
click at [281, 203] on span at bounding box center [274, 203] width 134 height 11
type input "956"
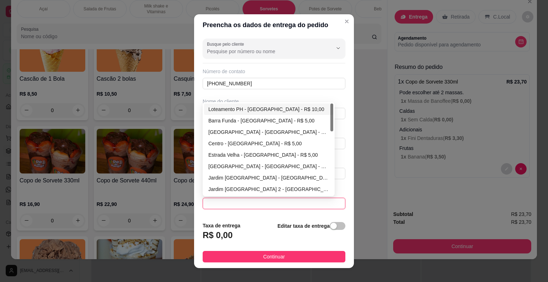
click at [256, 203] on span at bounding box center [274, 203] width 134 height 11
click at [247, 176] on div "Jardim [GEOGRAPHIC_DATA] - [GEOGRAPHIC_DATA] - R$ 5,00" at bounding box center [268, 178] width 121 height 8
type input "Itaberá"
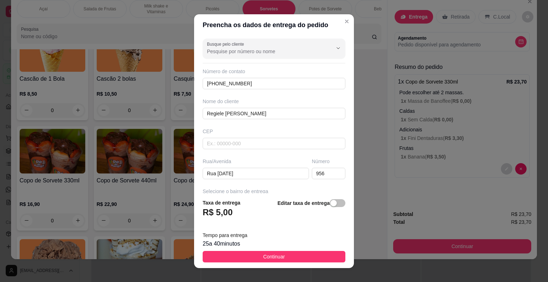
click at [249, 256] on button "Continuar" at bounding box center [274, 256] width 143 height 11
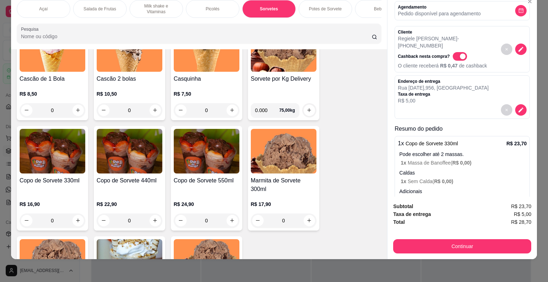
scroll to position [76, 0]
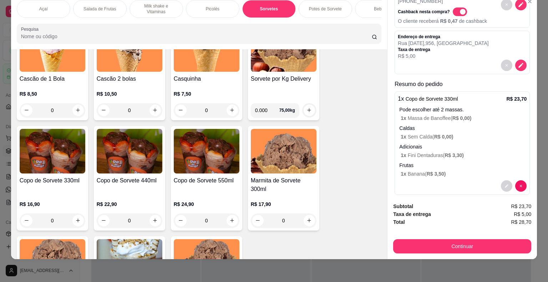
click at [452, 239] on button "Continuar" at bounding box center [462, 246] width 138 height 14
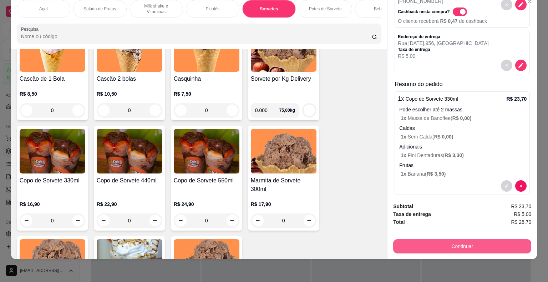
click at [493, 242] on button "Continuar" at bounding box center [462, 246] width 138 height 14
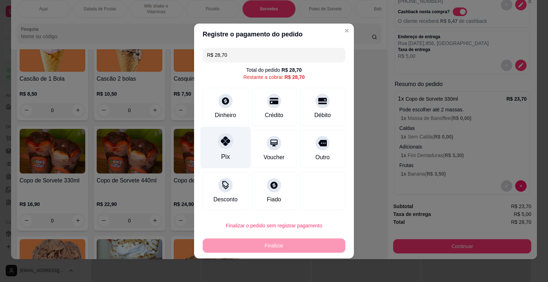
click at [218, 161] on div "Pix" at bounding box center [226, 148] width 50 height 42
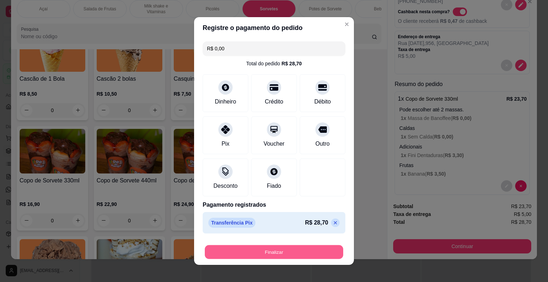
click at [254, 252] on button "Finalizar" at bounding box center [274, 252] width 138 height 14
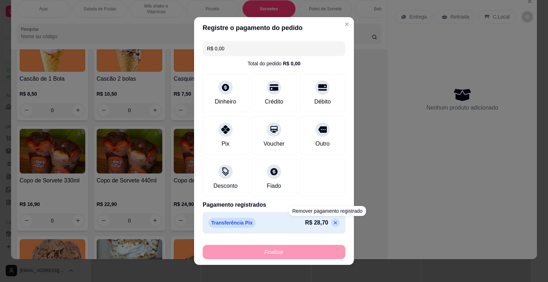
type input "-R$ 28,70"
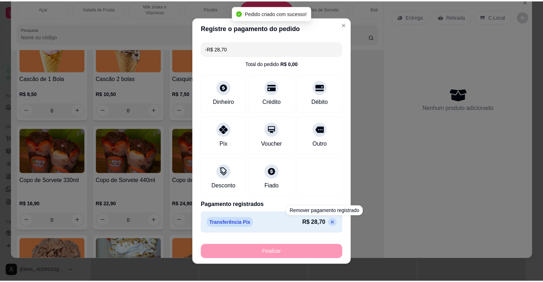
scroll to position [0, 0]
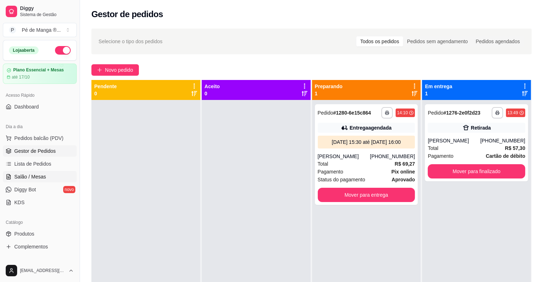
click at [39, 175] on span "Salão / Mesas" at bounding box center [30, 176] width 32 height 7
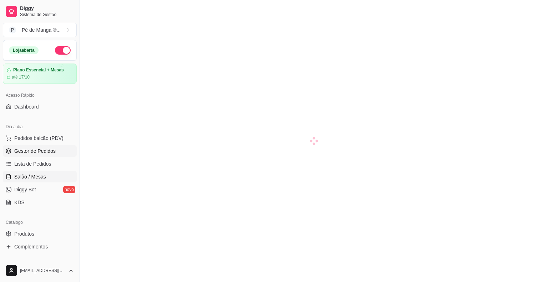
click at [48, 151] on span "Gestor de Pedidos" at bounding box center [34, 150] width 41 height 7
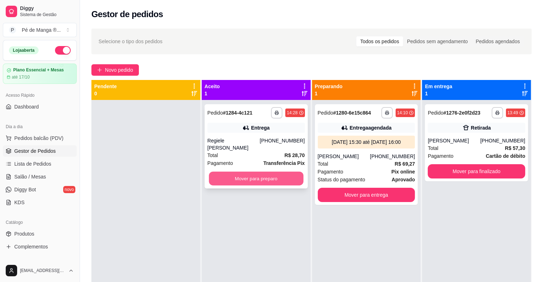
click at [269, 172] on button "Mover para preparo" at bounding box center [256, 179] width 95 height 14
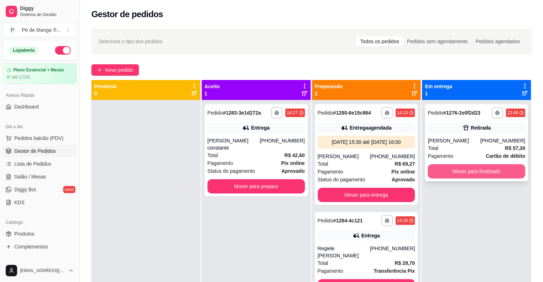
click at [500, 171] on button "Mover para finalizado" at bounding box center [476, 171] width 97 height 14
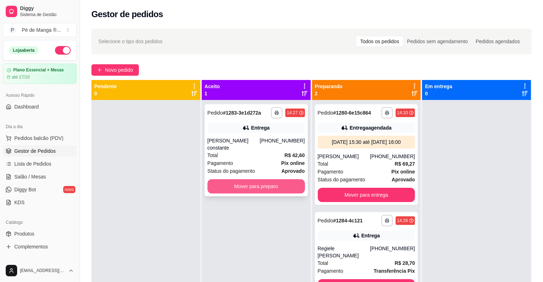
click at [276, 179] on button "Mover para preparo" at bounding box center [255, 186] width 97 height 14
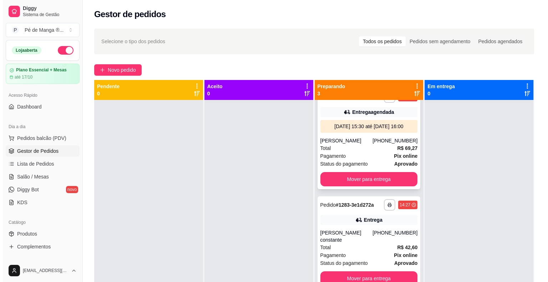
scroll to position [23, 0]
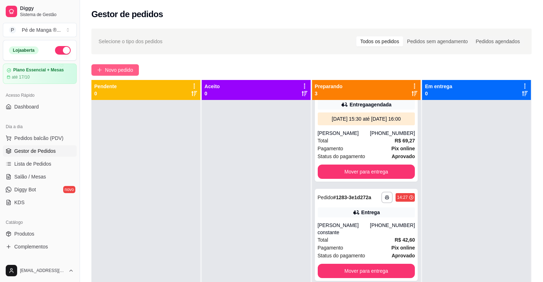
click at [116, 72] on span "Novo pedido" at bounding box center [119, 70] width 28 height 8
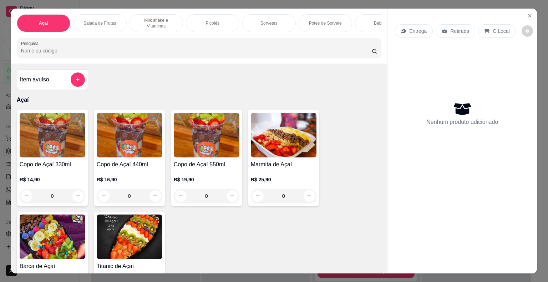
drag, startPoint x: 305, startPoint y: 19, endPoint x: 306, endPoint y: 36, distance: 16.4
click at [306, 19] on div "Potes de Sorvete" at bounding box center [326, 23] width 54 height 18
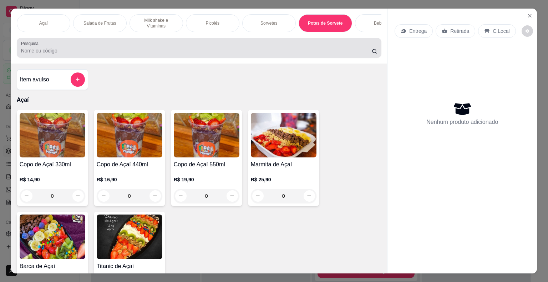
scroll to position [17, 0]
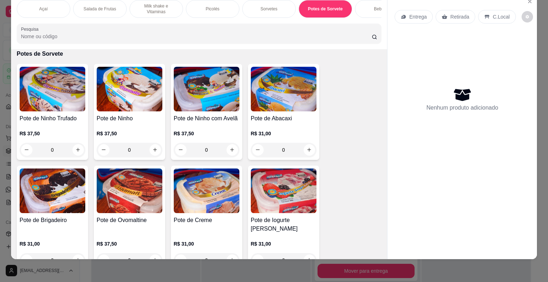
drag, startPoint x: 251, startPoint y: 3, endPoint x: 233, endPoint y: 66, distance: 65.7
click at [251, 4] on div "Sorvetes" at bounding box center [269, 9] width 54 height 18
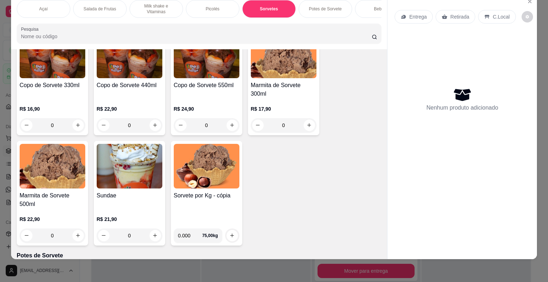
scroll to position [1021, 0]
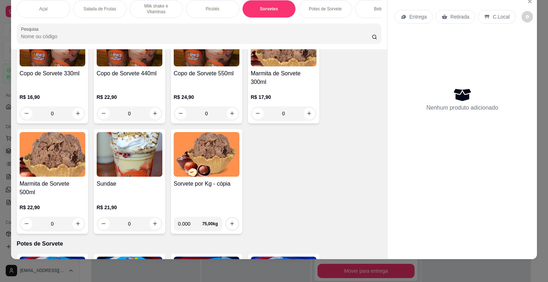
click at [55, 2] on div "Açaí" at bounding box center [44, 9] width 54 height 18
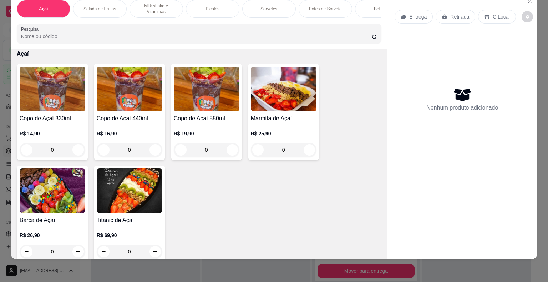
click at [309, 149] on div "0" at bounding box center [284, 150] width 66 height 14
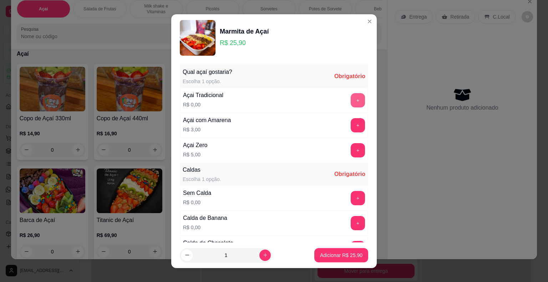
click at [351, 99] on button "+" at bounding box center [358, 100] width 14 height 14
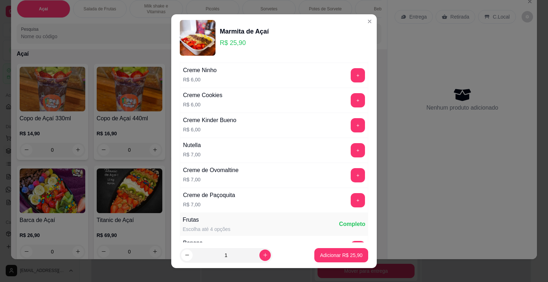
scroll to position [1392, 0]
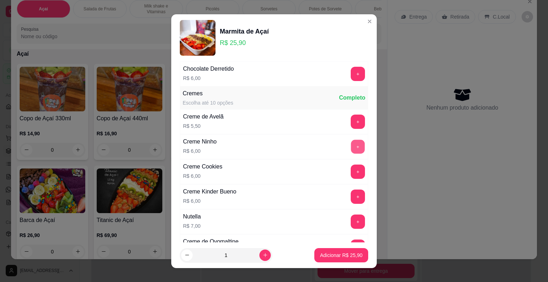
click at [351, 140] on button "+" at bounding box center [358, 147] width 14 height 14
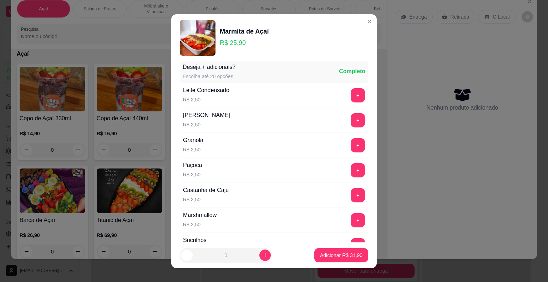
scroll to position [964, 0]
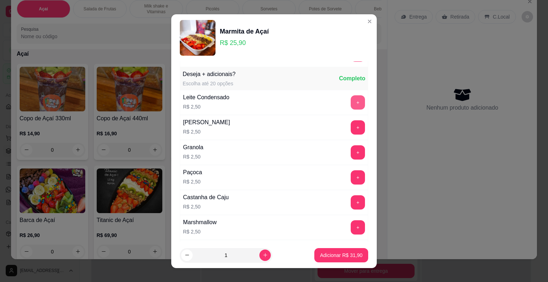
click at [351, 96] on button "+" at bounding box center [358, 102] width 14 height 14
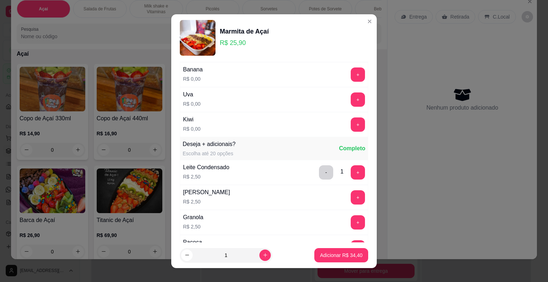
scroll to position [821, 0]
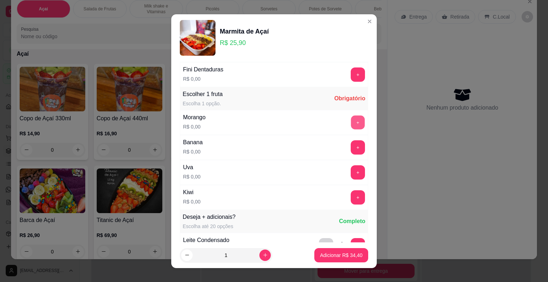
click at [351, 116] on button "+" at bounding box center [358, 122] width 14 height 14
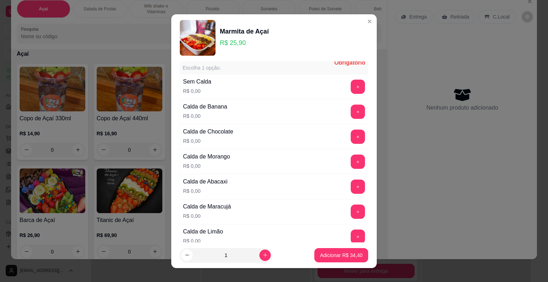
scroll to position [71, 0]
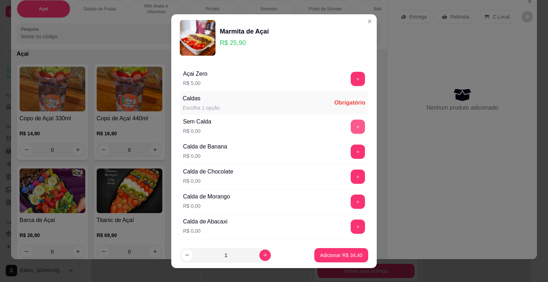
click at [351, 125] on button "+" at bounding box center [358, 127] width 14 height 14
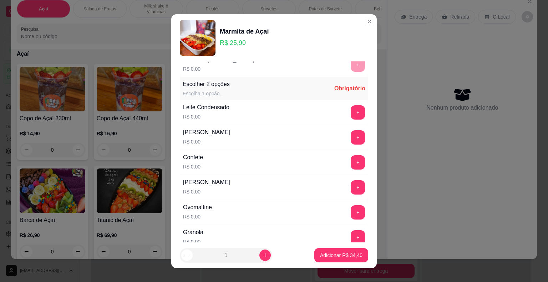
scroll to position [393, 0]
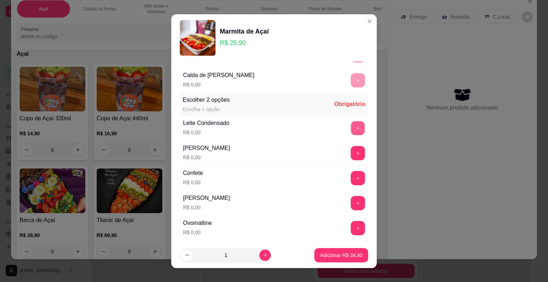
click at [351, 125] on button "+" at bounding box center [358, 128] width 14 height 14
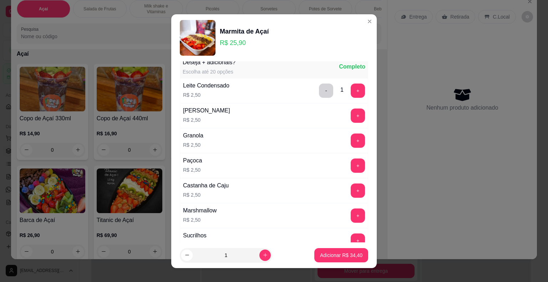
scroll to position [964, 0]
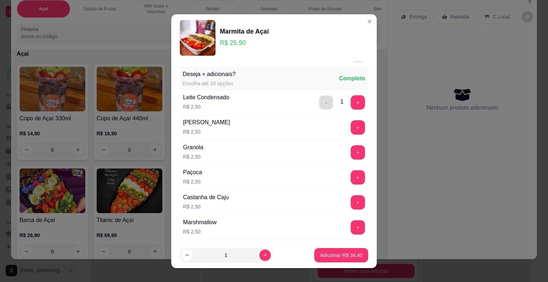
click at [319, 96] on button "-" at bounding box center [326, 102] width 14 height 14
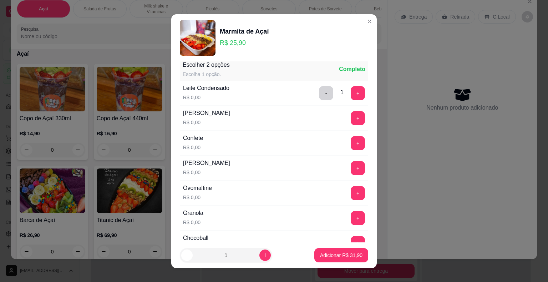
scroll to position [393, 0]
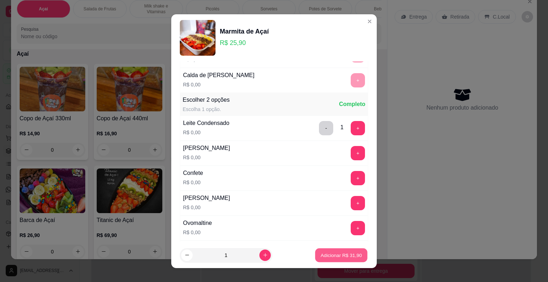
click at [326, 255] on p "Adicionar R$ 31,90" at bounding box center [341, 255] width 41 height 7
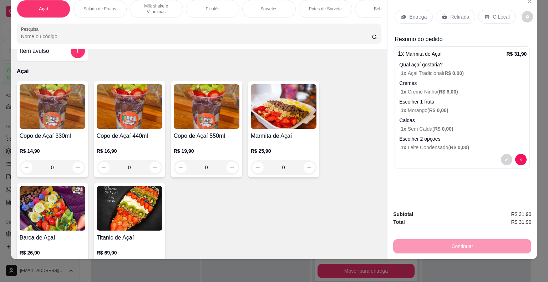
scroll to position [0, 0]
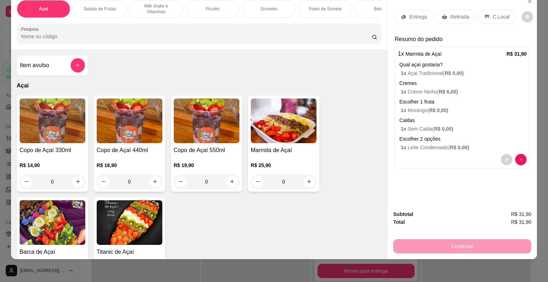
click at [73, 177] on div "0" at bounding box center [53, 182] width 66 height 14
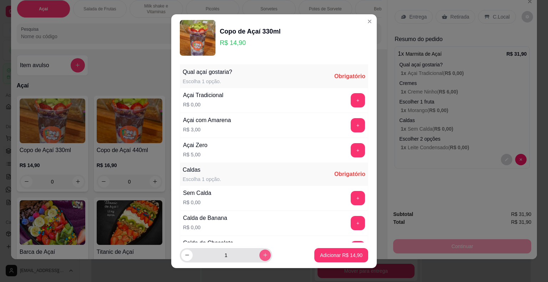
click at [263, 256] on icon "increase-product-quantity" at bounding box center [265, 254] width 5 height 5
type input "2"
click at [351, 98] on button "+" at bounding box center [358, 100] width 14 height 14
click at [351, 196] on button "+" at bounding box center [358, 198] width 14 height 14
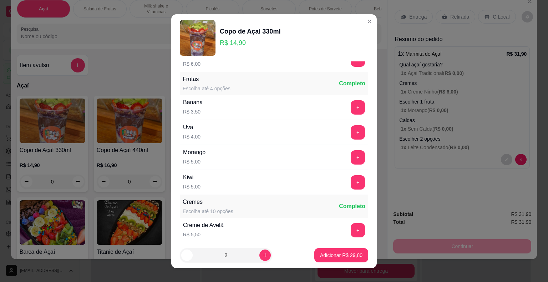
scroll to position [892, 0]
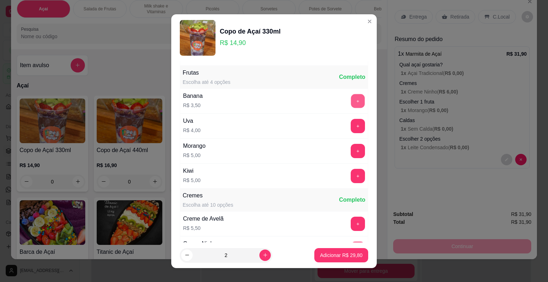
click at [351, 94] on button "+" at bounding box center [358, 101] width 14 height 14
click at [351, 121] on button "+" at bounding box center [358, 126] width 14 height 14
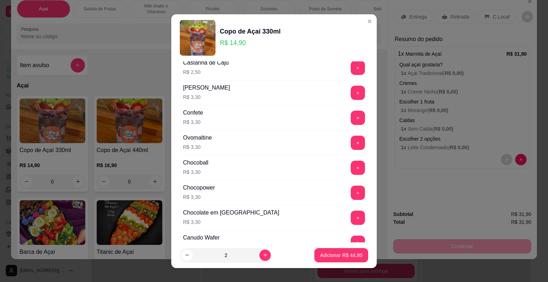
scroll to position [642, 0]
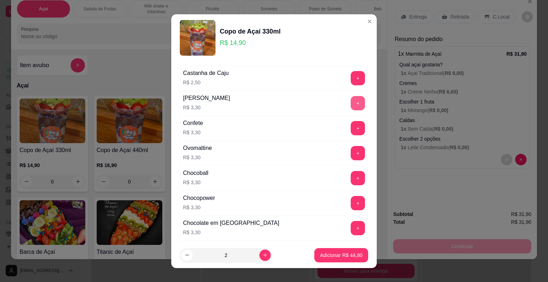
click at [351, 96] on button "+" at bounding box center [358, 103] width 14 height 14
click at [324, 257] on p "Adicionar R$ 51,40" at bounding box center [341, 255] width 42 height 7
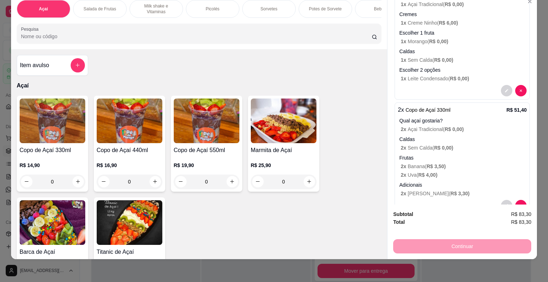
scroll to position [88, 0]
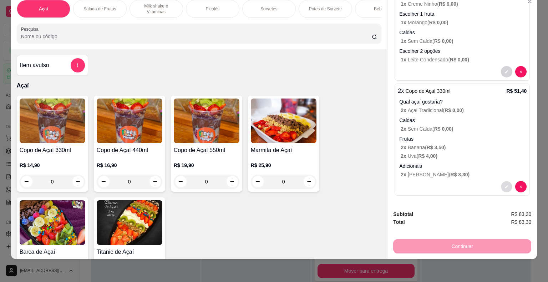
click at [505, 185] on icon "decrease-product-quantity" at bounding box center [507, 187] width 4 height 4
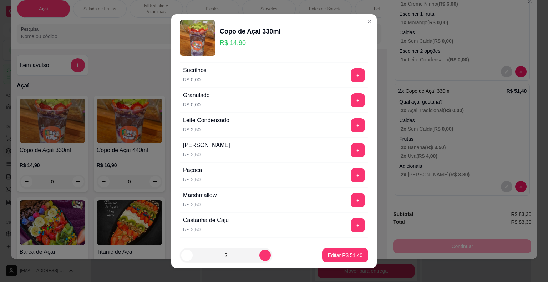
scroll to position [500, 0]
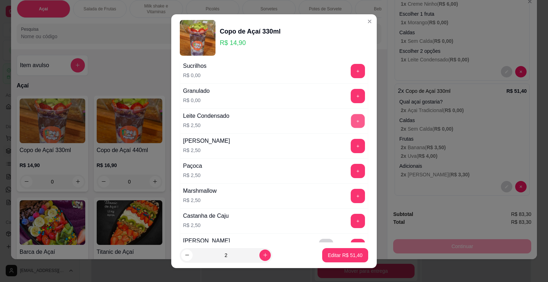
click at [351, 114] on button "+" at bounding box center [358, 121] width 14 height 14
click at [336, 257] on p "Editar R$ 56,40" at bounding box center [345, 255] width 35 height 7
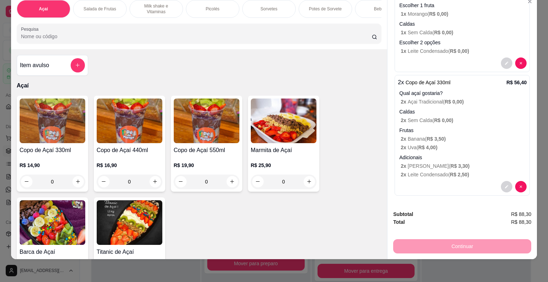
scroll to position [0, 0]
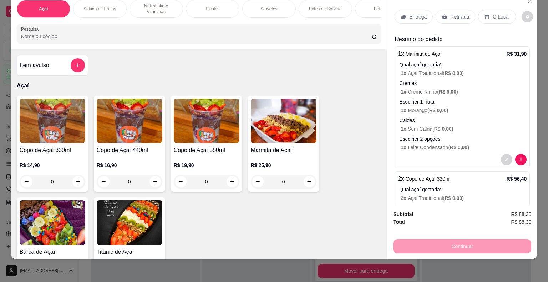
click at [411, 13] on p "Entrega" at bounding box center [417, 16] width 17 height 7
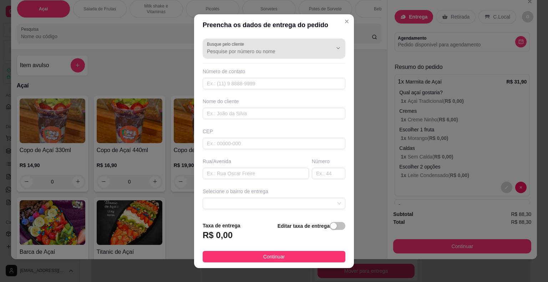
click at [246, 52] on input "Busque pelo cliente" at bounding box center [264, 51] width 114 height 7
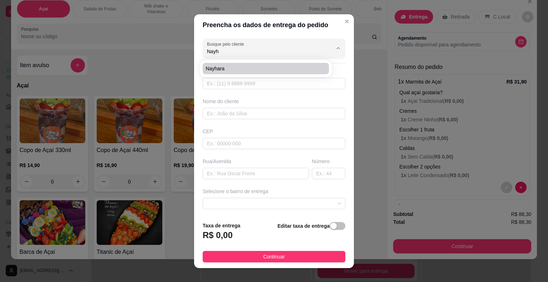
click at [286, 67] on span "Nayhara" at bounding box center [262, 68] width 113 height 7
type input "Nayhara"
type input "4398326716"
type input "Nayhara"
type input "18440000"
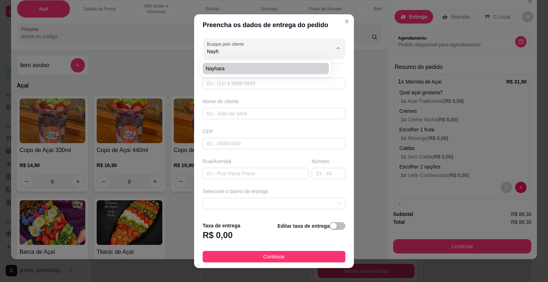
type input "[PERSON_NAME]"
type input "232"
type input "Itaberá"
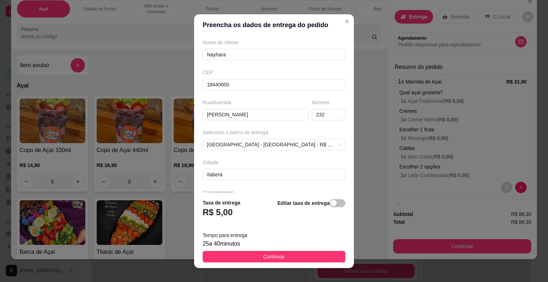
scroll to position [71, 0]
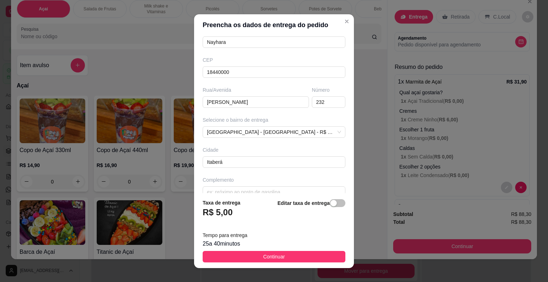
type input "Nayhara"
click at [265, 259] on button "Continuar" at bounding box center [274, 256] width 143 height 11
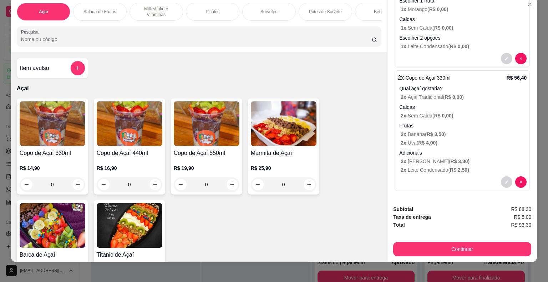
scroll to position [17, 0]
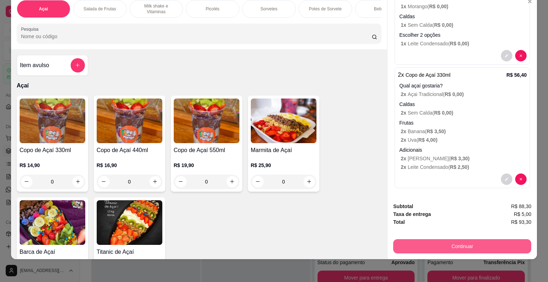
click at [448, 239] on button "Continuar" at bounding box center [462, 246] width 138 height 14
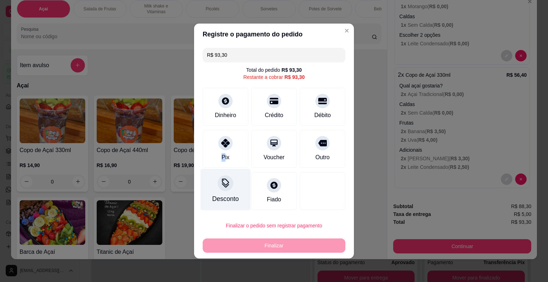
drag, startPoint x: 223, startPoint y: 147, endPoint x: 238, endPoint y: 190, distance: 44.9
click at [223, 154] on div "Pix" at bounding box center [226, 149] width 46 height 38
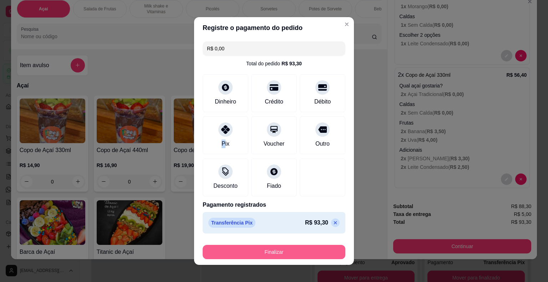
click at [271, 251] on button "Finalizar" at bounding box center [274, 252] width 143 height 14
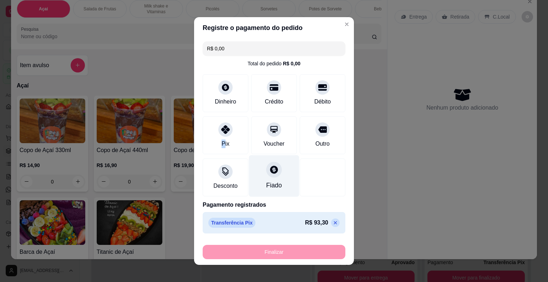
type input "-R$ 93,30"
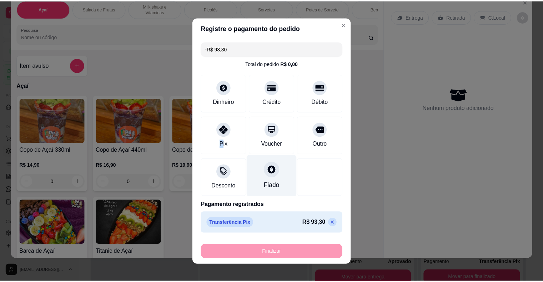
scroll to position [0, 0]
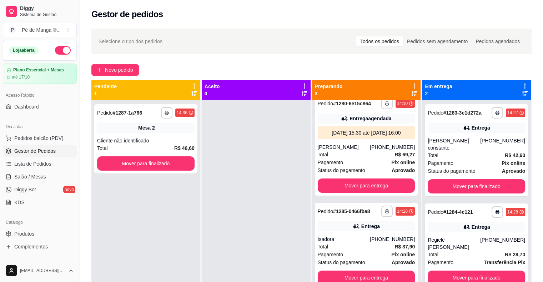
drag, startPoint x: 41, startPoint y: 177, endPoint x: 41, endPoint y: 169, distance: 8.2
click at [41, 177] on span "Salão / Mesas" at bounding box center [30, 176] width 32 height 7
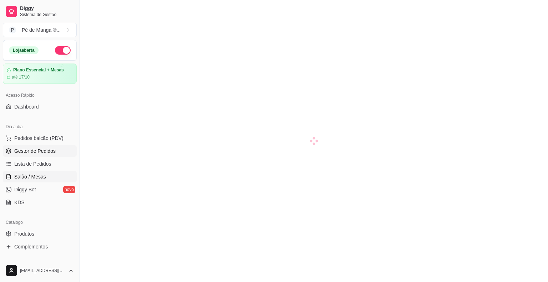
click at [49, 148] on span "Gestor de Pedidos" at bounding box center [34, 150] width 41 height 7
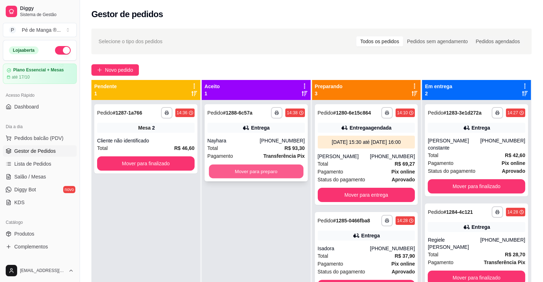
click at [220, 170] on button "Mover para preparo" at bounding box center [256, 172] width 95 height 14
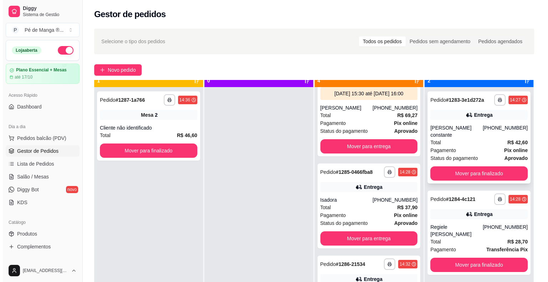
scroll to position [20, 0]
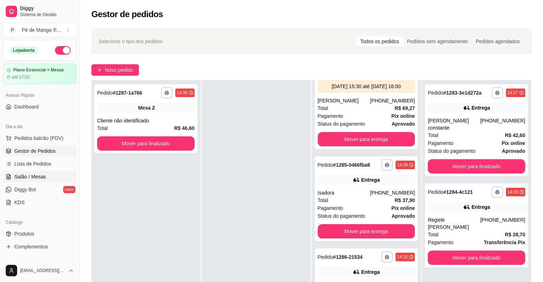
click at [41, 179] on span "Salão / Mesas" at bounding box center [30, 176] width 32 height 7
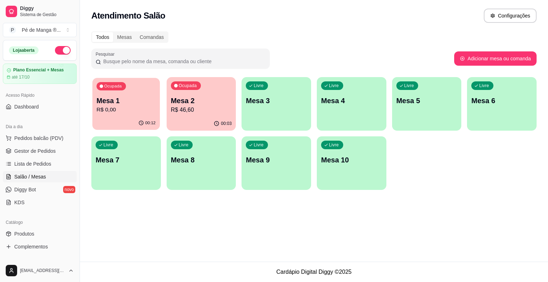
click at [131, 116] on div "Ocupada Mesa 1 R$ 0,00" at bounding box center [125, 97] width 67 height 39
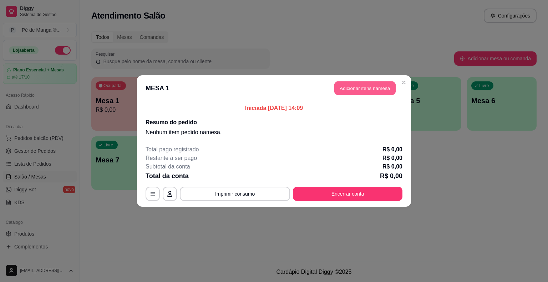
click at [352, 88] on button "Adicionar itens na mesa" at bounding box center [364, 88] width 61 height 14
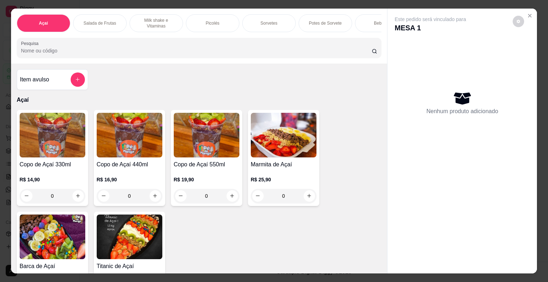
click at [76, 198] on div "0" at bounding box center [53, 196] width 66 height 14
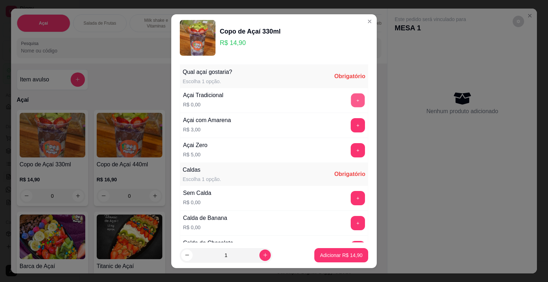
click at [351, 96] on button "+" at bounding box center [358, 100] width 14 height 14
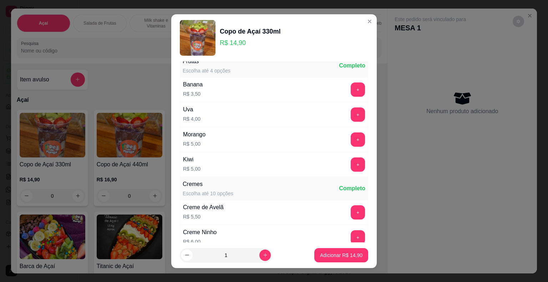
scroll to position [892, 0]
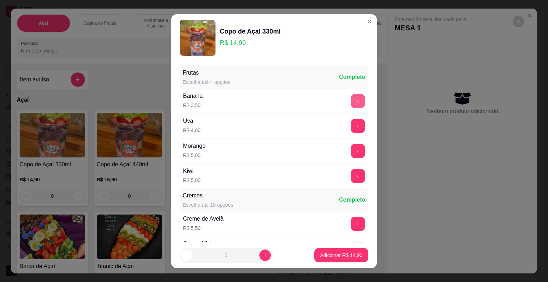
click at [351, 95] on button "+" at bounding box center [358, 101] width 14 height 14
click at [351, 145] on button "+" at bounding box center [358, 151] width 14 height 14
click at [351, 119] on button "+" at bounding box center [358, 126] width 14 height 14
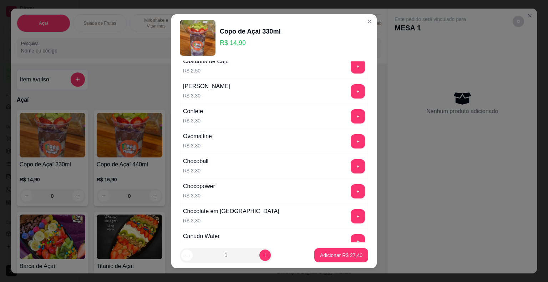
scroll to position [642, 0]
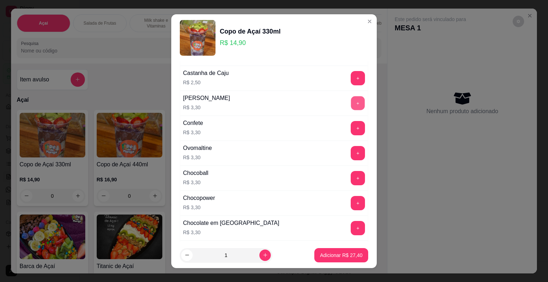
click at [351, 100] on button "+" at bounding box center [358, 103] width 14 height 14
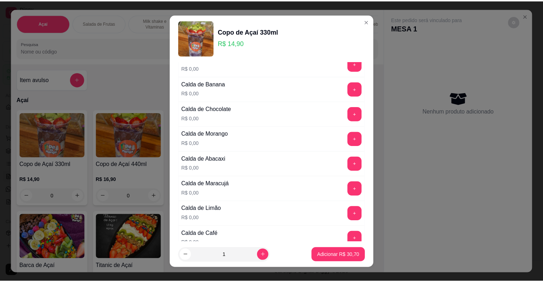
scroll to position [71, 0]
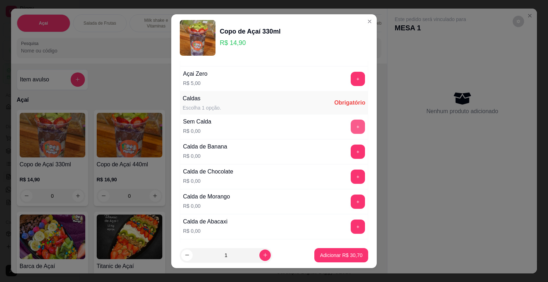
click at [351, 125] on button "+" at bounding box center [358, 127] width 14 height 14
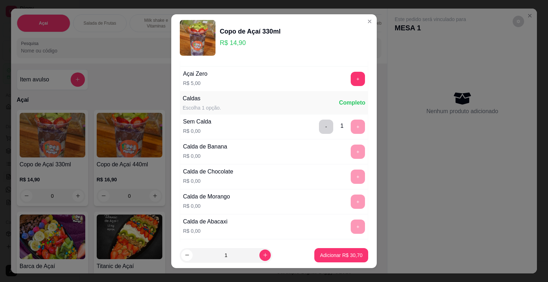
click at [319, 249] on button "Adicionar R$ 30,70" at bounding box center [341, 255] width 54 height 14
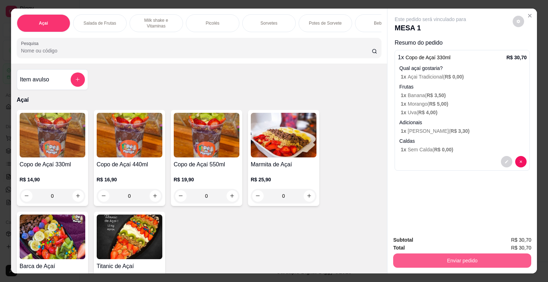
click at [506, 255] on button "Enviar pedido" at bounding box center [462, 260] width 138 height 14
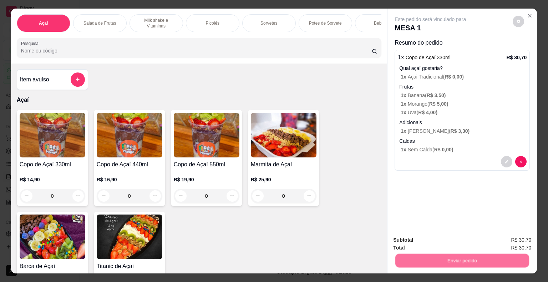
click at [451, 240] on button "Não registrar e enviar pedido" at bounding box center [439, 240] width 72 height 13
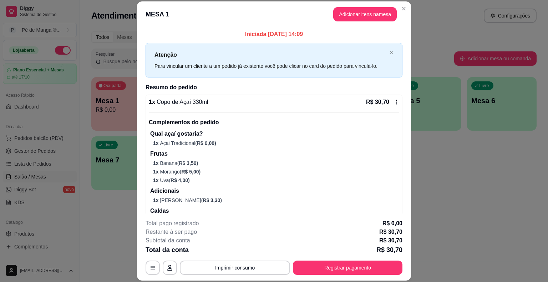
click at [263, 262] on div "**********" at bounding box center [274, 247] width 257 height 56
click at [259, 268] on button "Imprimir consumo" at bounding box center [235, 268] width 107 height 14
click at [253, 248] on button "IMPRESSORA" at bounding box center [235, 251] width 52 height 11
click at [335, 263] on button "Registrar pagamento" at bounding box center [348, 268] width 106 height 14
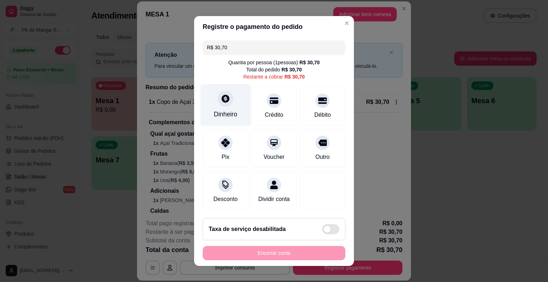
click at [224, 103] on icon at bounding box center [225, 98] width 9 height 9
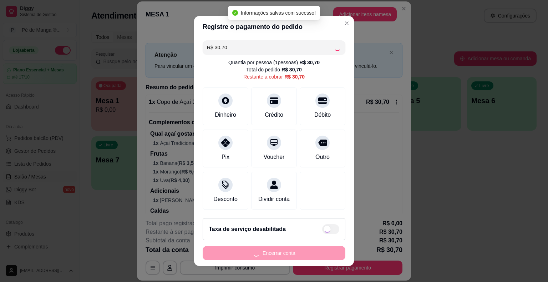
type input "R$ 0,00"
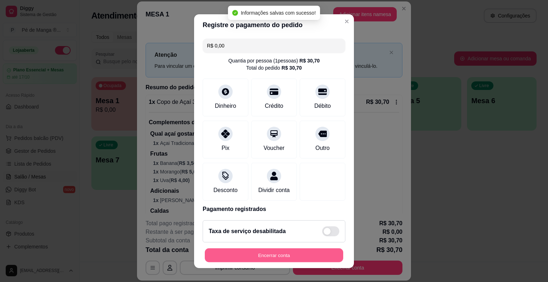
click at [293, 253] on button "Encerrar conta" at bounding box center [274, 255] width 138 height 14
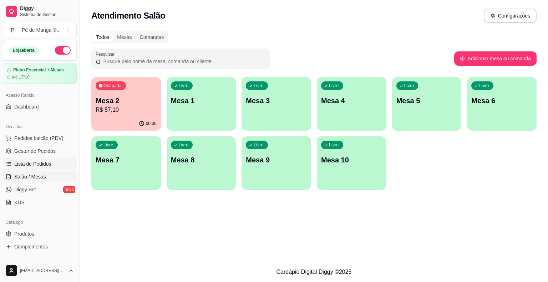
click at [47, 166] on span "Lista de Pedidos" at bounding box center [32, 163] width 37 height 7
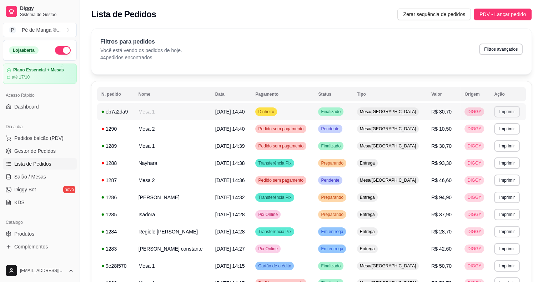
click at [502, 112] on button "Imprimir" at bounding box center [506, 111] width 25 height 11
click at [494, 138] on button "IMPRESSORA" at bounding box center [493, 136] width 50 height 11
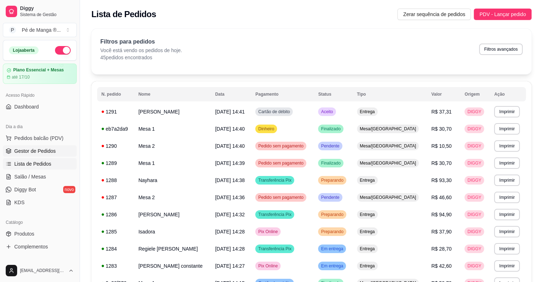
click at [33, 148] on span "Gestor de Pedidos" at bounding box center [34, 150] width 41 height 7
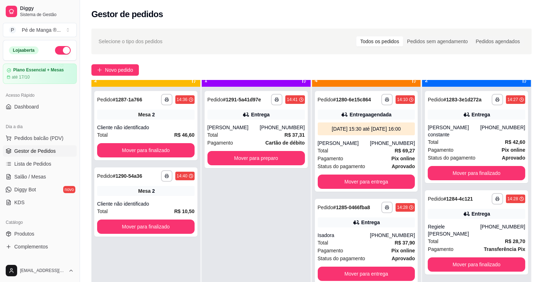
scroll to position [20, 0]
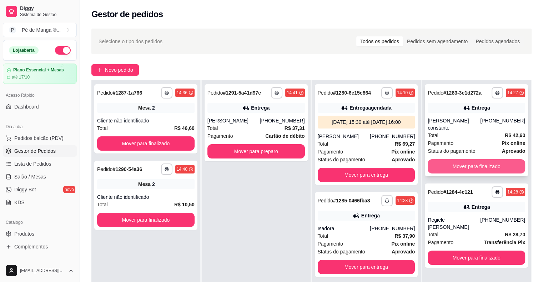
click at [475, 161] on button "Mover para finalizado" at bounding box center [476, 166] width 97 height 14
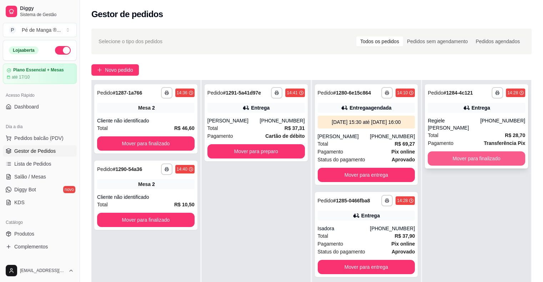
click at [479, 151] on button "Mover para finalizado" at bounding box center [476, 158] width 97 height 14
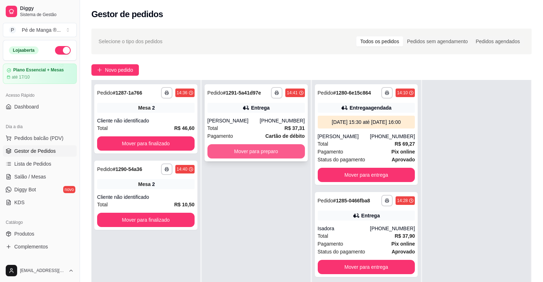
click at [264, 153] on button "Mover para preparo" at bounding box center [255, 151] width 97 height 14
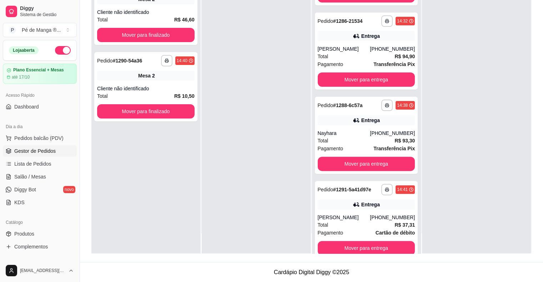
scroll to position [156, 0]
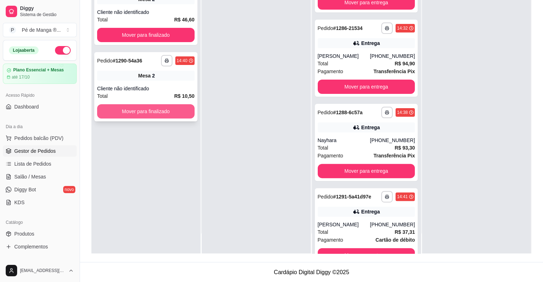
click at [167, 114] on button "Mover para finalizado" at bounding box center [145, 111] width 97 height 14
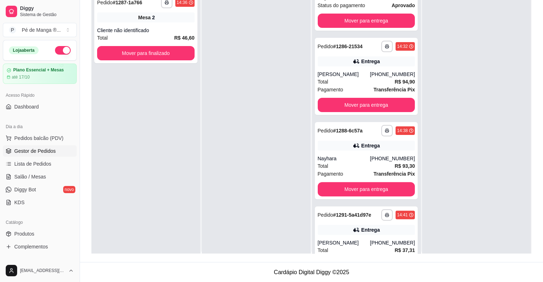
scroll to position [0, 0]
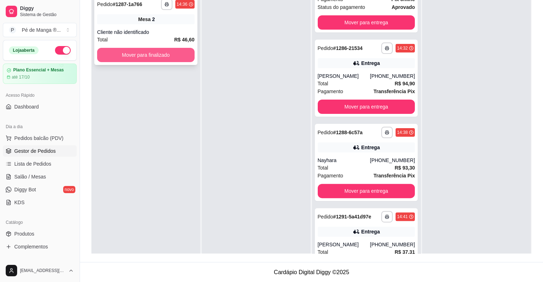
click at [167, 56] on button "Mover para finalizado" at bounding box center [145, 55] width 97 height 14
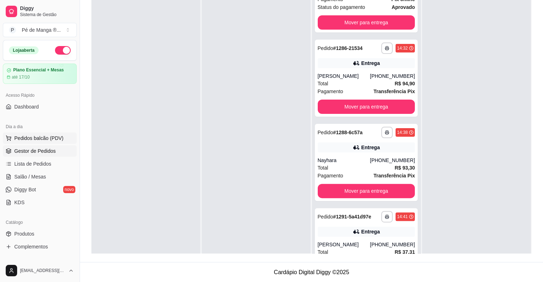
scroll to position [1, 0]
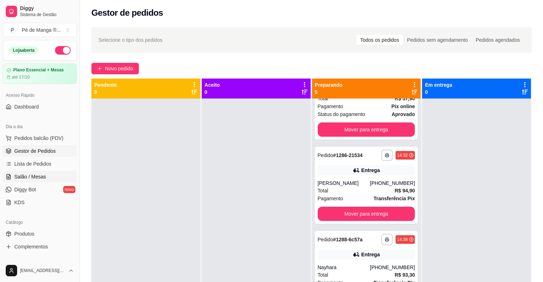
click at [30, 173] on span "Salão / Mesas" at bounding box center [30, 176] width 32 height 7
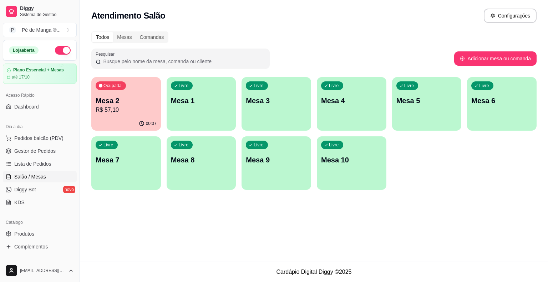
click at [137, 99] on p "Mesa 2" at bounding box center [126, 101] width 61 height 10
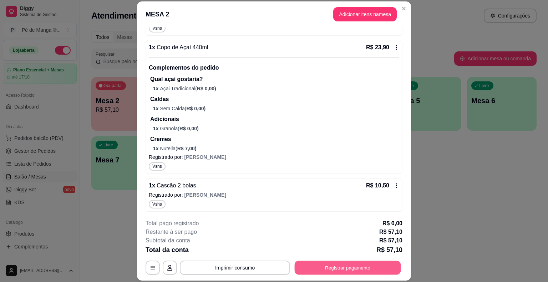
click at [337, 271] on button "Registrar pagamento" at bounding box center [348, 268] width 106 height 14
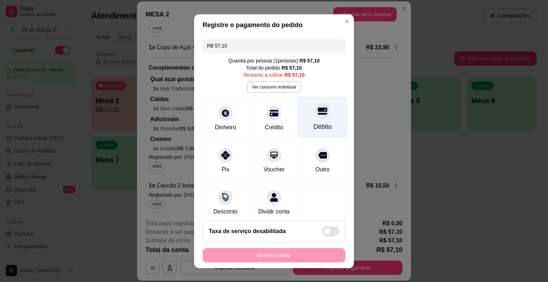
click at [322, 123] on div "Débito" at bounding box center [323, 117] width 50 height 42
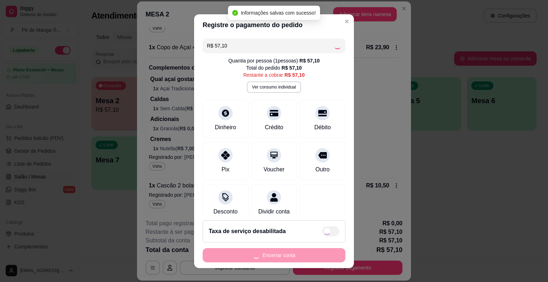
type input "R$ 0,00"
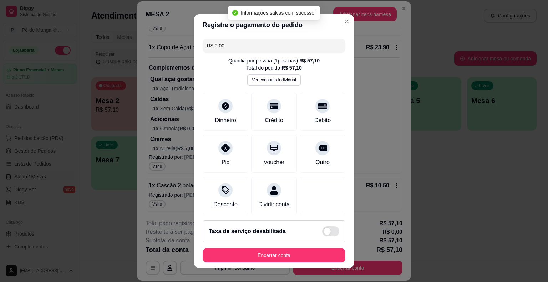
click at [254, 259] on button "Encerrar conta" at bounding box center [274, 255] width 143 height 14
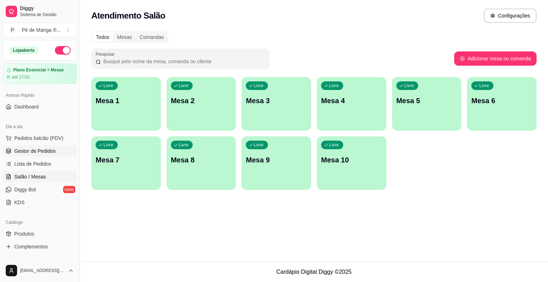
click at [54, 152] on span "Gestor de Pedidos" at bounding box center [34, 150] width 41 height 7
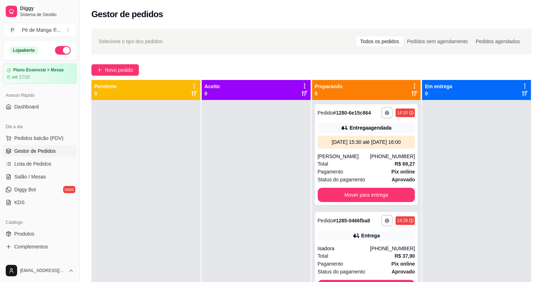
click at [54, 151] on span "Gestor de Pedidos" at bounding box center [34, 150] width 41 height 7
click at [118, 68] on span "Novo pedido" at bounding box center [119, 70] width 28 height 8
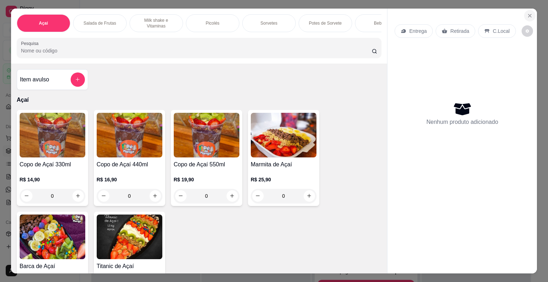
click at [527, 13] on icon "Close" at bounding box center [530, 16] width 6 height 6
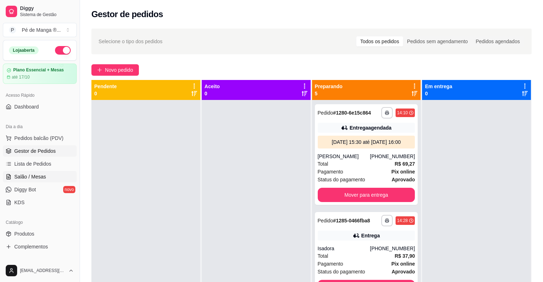
click at [52, 173] on link "Salão / Mesas" at bounding box center [40, 176] width 74 height 11
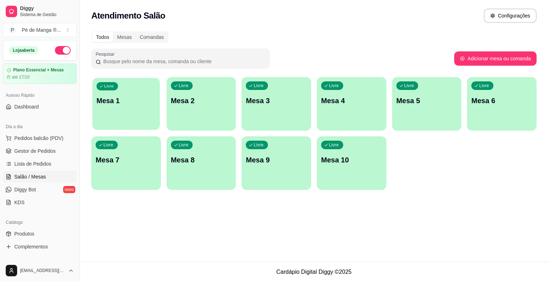
click at [118, 110] on div "Livre Mesa 1" at bounding box center [125, 100] width 67 height 44
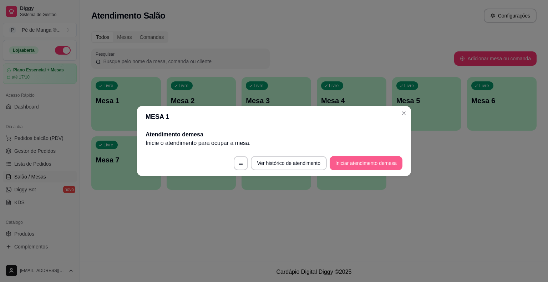
click at [346, 153] on footer "Ver histórico de atendimento Iniciar atendimento de mesa" at bounding box center [274, 163] width 274 height 26
click at [347, 161] on button "Iniciar atendimento de mesa" at bounding box center [366, 163] width 71 height 14
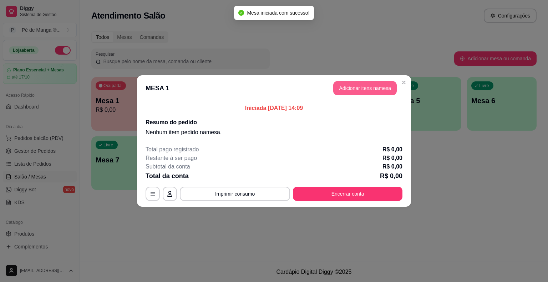
click at [359, 89] on button "Adicionar itens na mesa" at bounding box center [365, 88] width 64 height 14
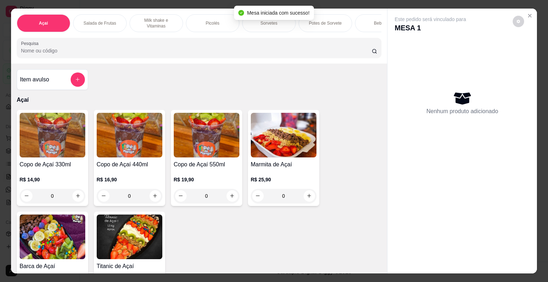
click at [220, 19] on div "Picolés" at bounding box center [213, 23] width 54 height 18
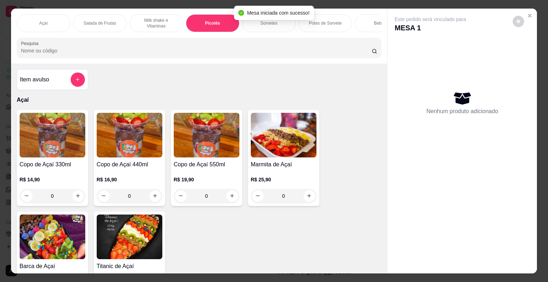
scroll to position [17, 0]
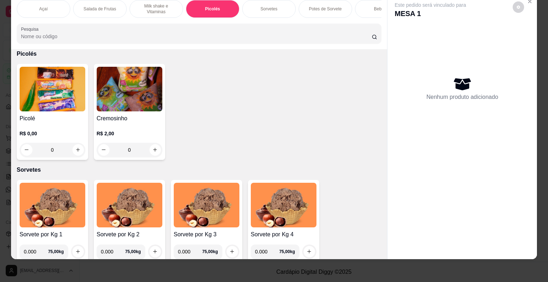
click at [47, 125] on div "R$ 0,00 0" at bounding box center [53, 140] width 66 height 34
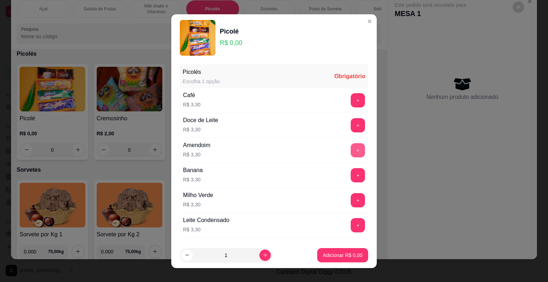
click at [351, 148] on button "+" at bounding box center [358, 150] width 14 height 14
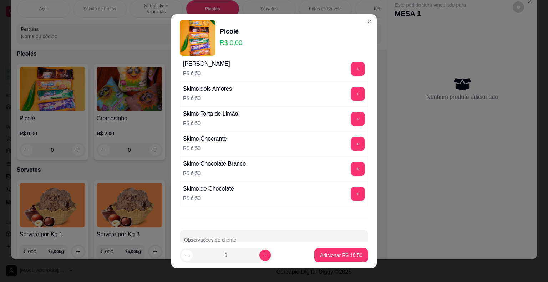
scroll to position [494, 0]
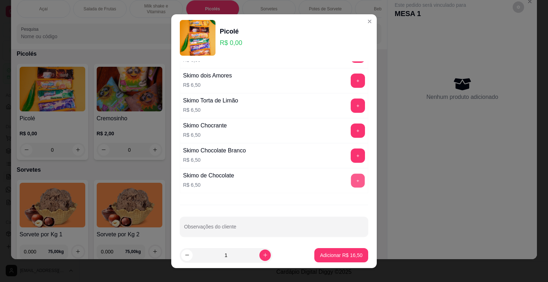
click at [351, 179] on button "+" at bounding box center [358, 180] width 14 height 14
click at [323, 253] on p "Adicionar R$ 29,50" at bounding box center [341, 255] width 42 height 7
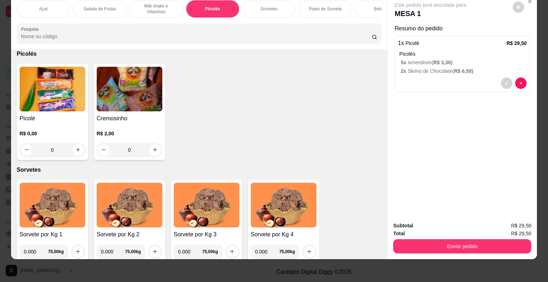
click at [461, 50] on p "Picolés" at bounding box center [462, 53] width 127 height 7
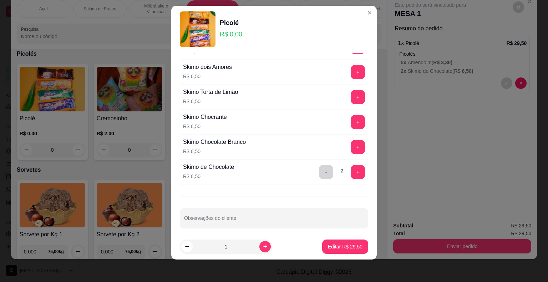
scroll to position [9, 0]
click at [319, 172] on button "-" at bounding box center [326, 172] width 14 height 14
click at [319, 170] on button "-" at bounding box center [326, 172] width 14 height 14
click at [334, 247] on p "Editar R$ 16,50" at bounding box center [345, 246] width 35 height 7
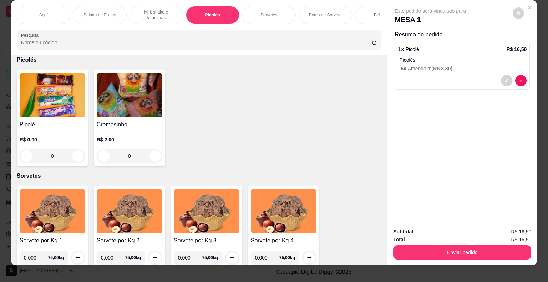
scroll to position [0, 0]
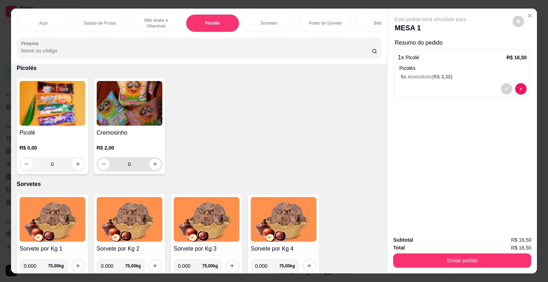
click at [61, 133] on h4 "Picolé" at bounding box center [53, 132] width 66 height 9
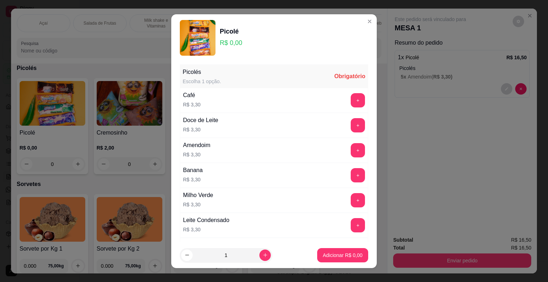
click at [351, 148] on button "+" at bounding box center [358, 150] width 14 height 14
click at [341, 258] on button "Adicionar R$ 6,60" at bounding box center [342, 255] width 51 height 14
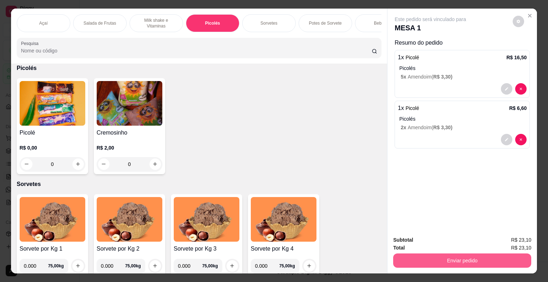
click at [444, 252] on div "Enviar pedido" at bounding box center [462, 260] width 138 height 16
click at [443, 259] on button "Enviar pedido" at bounding box center [462, 261] width 134 height 14
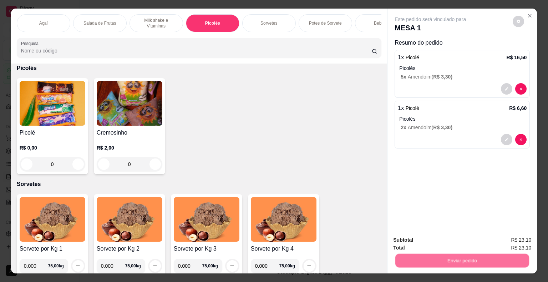
click at [425, 236] on button "Não registrar e enviar pedido" at bounding box center [439, 240] width 72 height 13
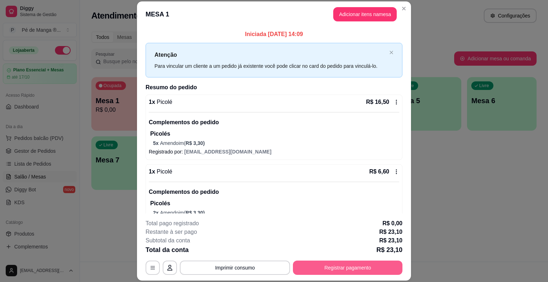
click at [351, 263] on button "Registrar pagamento" at bounding box center [348, 268] width 110 height 14
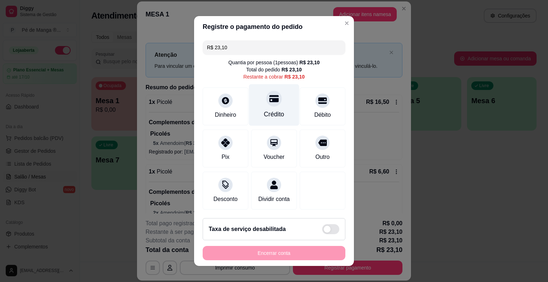
click at [276, 119] on div "Crédito" at bounding box center [274, 114] width 20 height 9
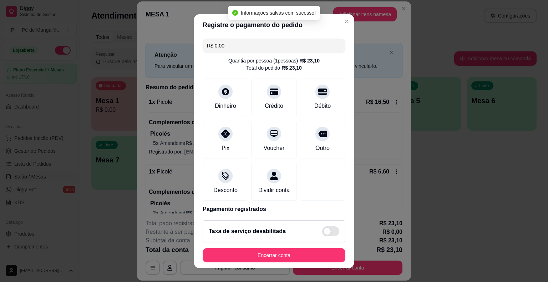
scroll to position [34, 0]
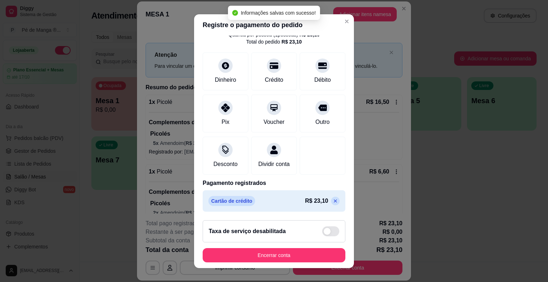
click at [333, 201] on icon at bounding box center [336, 201] width 6 height 6
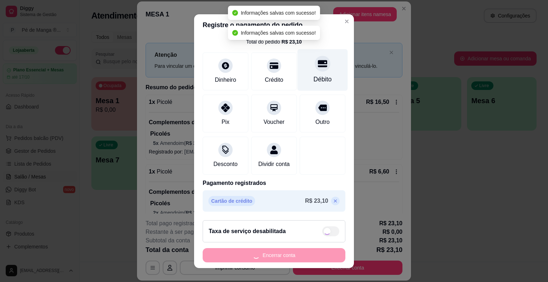
scroll to position [0, 0]
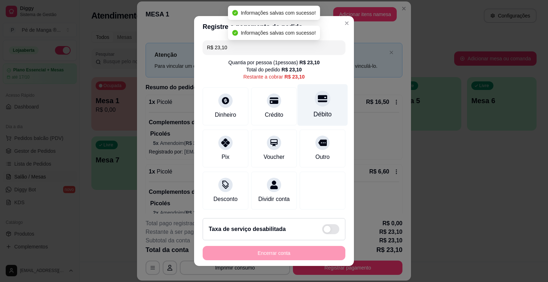
click at [314, 114] on div "Débito" at bounding box center [323, 114] width 18 height 9
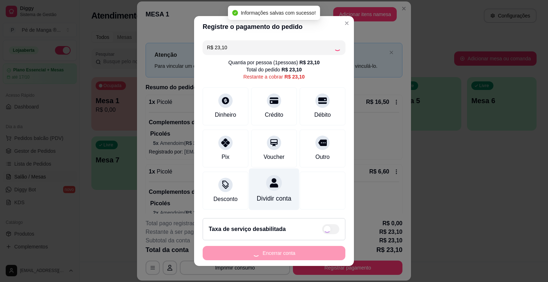
type input "R$ 0,00"
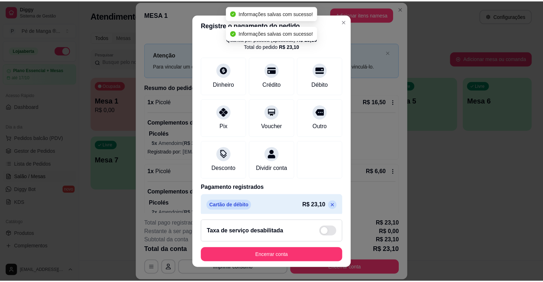
scroll to position [34, 0]
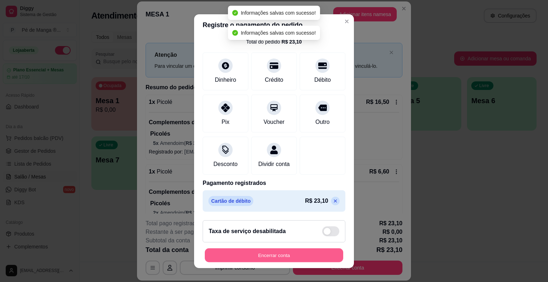
click at [292, 255] on button "Encerrar conta" at bounding box center [274, 255] width 138 height 14
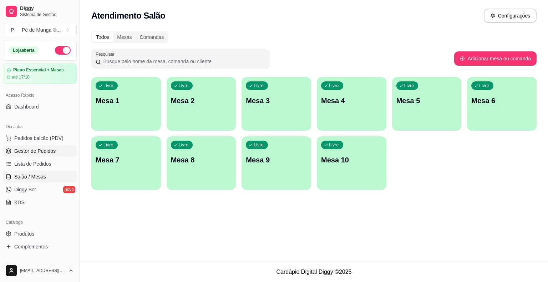
click at [43, 147] on link "Gestor de Pedidos" at bounding box center [40, 150] width 74 height 11
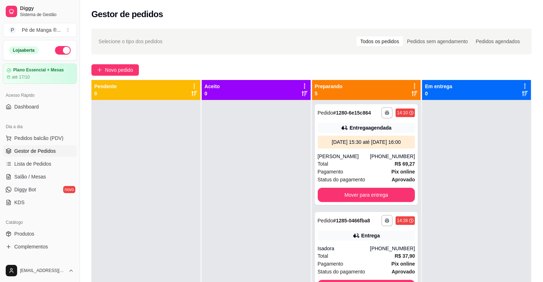
click at [43, 147] on span "Gestor de Pedidos" at bounding box center [34, 150] width 41 height 7
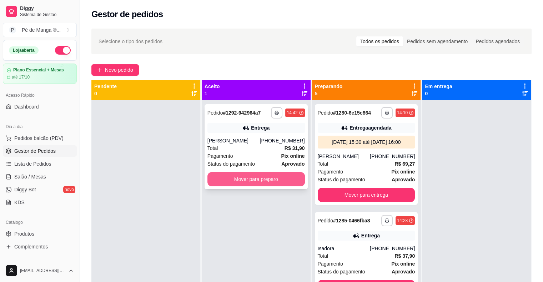
click at [247, 179] on button "Mover para preparo" at bounding box center [255, 179] width 97 height 14
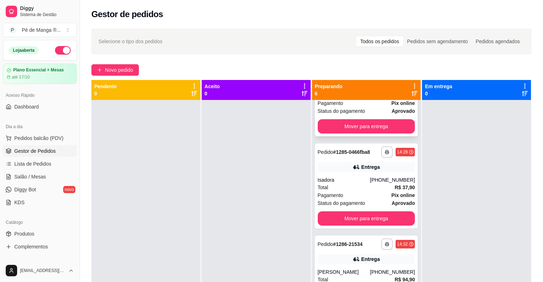
scroll to position [71, 0]
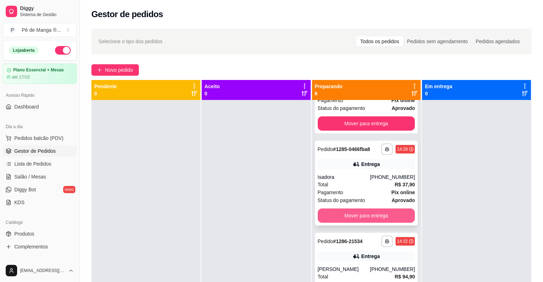
click at [351, 223] on button "Mover para entrega" at bounding box center [366, 215] width 97 height 14
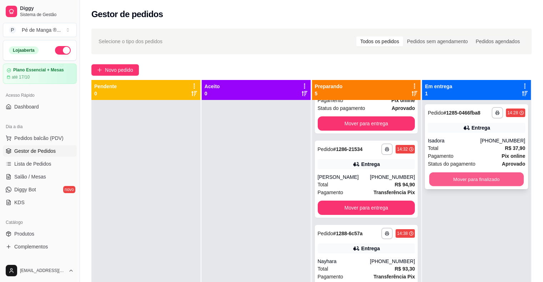
click at [465, 182] on button "Mover para finalizado" at bounding box center [476, 179] width 95 height 14
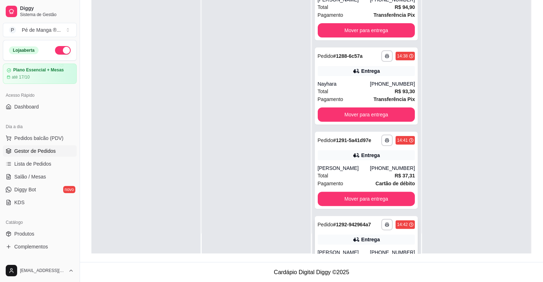
scroll to position [85, 0]
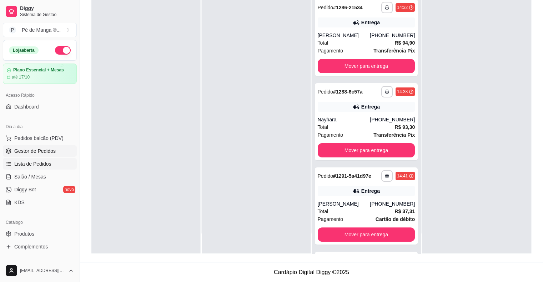
click at [50, 165] on link "Lista de Pedidos" at bounding box center [40, 163] width 74 height 11
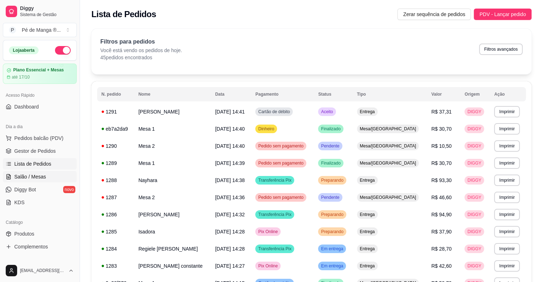
click at [52, 175] on link "Salão / Mesas" at bounding box center [40, 176] width 74 height 11
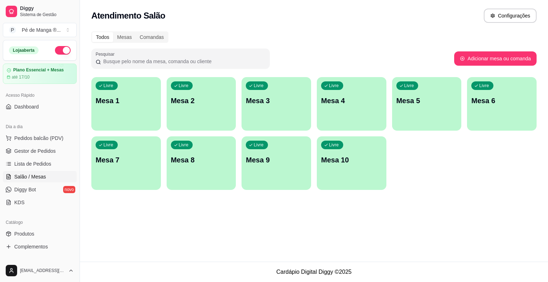
click at [134, 109] on div "Livre Mesa 1" at bounding box center [126, 99] width 70 height 45
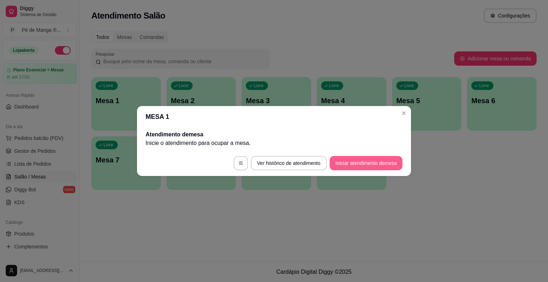
click at [339, 163] on button "Iniciar atendimento de mesa" at bounding box center [366, 163] width 73 height 14
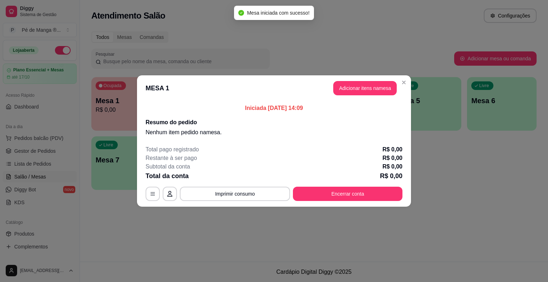
click at [372, 80] on header "MESA 1 Adicionar itens na mesa" at bounding box center [274, 88] width 274 height 26
click at [371, 85] on button "Adicionar itens na mesa" at bounding box center [365, 88] width 64 height 14
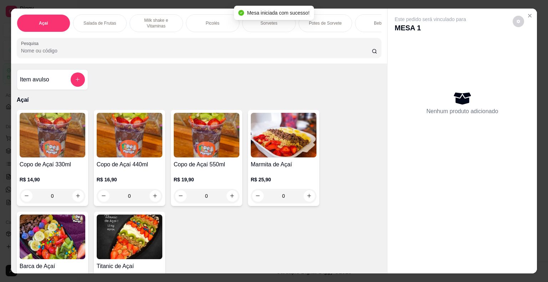
click at [211, 26] on div "Picolés" at bounding box center [213, 23] width 54 height 18
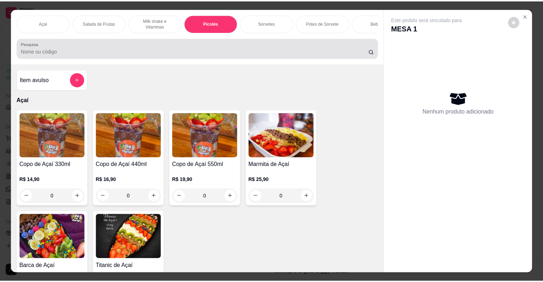
scroll to position [17, 0]
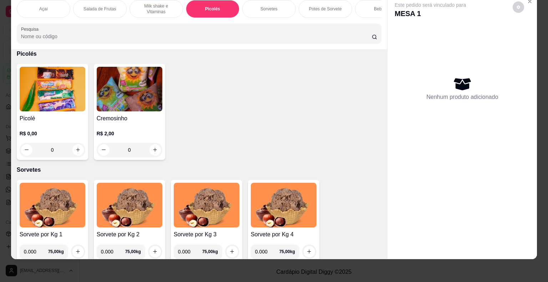
click at [55, 114] on h4 "Picolé" at bounding box center [53, 118] width 66 height 9
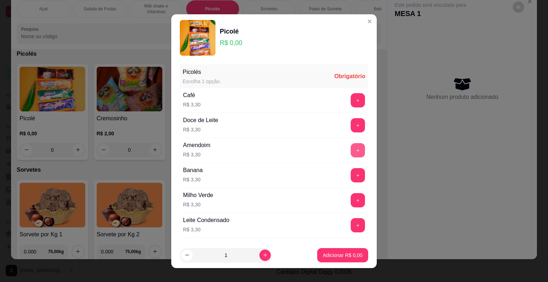
click at [351, 147] on button "+" at bounding box center [358, 150] width 14 height 14
click at [351, 148] on button "+" at bounding box center [358, 150] width 14 height 14
click at [332, 261] on button "Adicionar R$ 6,60" at bounding box center [343, 255] width 50 height 14
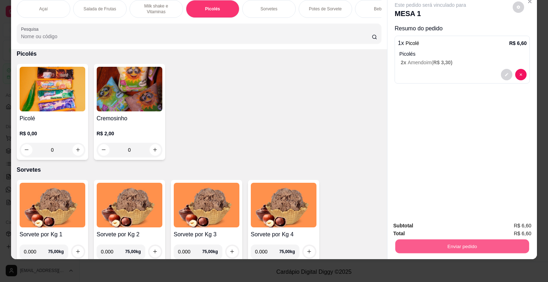
click at [412, 239] on button "Enviar pedido" at bounding box center [462, 246] width 134 height 14
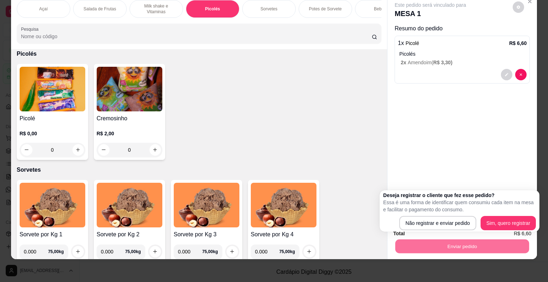
click at [414, 214] on div "Deseja registrar o cliente que fez esse pedido? Essa é uma forma de identificar…" at bounding box center [459, 211] width 153 height 39
click at [413, 216] on div "Não registrar e enviar pedido Sim, quero registrar" at bounding box center [459, 223] width 153 height 14
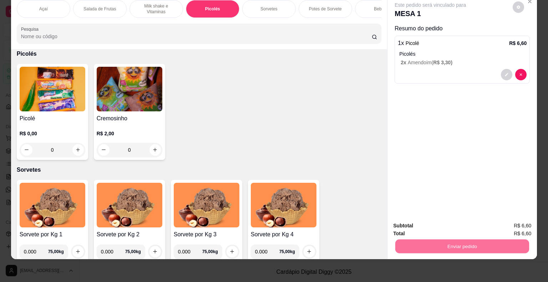
click at [413, 221] on button "Não registrar e enviar pedido" at bounding box center [439, 224] width 74 height 14
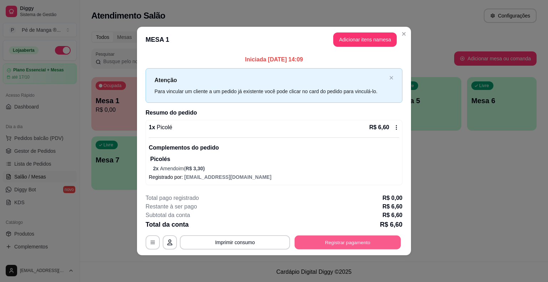
click at [328, 242] on button "Registrar pagamento" at bounding box center [348, 243] width 106 height 14
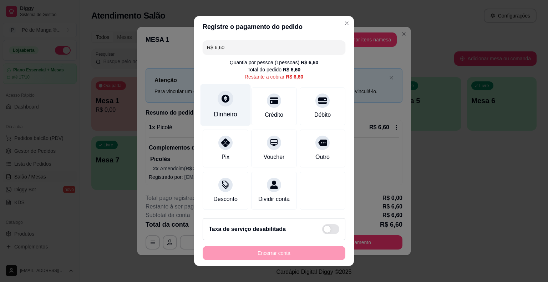
click at [230, 114] on div "Dinheiro" at bounding box center [226, 114] width 24 height 9
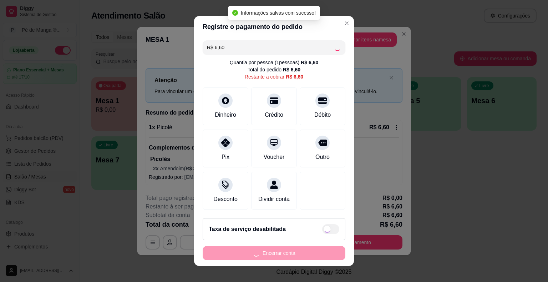
type input "R$ 0,00"
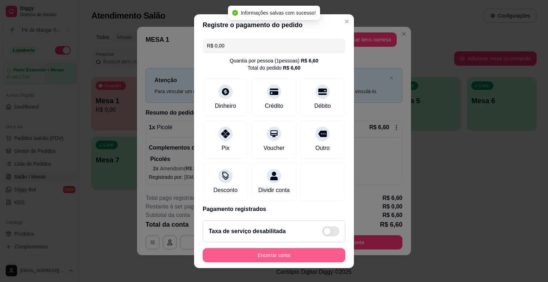
click at [308, 258] on button "Encerrar conta" at bounding box center [274, 255] width 143 height 14
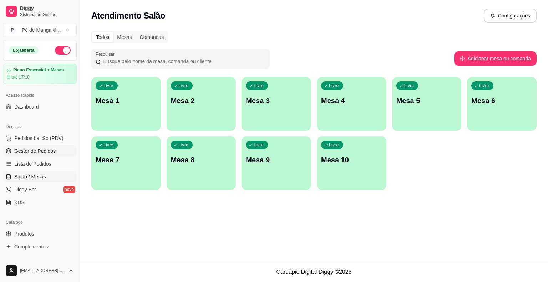
click at [53, 152] on span "Gestor de Pedidos" at bounding box center [34, 150] width 41 height 7
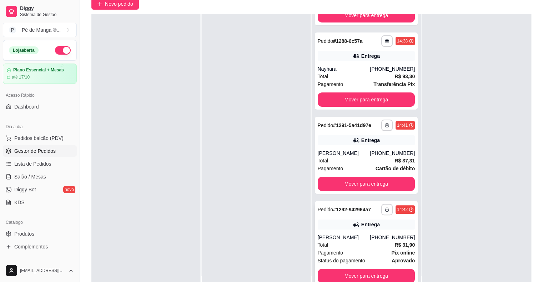
scroll to position [109, 0]
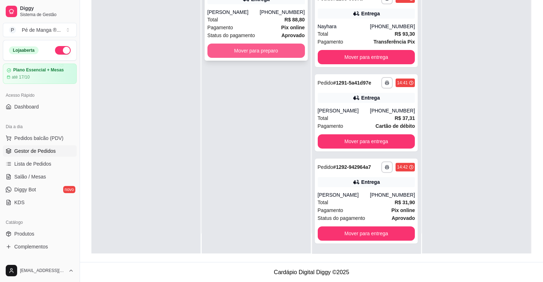
click at [262, 52] on button "Mover para preparo" at bounding box center [255, 51] width 97 height 14
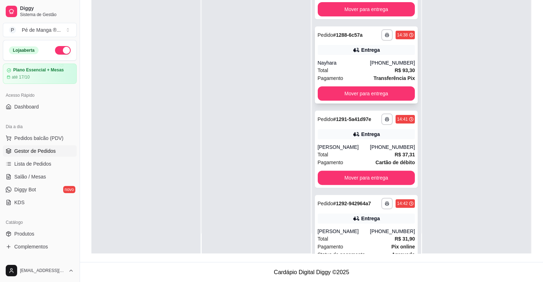
scroll to position [70, 0]
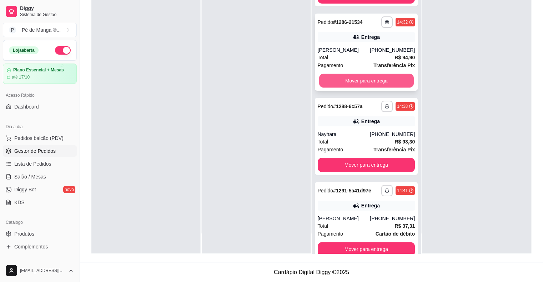
click at [356, 88] on button "Mover para entrega" at bounding box center [366, 81] width 95 height 14
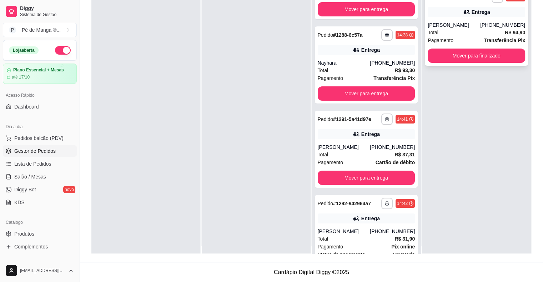
scroll to position [0, 0]
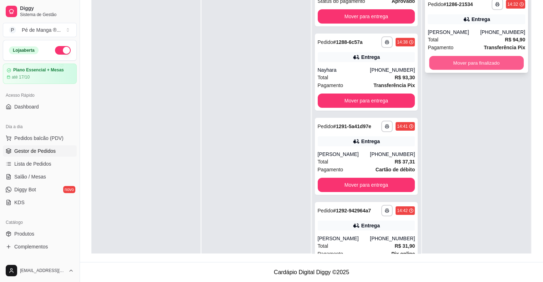
click at [453, 63] on button "Mover para finalizado" at bounding box center [476, 63] width 95 height 14
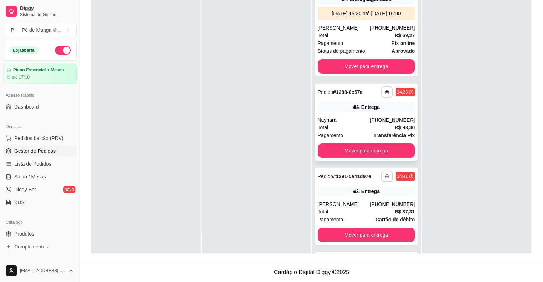
click at [367, 139] on div "Pagamento Transferência Pix" at bounding box center [366, 135] width 97 height 8
click at [390, 123] on div "[PHONE_NUMBER]" at bounding box center [392, 119] width 45 height 7
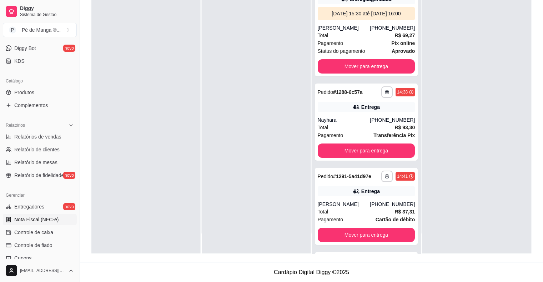
scroll to position [143, 0]
click at [53, 136] on span "Relatórios de vendas" at bounding box center [37, 135] width 47 height 7
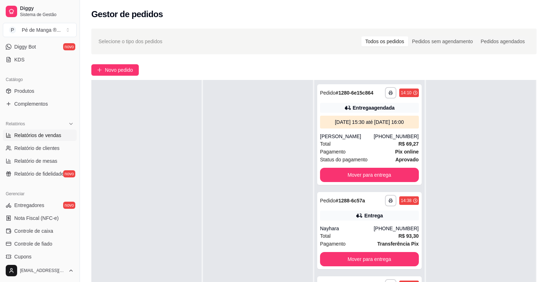
select select "ALL"
select select "0"
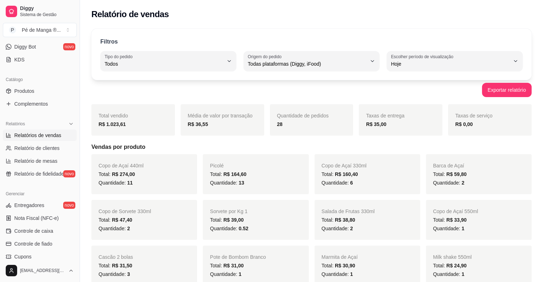
click at [42, 97] on ul "Produtos Complementos" at bounding box center [40, 97] width 74 height 24
click at [36, 92] on link "Produtos" at bounding box center [40, 90] width 74 height 11
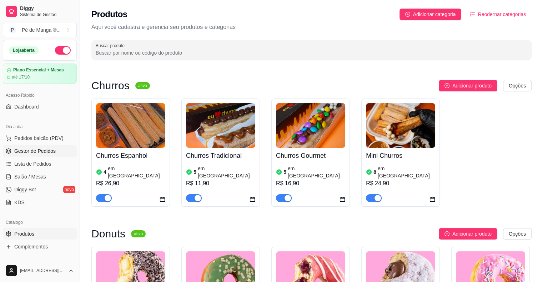
click at [49, 151] on span "Gestor de Pedidos" at bounding box center [34, 150] width 41 height 7
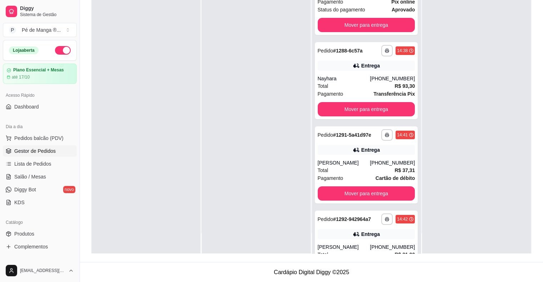
scroll to position [21, 0]
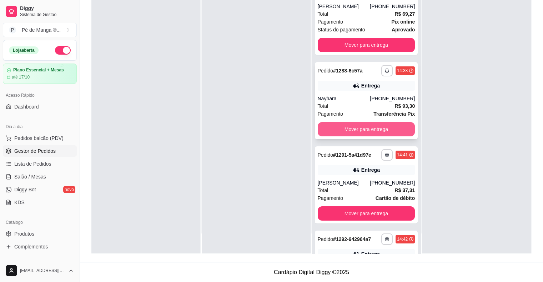
click at [351, 136] on button "Mover para entrega" at bounding box center [366, 129] width 97 height 14
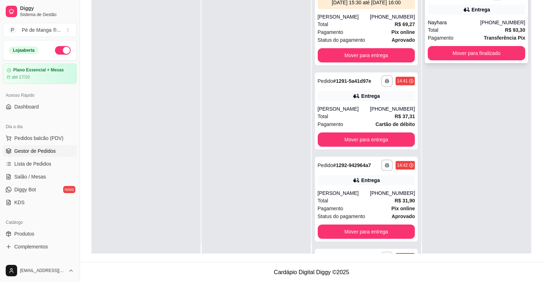
scroll to position [0, 0]
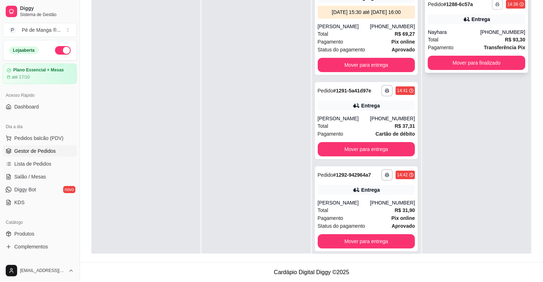
click at [493, 6] on button "button" at bounding box center [496, 4] width 11 height 11
click at [466, 27] on button "IMPRESSORA" at bounding box center [473, 29] width 52 height 11
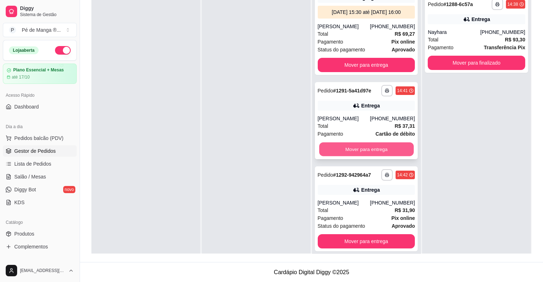
click at [355, 156] on button "Mover para entrega" at bounding box center [366, 149] width 95 height 14
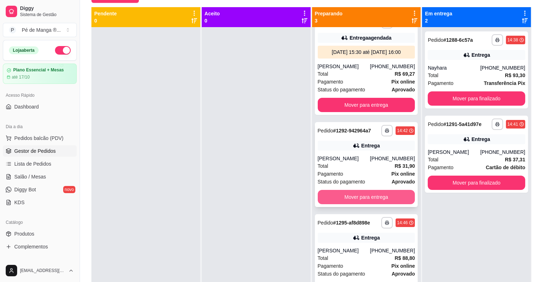
scroll to position [31, 0]
click at [347, 193] on button "Mover para entrega" at bounding box center [366, 197] width 97 height 14
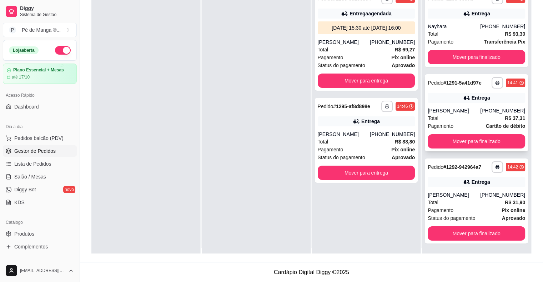
scroll to position [0, 0]
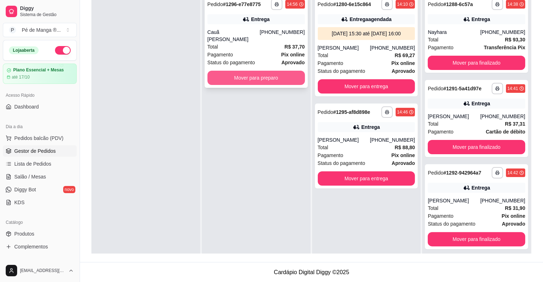
click at [281, 73] on button "Mover para preparo" at bounding box center [255, 78] width 97 height 14
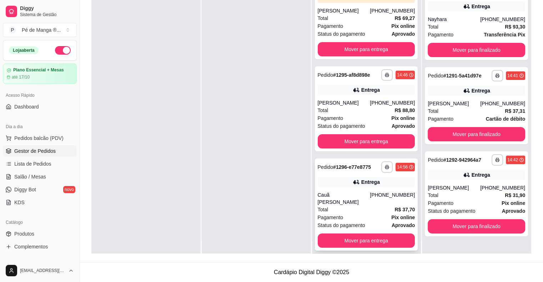
scroll to position [20, 0]
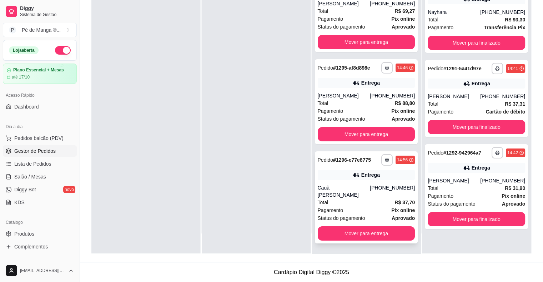
click at [358, 207] on div "Pagamento Pix online" at bounding box center [366, 210] width 97 height 8
click at [52, 180] on link "Salão / Mesas" at bounding box center [40, 176] width 74 height 11
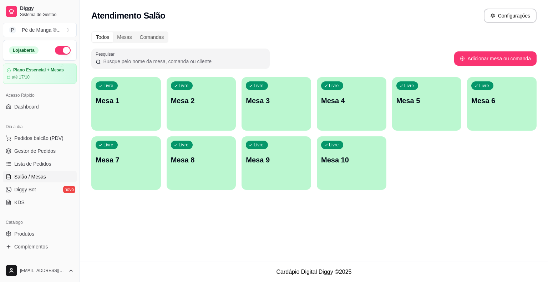
click at [138, 111] on div "Livre Mesa 1" at bounding box center [126, 99] width 70 height 45
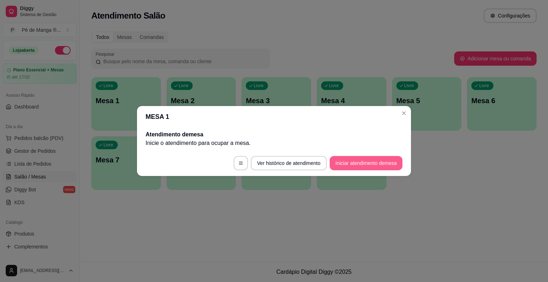
click at [368, 159] on button "Iniciar atendimento de mesa" at bounding box center [366, 163] width 73 height 14
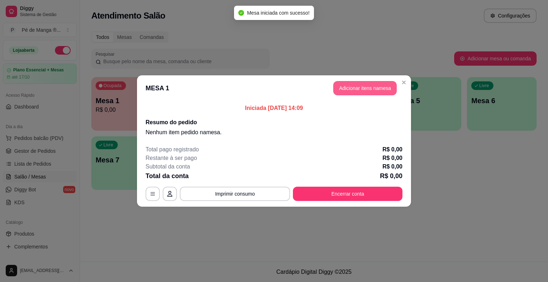
click at [384, 88] on button "Adicionar itens na mesa" at bounding box center [365, 88] width 64 height 14
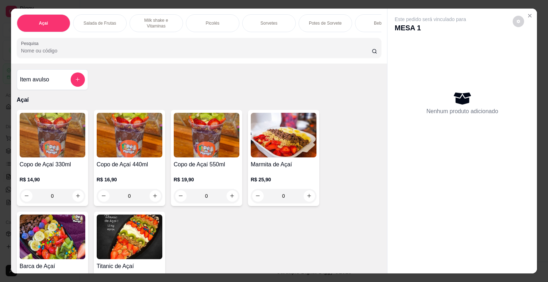
click at [335, 20] on p "Potes de Sorvete" at bounding box center [325, 23] width 33 height 6
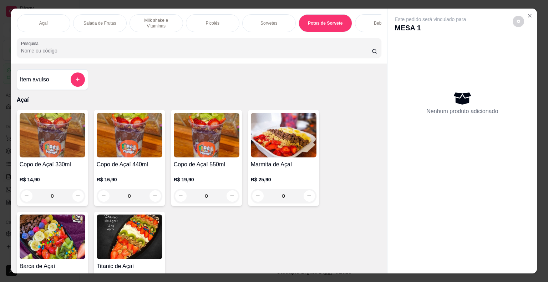
scroll to position [17, 0]
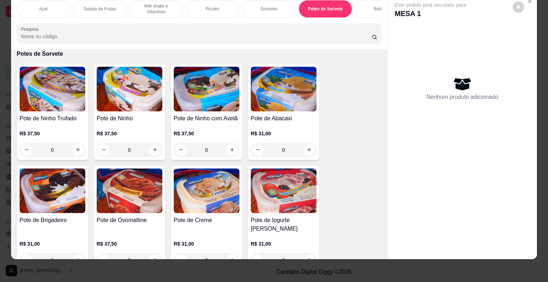
click at [268, 6] on p "Sorvetes" at bounding box center [269, 9] width 17 height 6
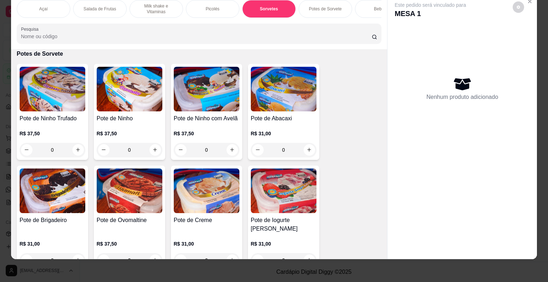
scroll to position [700, 0]
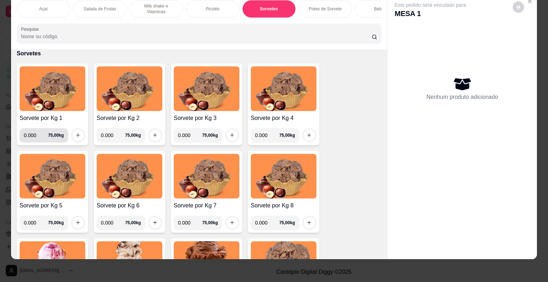
click at [36, 136] on input "0.000" at bounding box center [36, 135] width 24 height 14
type input "0.270"
click at [80, 132] on button "increase-product-quantity" at bounding box center [77, 135] width 11 height 11
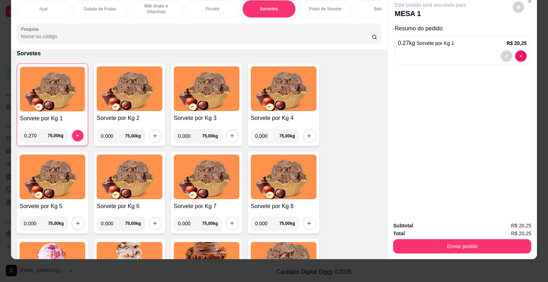
click at [115, 138] on input "0.000" at bounding box center [113, 136] width 24 height 14
type input "0.212"
click at [156, 136] on button "increase-product-quantity" at bounding box center [155, 135] width 11 height 11
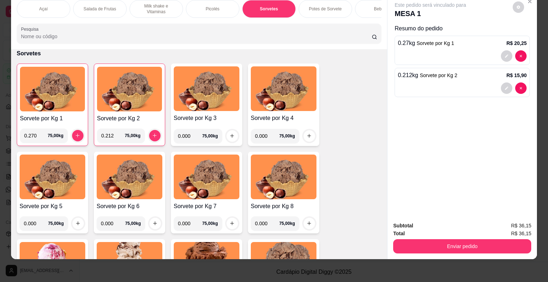
drag, startPoint x: 186, startPoint y: 136, endPoint x: 192, endPoint y: 137, distance: 6.1
click at [187, 138] on input "0.000" at bounding box center [190, 136] width 24 height 14
click at [192, 136] on input "0.000" at bounding box center [190, 136] width 24 height 14
click at [231, 134] on icon "increase-product-quantity" at bounding box center [231, 135] width 5 height 5
drag, startPoint x: 187, startPoint y: 135, endPoint x: 174, endPoint y: 135, distance: 13.6
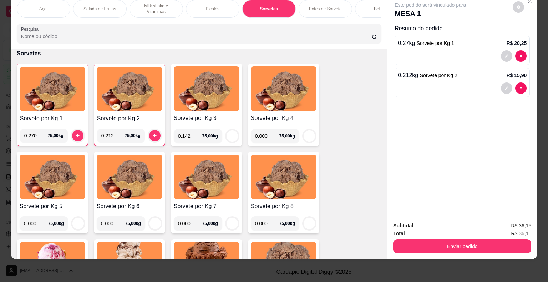
click at [174, 135] on div "0.142 75,00 kg" at bounding box center [198, 136] width 49 height 14
type input "0.200"
click at [229, 133] on icon "increase-product-quantity" at bounding box center [231, 135] width 5 height 5
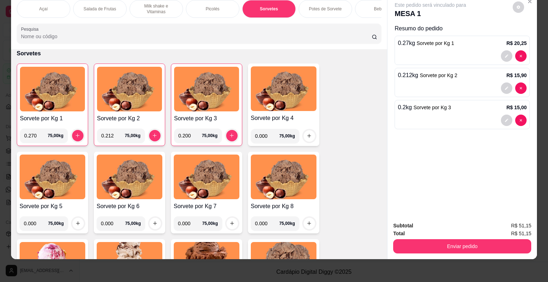
click at [164, 7] on p "Milk shake e Vitaminas" at bounding box center [156, 8] width 41 height 11
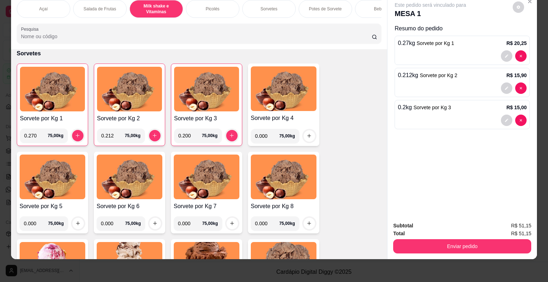
scroll to position [365, 0]
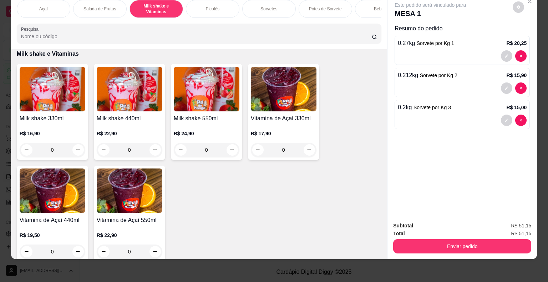
click at [152, 147] on div "0" at bounding box center [130, 150] width 66 height 14
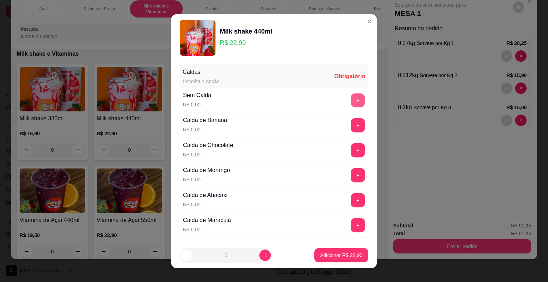
click at [351, 96] on button "+" at bounding box center [358, 100] width 14 height 14
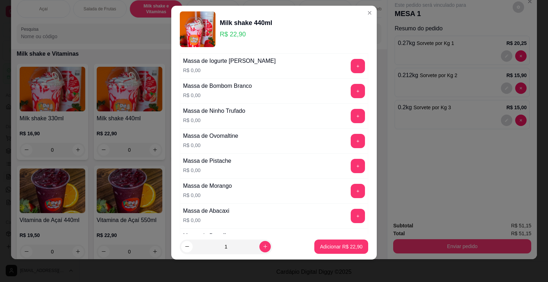
scroll to position [431, 0]
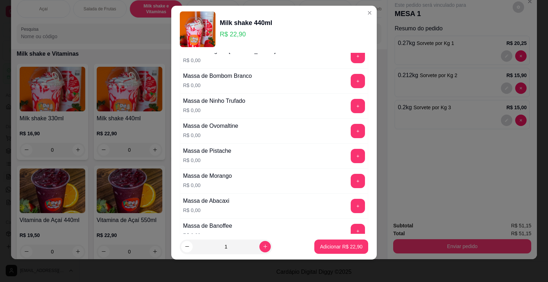
click at [351, 126] on button "+" at bounding box center [358, 131] width 14 height 14
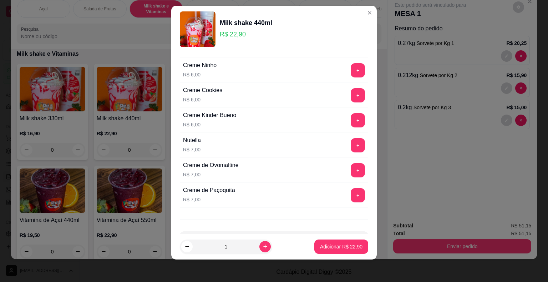
scroll to position [1232, 0]
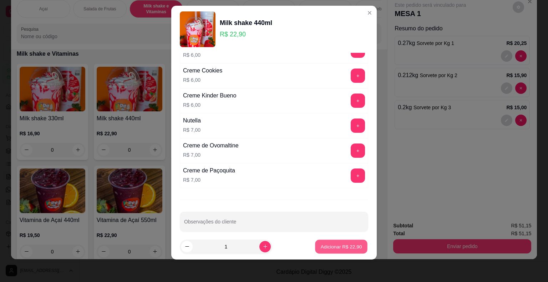
click at [338, 245] on p "Adicionar R$ 22,90" at bounding box center [341, 246] width 41 height 7
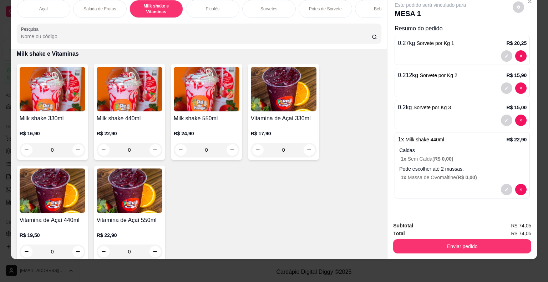
click at [409, 248] on div "Subtotal R$ 74,05 Total R$ 74,05 Enviar pedido" at bounding box center [463, 237] width 150 height 43
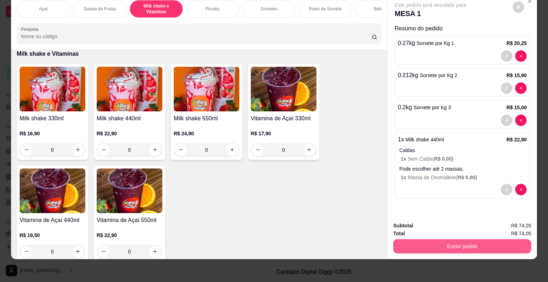
click at [409, 243] on button "Enviar pedido" at bounding box center [462, 246] width 138 height 14
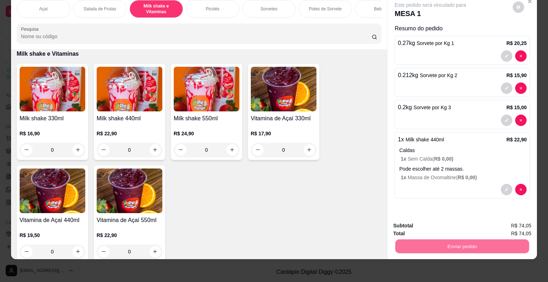
click at [419, 224] on button "Não registrar e enviar pedido" at bounding box center [439, 224] width 74 height 14
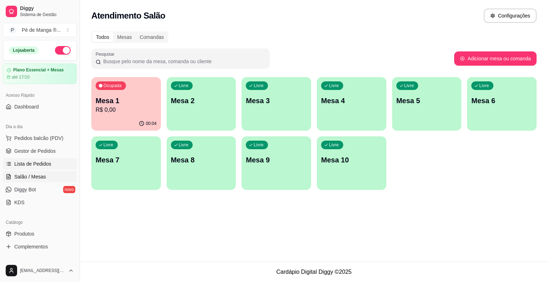
click at [41, 165] on span "Lista de Pedidos" at bounding box center [32, 163] width 37 height 7
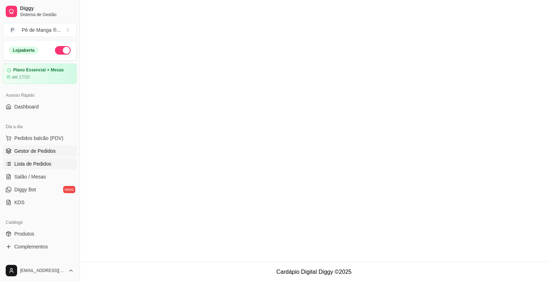
click at [45, 151] on span "Gestor de Pedidos" at bounding box center [34, 150] width 41 height 7
click at [38, 177] on span "Salão / Mesas" at bounding box center [30, 176] width 32 height 7
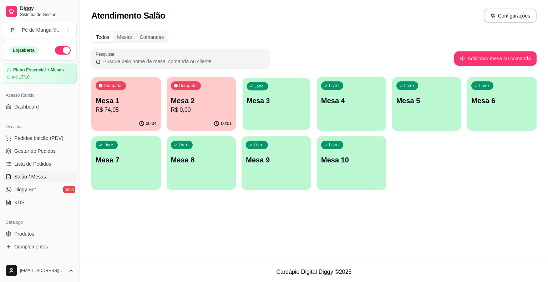
click at [263, 110] on div "Livre Mesa 3" at bounding box center [276, 100] width 67 height 44
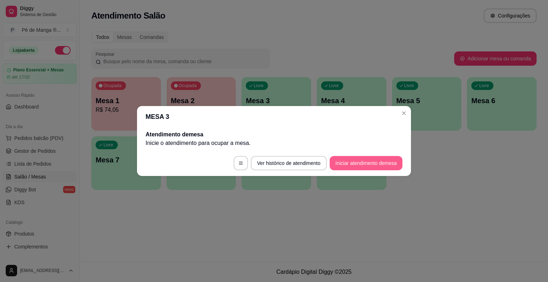
click at [360, 161] on button "Iniciar atendimento de mesa" at bounding box center [366, 163] width 73 height 14
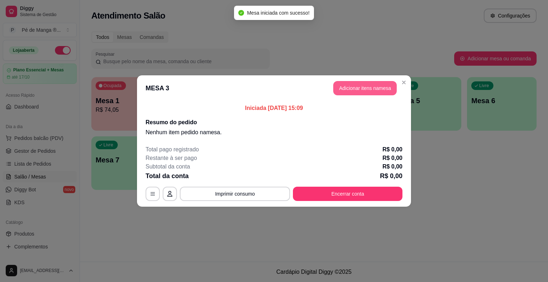
click at [361, 91] on button "Adicionar itens na mesa" at bounding box center [365, 88] width 64 height 14
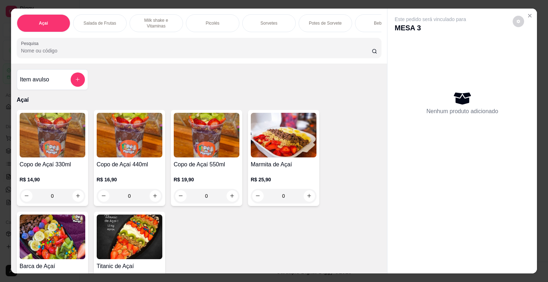
click at [203, 151] on img at bounding box center [207, 135] width 66 height 45
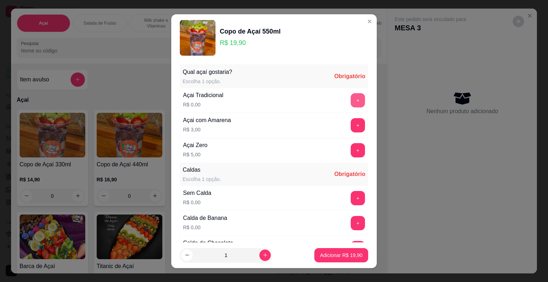
click at [351, 99] on button "+" at bounding box center [358, 100] width 14 height 14
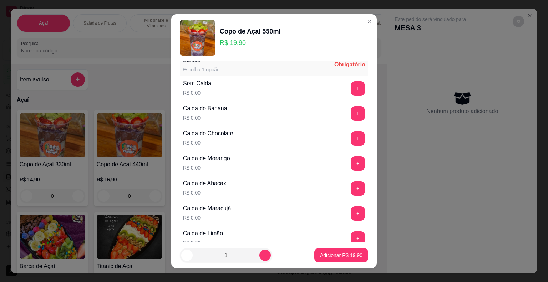
scroll to position [71, 0]
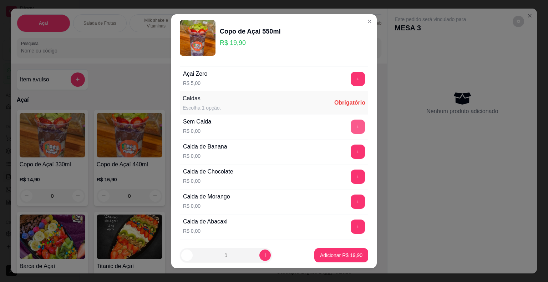
click at [351, 124] on button "+" at bounding box center [358, 127] width 14 height 14
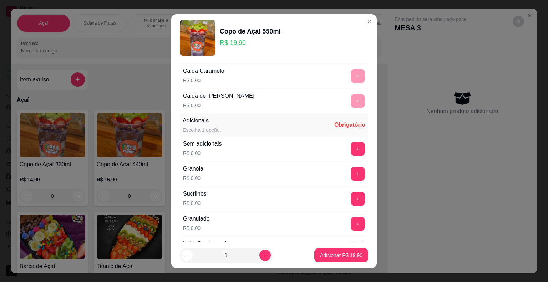
scroll to position [464, 0]
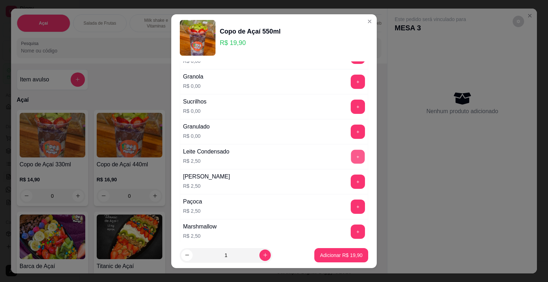
click at [351, 152] on button "+" at bounding box center [358, 157] width 14 height 14
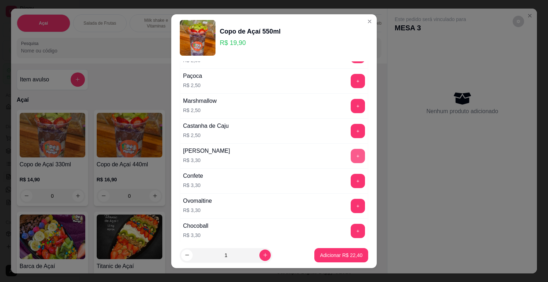
scroll to position [607, 0]
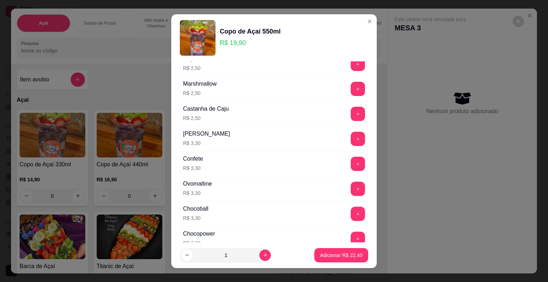
click at [351, 136] on button "+" at bounding box center [358, 139] width 14 height 14
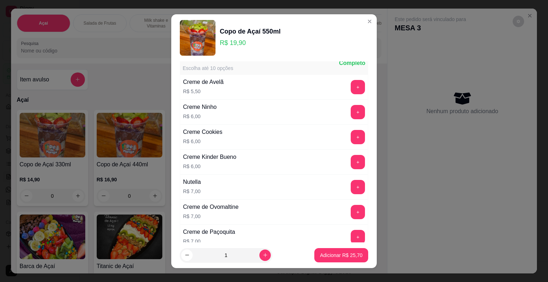
scroll to position [1035, 0]
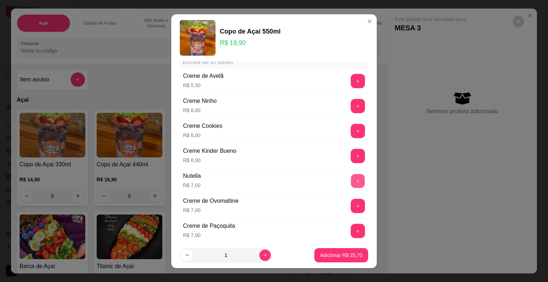
click at [351, 174] on button "+" at bounding box center [358, 181] width 14 height 14
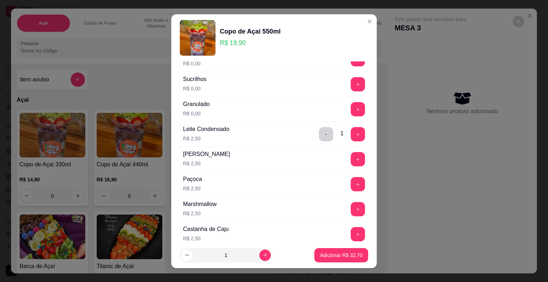
scroll to position [464, 0]
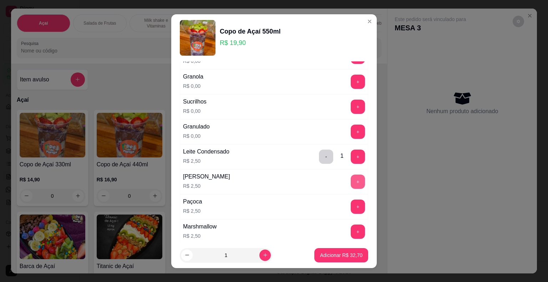
click at [351, 175] on button "+" at bounding box center [358, 182] width 14 height 14
click at [321, 255] on p "Adicionar R$ 35,20" at bounding box center [341, 255] width 41 height 7
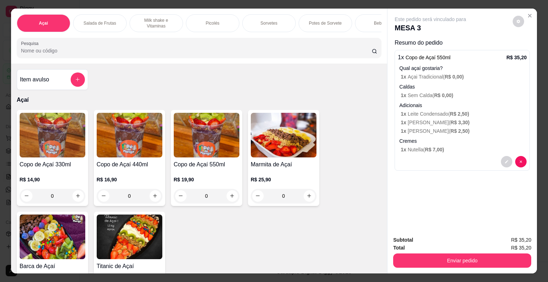
click at [64, 163] on h4 "Copo de Açaí 330ml" at bounding box center [53, 164] width 66 height 9
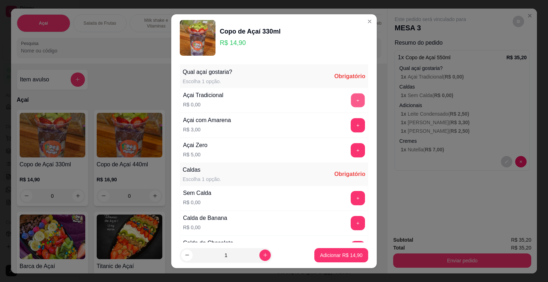
click at [351, 102] on button "+" at bounding box center [358, 100] width 14 height 14
click at [351, 191] on button "+" at bounding box center [358, 198] width 14 height 14
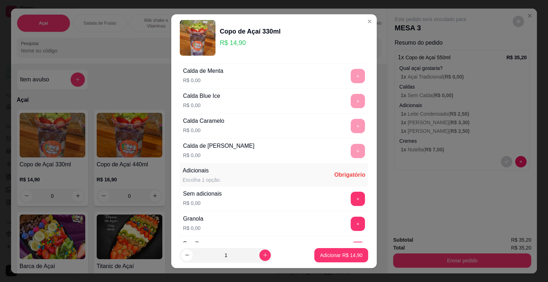
scroll to position [321, 0]
click at [351, 196] on button "+" at bounding box center [358, 199] width 14 height 14
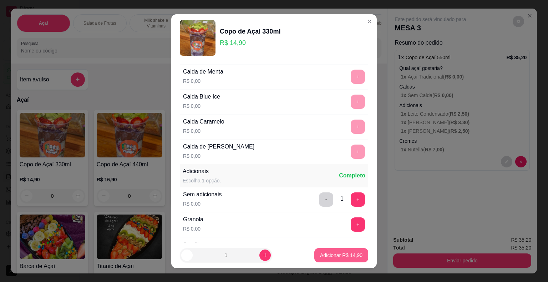
click at [333, 256] on p "Adicionar R$ 14,90" at bounding box center [341, 255] width 42 height 7
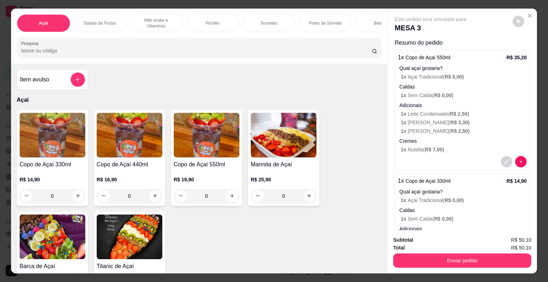
click at [433, 143] on div "Cremes 1 x Nutella ( R$ 7,00 )" at bounding box center [462, 145] width 127 height 16
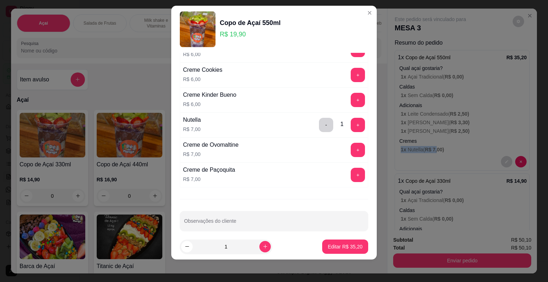
scroll to position [0, 0]
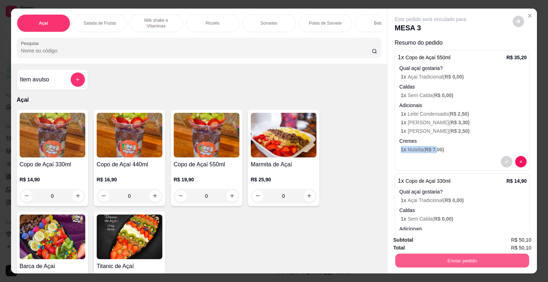
click at [428, 256] on button "Enviar pedido" at bounding box center [462, 261] width 134 height 14
click at [414, 241] on button "Não registrar e enviar pedido" at bounding box center [439, 240] width 72 height 13
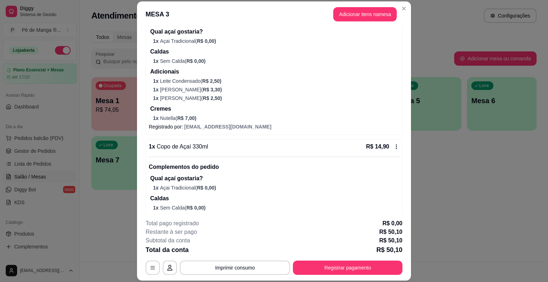
scroll to position [135, 0]
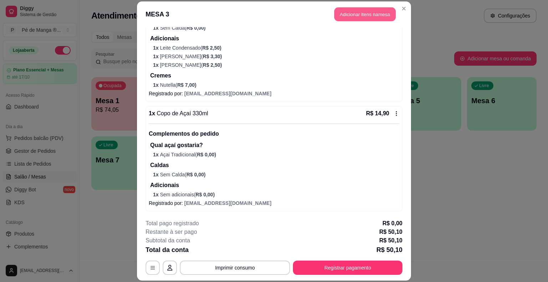
click at [384, 17] on button "Adicionar itens na mesa" at bounding box center [364, 14] width 61 height 14
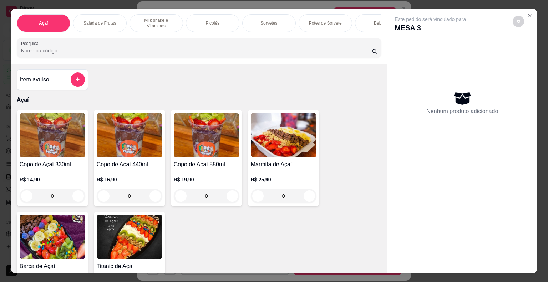
click at [274, 28] on div "Sorvetes" at bounding box center [269, 23] width 54 height 18
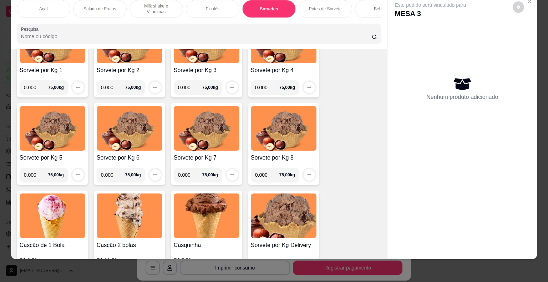
scroll to position [842, 0]
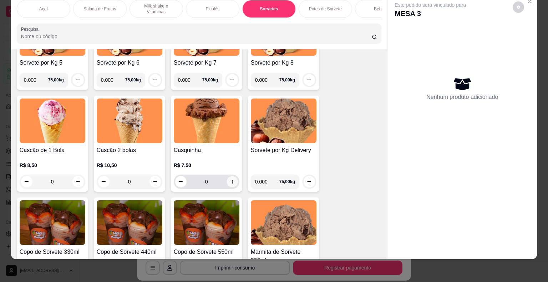
click at [229, 181] on icon "increase-product-quantity" at bounding box center [231, 181] width 5 height 5
type input "1"
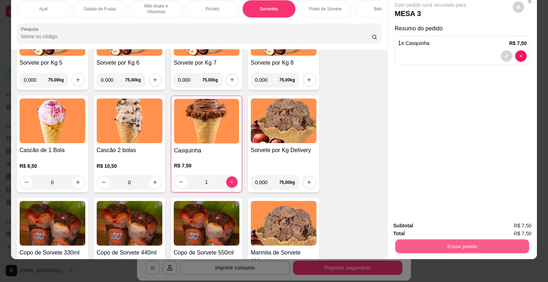
click at [431, 242] on button "Enviar pedido" at bounding box center [462, 246] width 134 height 14
click at [438, 222] on button "Não registrar e enviar pedido" at bounding box center [439, 223] width 72 height 13
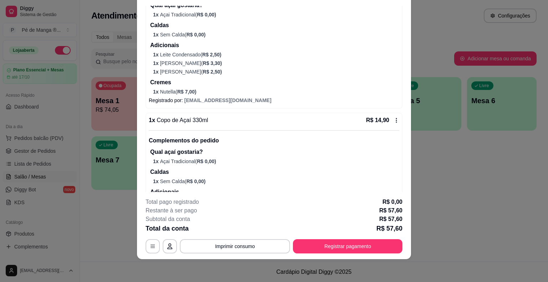
scroll to position [164, 0]
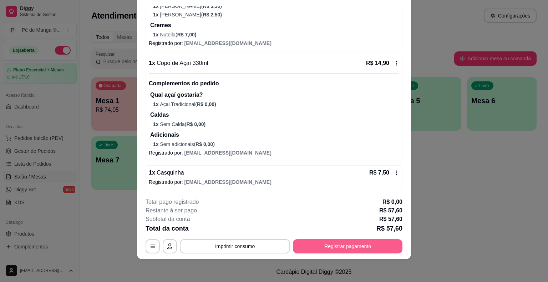
click at [358, 245] on button "Registrar pagamento" at bounding box center [348, 246] width 110 height 14
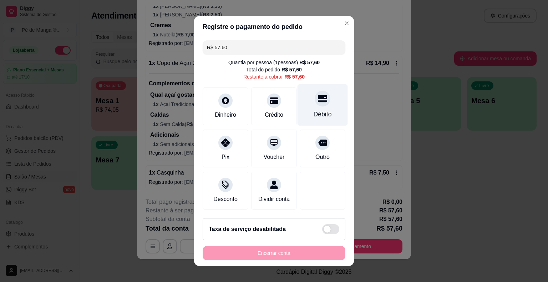
click at [318, 115] on div "Débito" at bounding box center [323, 114] width 18 height 9
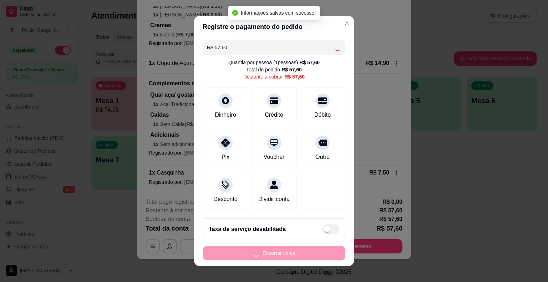
type input "R$ 0,00"
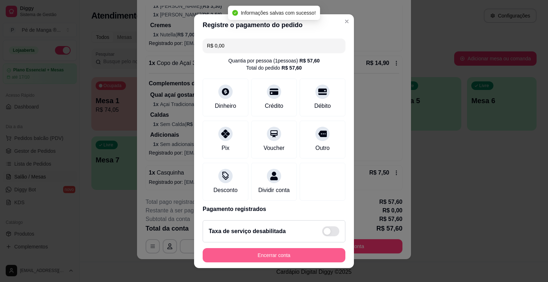
click at [287, 259] on button "Encerrar conta" at bounding box center [274, 255] width 143 height 14
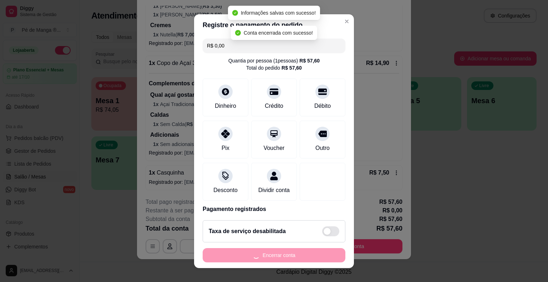
scroll to position [0, 0]
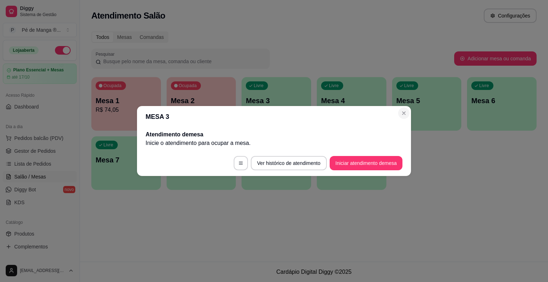
click at [405, 120] on section "MESA 3 Atendimento de mesa Inicie o atendimento para ocupar a mesa . Ver histór…" at bounding box center [274, 141] width 274 height 70
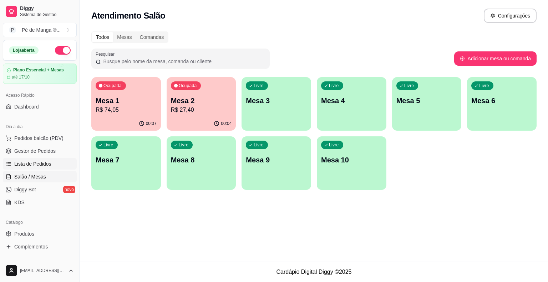
click at [39, 166] on span "Lista de Pedidos" at bounding box center [32, 163] width 37 height 7
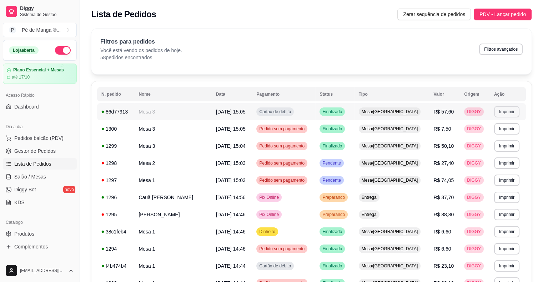
click at [509, 111] on button "Imprimir" at bounding box center [506, 111] width 25 height 11
click at [488, 136] on button "IMPRESSORA" at bounding box center [492, 136] width 50 height 11
click at [69, 172] on link "Salão / Mesas" at bounding box center [40, 176] width 74 height 11
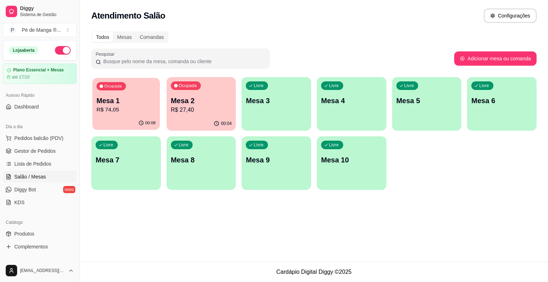
click at [135, 111] on p "R$ 74,05" at bounding box center [126, 110] width 59 height 8
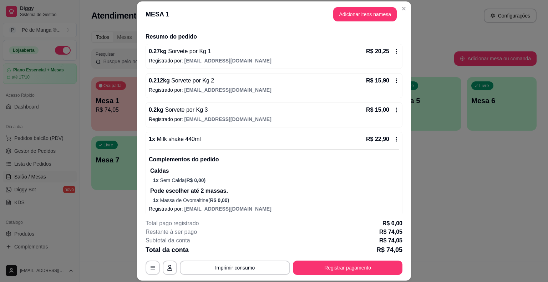
scroll to position [56, 0]
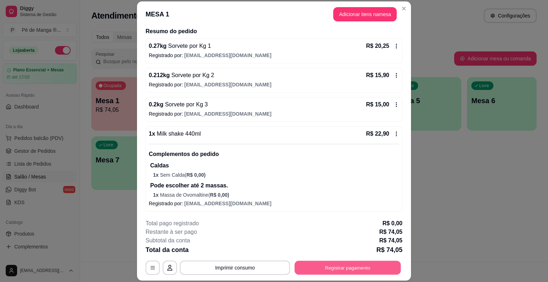
click at [366, 271] on button "Registrar pagamento" at bounding box center [348, 268] width 106 height 14
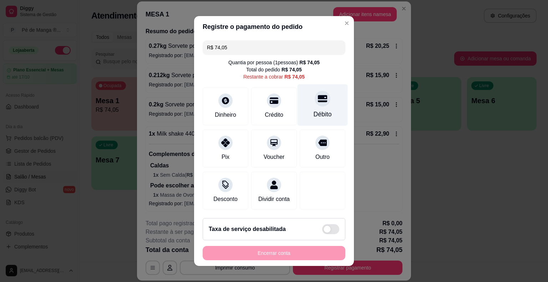
click at [310, 107] on div "Débito" at bounding box center [323, 105] width 50 height 42
type input "R$ 0,00"
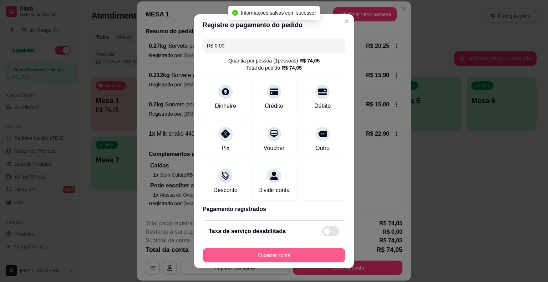
click at [267, 257] on button "Encerrar conta" at bounding box center [274, 255] width 143 height 14
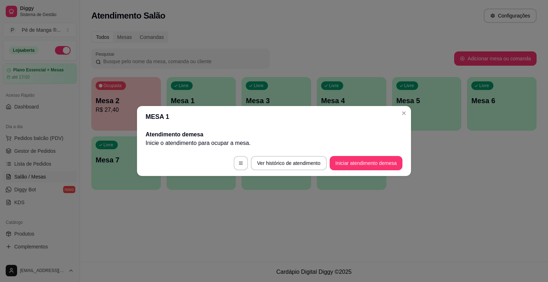
scroll to position [0, 0]
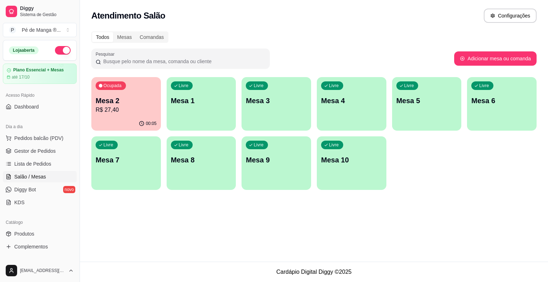
click at [132, 105] on p "Mesa 2" at bounding box center [126, 101] width 61 height 10
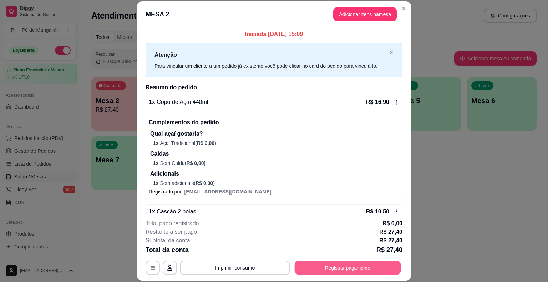
click at [341, 271] on button "Registrar pagamento" at bounding box center [348, 268] width 106 height 14
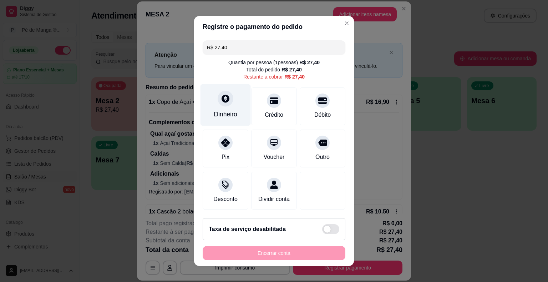
click at [234, 116] on div "Dinheiro" at bounding box center [226, 105] width 50 height 42
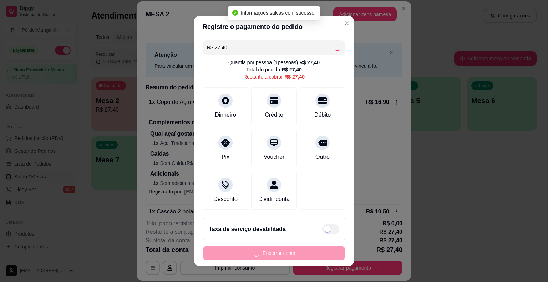
type input "R$ 0,00"
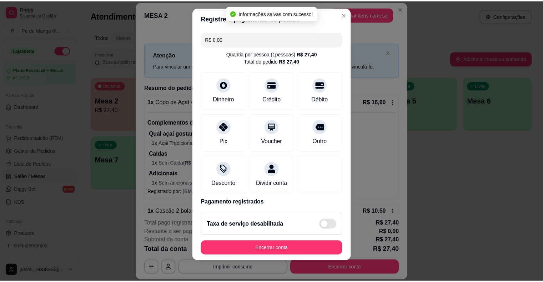
scroll to position [9, 0]
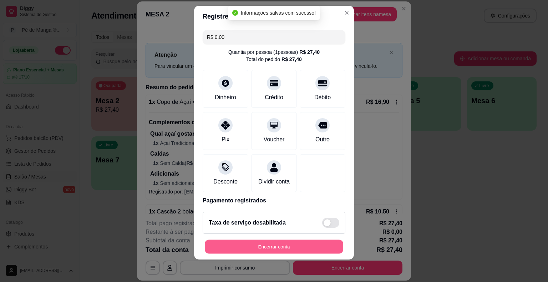
click at [279, 246] on button "Encerrar conta" at bounding box center [274, 246] width 138 height 14
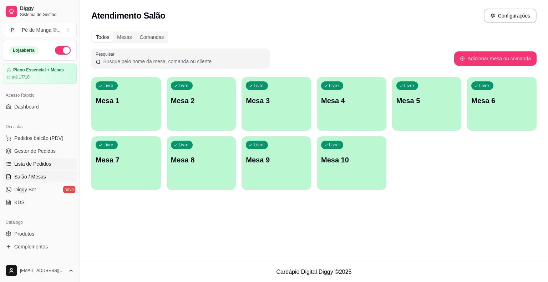
click at [48, 160] on span "Lista de Pedidos" at bounding box center [32, 163] width 37 height 7
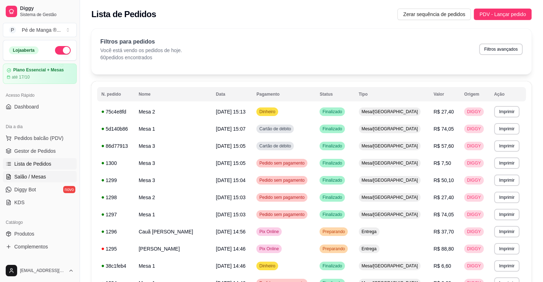
click at [44, 180] on link "Salão / Mesas" at bounding box center [40, 176] width 74 height 11
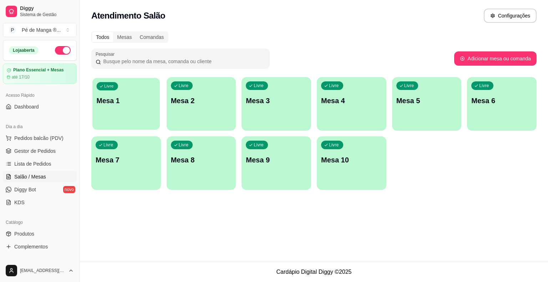
click at [116, 123] on div "button" at bounding box center [125, 125] width 67 height 8
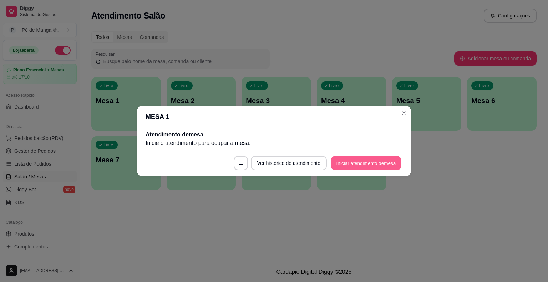
click at [362, 169] on button "Iniciar atendimento de mesa" at bounding box center [366, 163] width 71 height 14
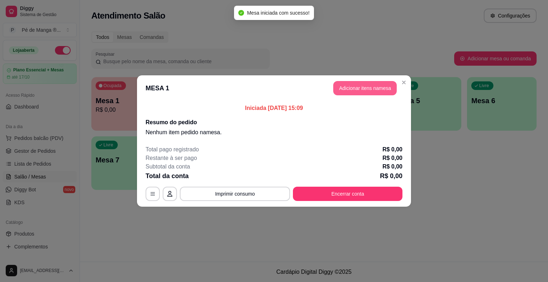
click at [374, 90] on button "Adicionar itens na mesa" at bounding box center [365, 88] width 64 height 14
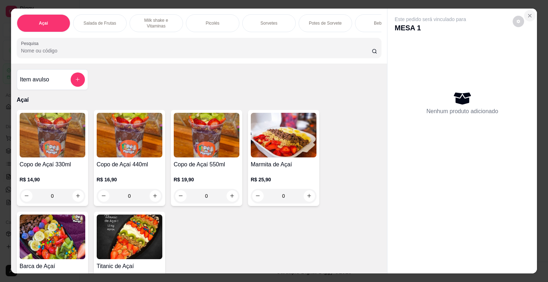
click at [530, 13] on icon "Close" at bounding box center [530, 16] width 6 height 6
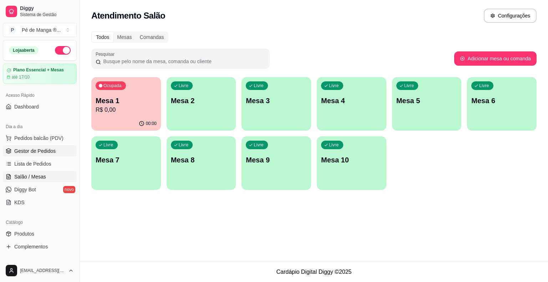
click at [39, 155] on link "Gestor de Pedidos" at bounding box center [40, 150] width 74 height 11
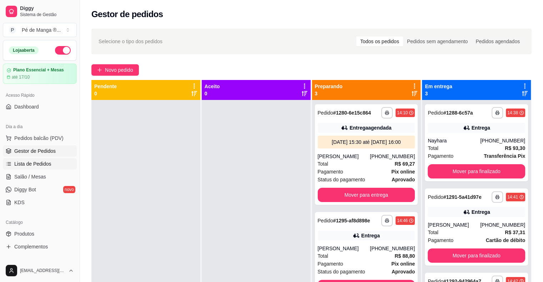
click at [22, 165] on span "Lista de Pedidos" at bounding box center [32, 163] width 37 height 7
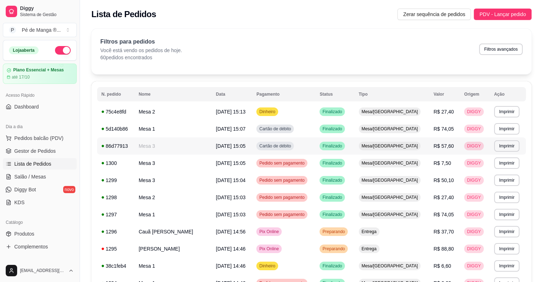
click at [343, 147] on span "Finalizado" at bounding box center [332, 146] width 22 height 6
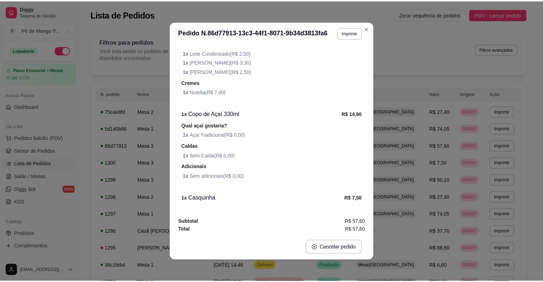
scroll to position [184, 0]
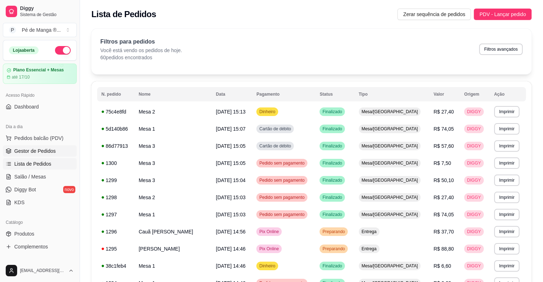
click at [40, 151] on span "Gestor de Pedidos" at bounding box center [34, 150] width 41 height 7
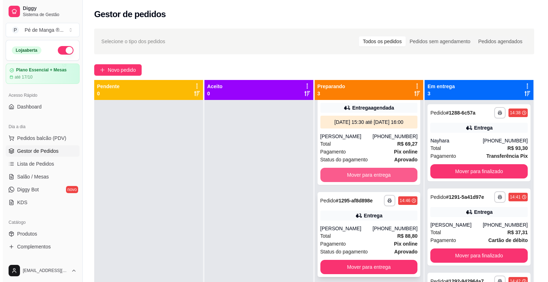
scroll to position [31, 0]
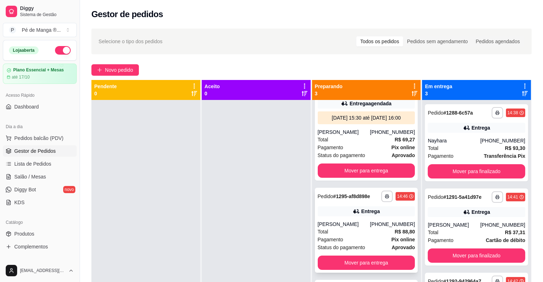
click at [372, 215] on div "Entrega" at bounding box center [370, 211] width 19 height 7
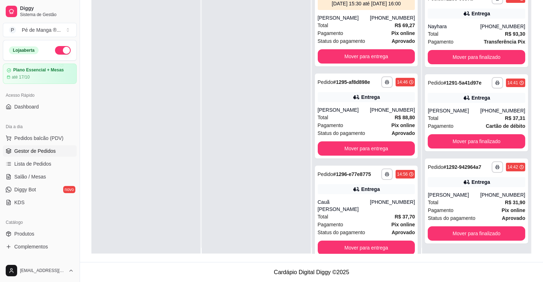
scroll to position [0, 0]
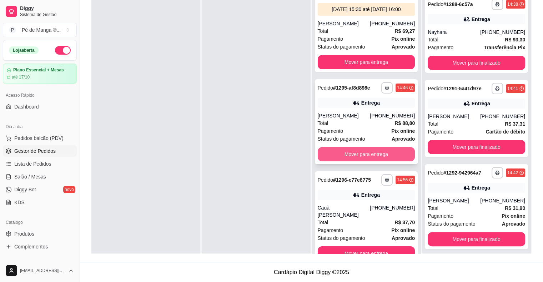
click at [345, 161] on button "Mover para entrega" at bounding box center [366, 154] width 97 height 14
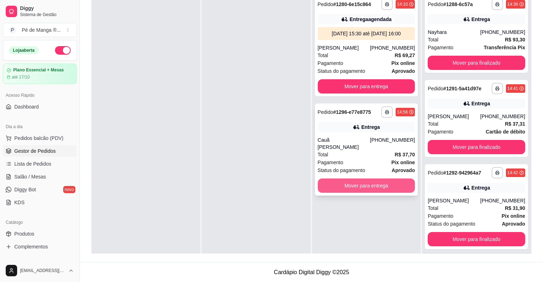
click at [361, 191] on button "Mover para entrega" at bounding box center [366, 185] width 97 height 14
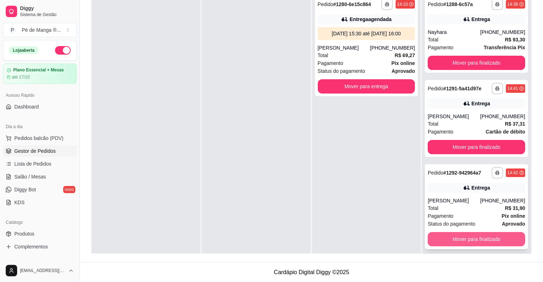
click at [442, 238] on button "Mover para finalizado" at bounding box center [476, 239] width 97 height 14
click at [445, 237] on button "Mover para finalizado" at bounding box center [476, 239] width 95 height 14
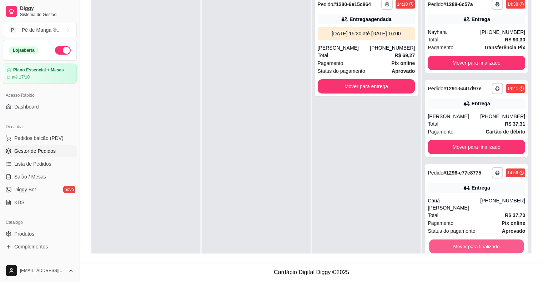
click at [445, 239] on button "Mover para finalizado" at bounding box center [476, 246] width 95 height 14
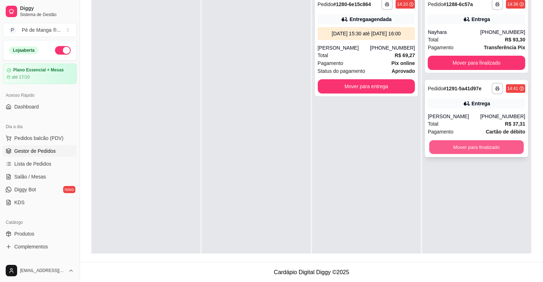
click at [465, 150] on button "Mover para finalizado" at bounding box center [476, 147] width 95 height 14
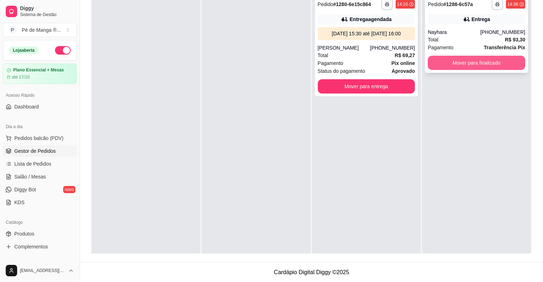
click at [485, 61] on button "Mover para finalizado" at bounding box center [476, 63] width 97 height 14
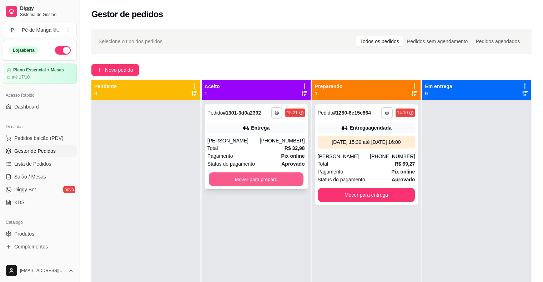
click at [230, 177] on button "Mover para preparo" at bounding box center [256, 179] width 95 height 14
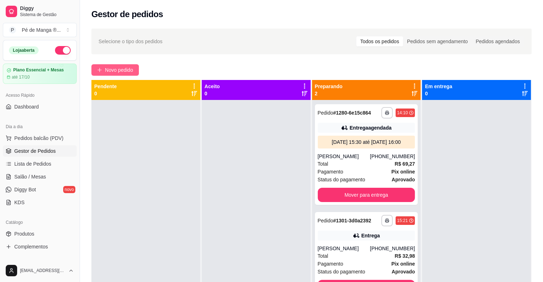
drag, startPoint x: 121, startPoint y: 62, endPoint x: 121, endPoint y: 70, distance: 7.5
click at [122, 68] on div "**********" at bounding box center [311, 197] width 463 height 346
click at [121, 70] on span "Novo pedido" at bounding box center [119, 70] width 28 height 8
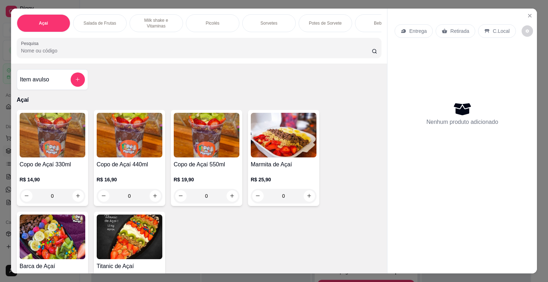
click at [55, 236] on img at bounding box center [53, 237] width 66 height 45
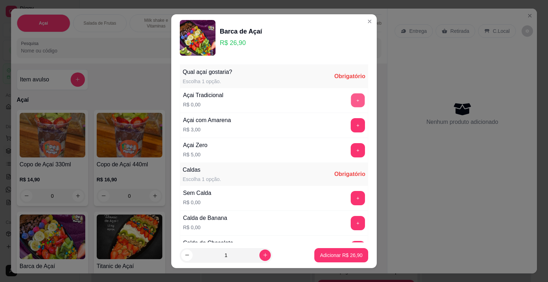
click at [351, 99] on button "+" at bounding box center [358, 100] width 14 height 14
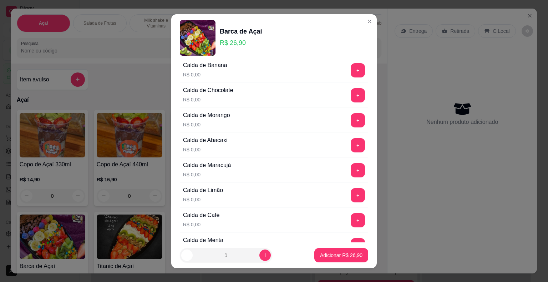
scroll to position [71, 0]
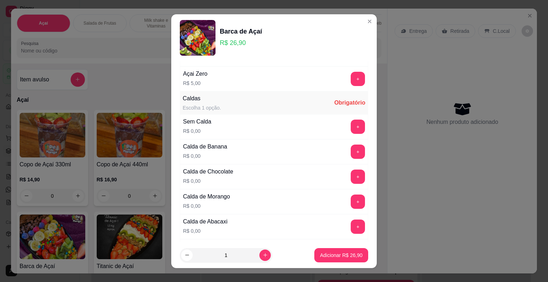
click at [351, 170] on button "+" at bounding box center [358, 177] width 14 height 14
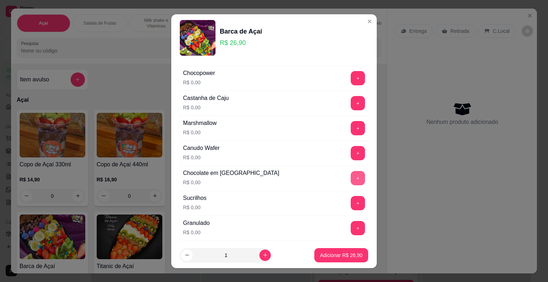
scroll to position [678, 0]
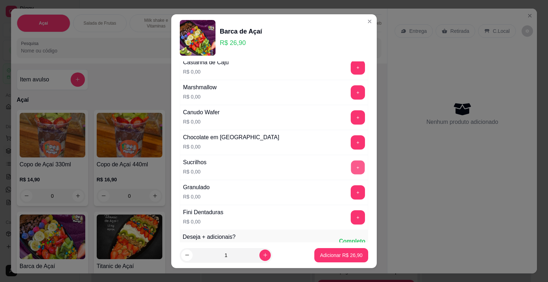
click at [351, 163] on button "+" at bounding box center [358, 167] width 14 height 14
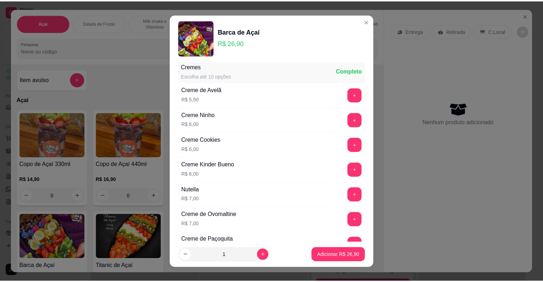
scroll to position [1407, 0]
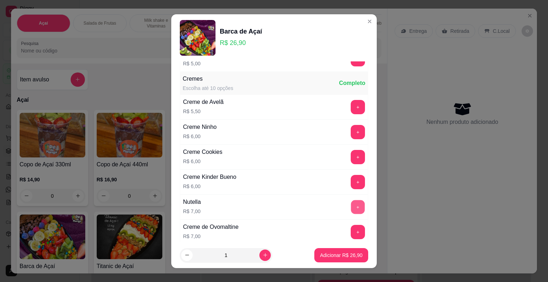
click at [351, 200] on button "+" at bounding box center [358, 207] width 14 height 14
click at [325, 256] on p "Adicionar R$ 40,90" at bounding box center [341, 255] width 42 height 7
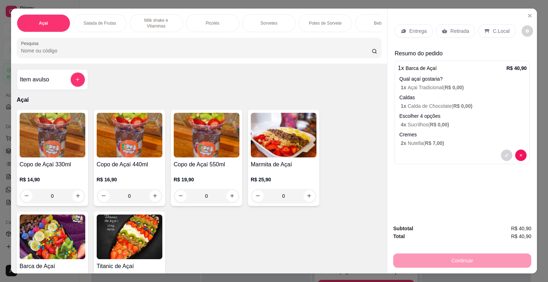
click at [420, 32] on div "Entrega" at bounding box center [414, 31] width 38 height 14
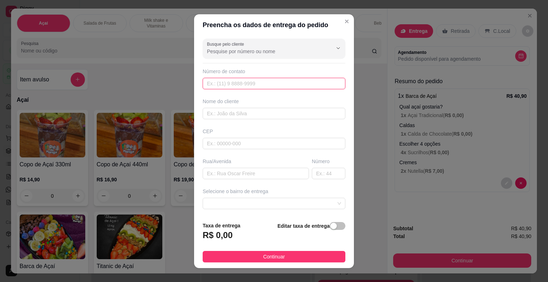
click at [257, 81] on input "text" at bounding box center [274, 83] width 143 height 11
paste input "(15) 99695-2415"
type input "(15) 99695-2415"
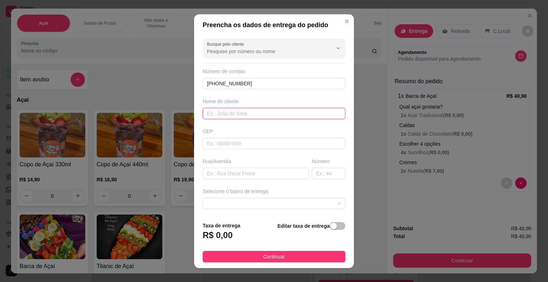
click at [253, 111] on input "text" at bounding box center [274, 113] width 143 height 11
type input "Jamiili"
click at [248, 176] on input "text" at bounding box center [256, 173] width 106 height 11
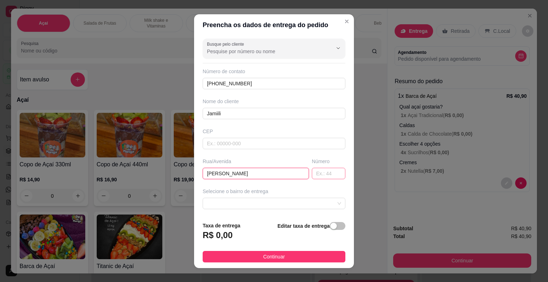
type input "Erotides Gonçalves de Almeida"
click at [312, 172] on input "text" at bounding box center [329, 173] width 34 height 11
type input "27"
click at [276, 199] on span at bounding box center [274, 203] width 134 height 11
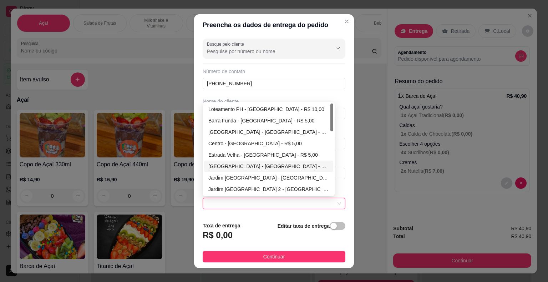
click at [262, 168] on div "[GEOGRAPHIC_DATA] - [GEOGRAPHIC_DATA] - R$ 5,00" at bounding box center [268, 166] width 121 height 8
type input "Itaberá"
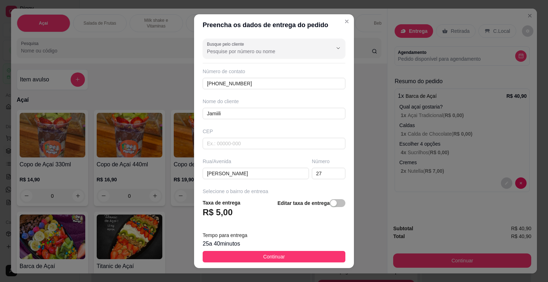
click at [278, 255] on span "Continuar" at bounding box center [274, 257] width 22 height 8
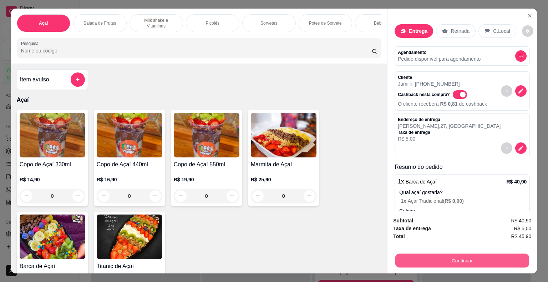
click at [434, 264] on button "Continuar" at bounding box center [462, 261] width 134 height 14
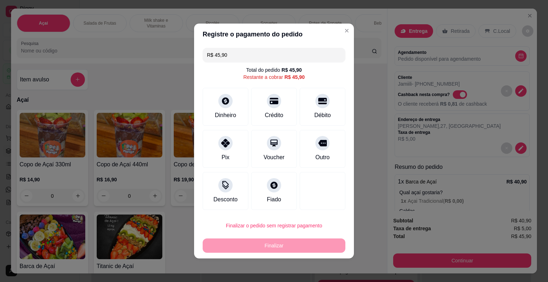
click at [271, 115] on div "Crédito" at bounding box center [274, 115] width 19 height 9
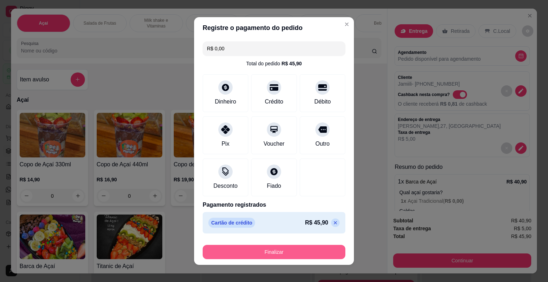
click at [284, 253] on button "Finalizar" at bounding box center [274, 252] width 143 height 14
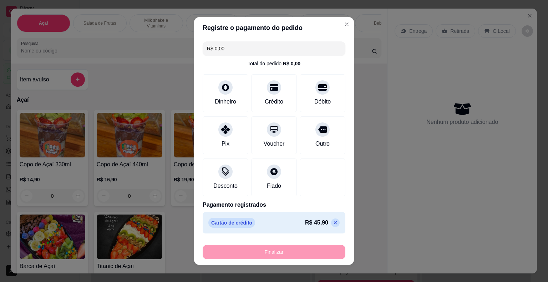
type input "-R$ 45,90"
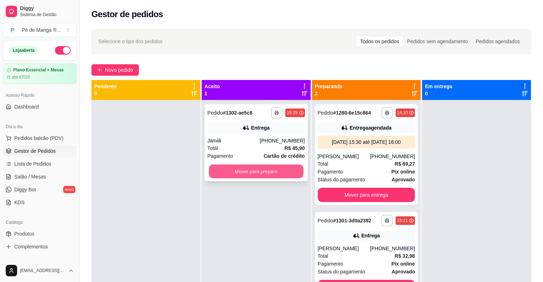
click at [269, 172] on button "Mover para preparo" at bounding box center [256, 172] width 95 height 14
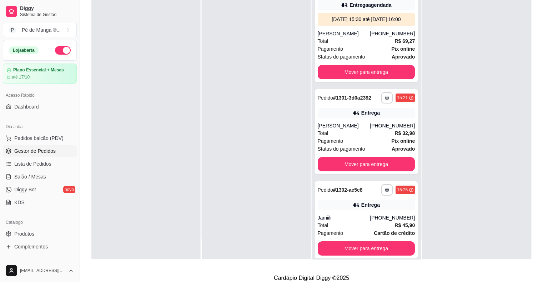
scroll to position [107, 0]
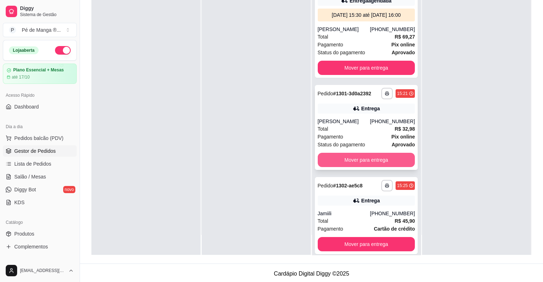
click at [370, 167] on button "Mover para entrega" at bounding box center [366, 160] width 97 height 14
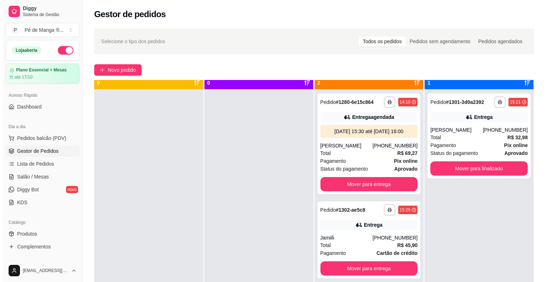
scroll to position [20, 0]
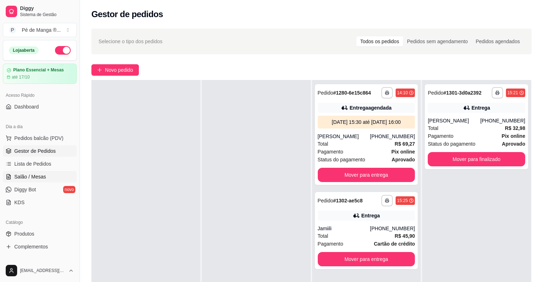
click at [59, 175] on link "Salão / Mesas" at bounding box center [40, 176] width 74 height 11
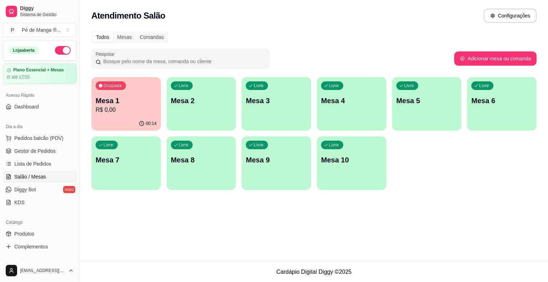
click at [118, 120] on div "00:14" at bounding box center [126, 124] width 70 height 14
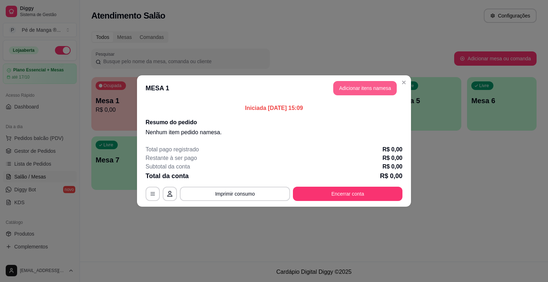
click at [356, 89] on button "Adicionar itens na mesa" at bounding box center [365, 88] width 64 height 14
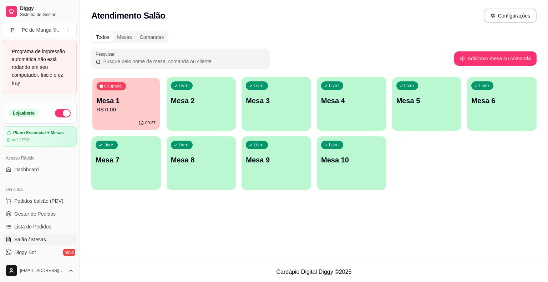
click at [148, 106] on p "R$ 0,00" at bounding box center [126, 110] width 59 height 8
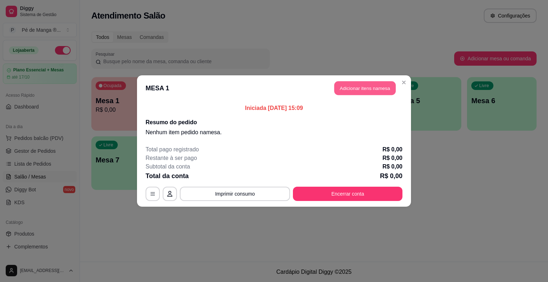
click at [358, 90] on button "Adicionar itens na mesa" at bounding box center [364, 88] width 61 height 14
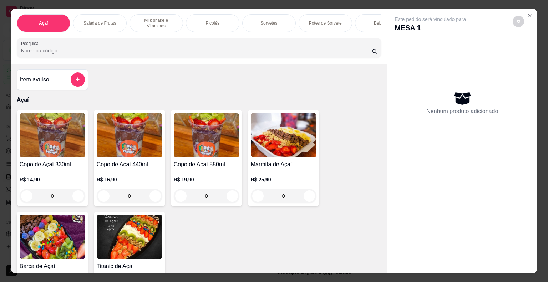
click at [158, 21] on p "Milk shake e Vitaminas" at bounding box center [156, 22] width 41 height 11
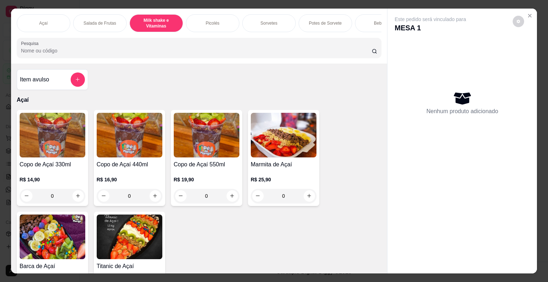
scroll to position [17, 0]
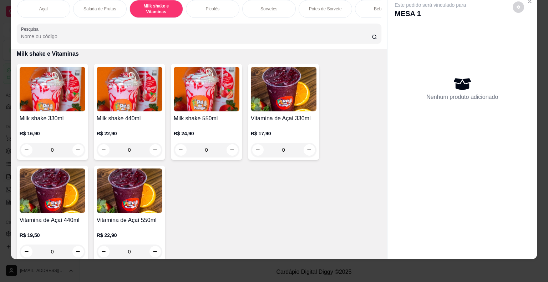
click at [67, 121] on h4 "Milk shake 330ml" at bounding box center [53, 118] width 66 height 9
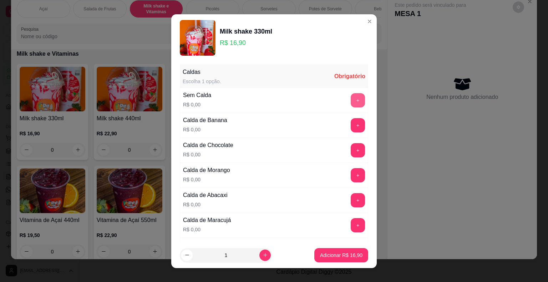
click at [351, 96] on button "+" at bounding box center [358, 100] width 14 height 14
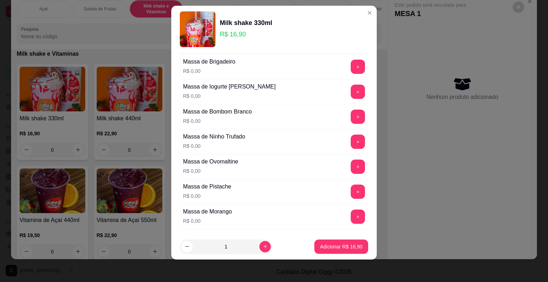
scroll to position [431, 0]
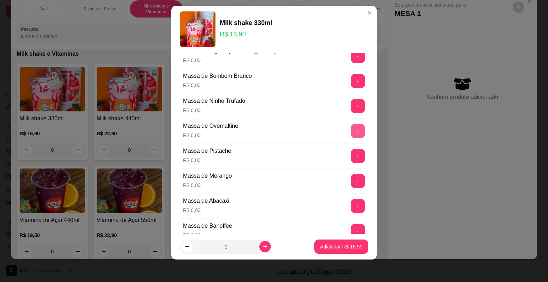
click at [351, 126] on button "+" at bounding box center [358, 131] width 14 height 14
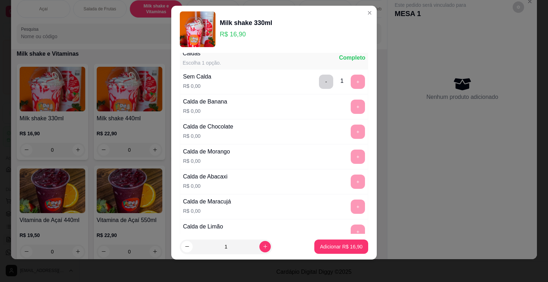
scroll to position [0, 0]
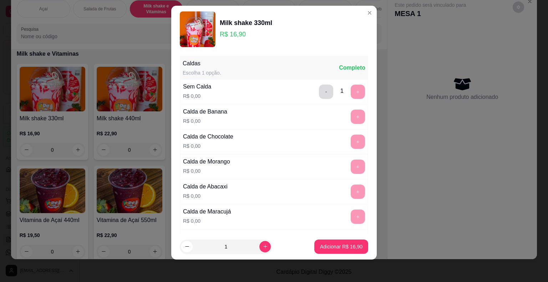
click at [319, 96] on button "-" at bounding box center [326, 92] width 14 height 14
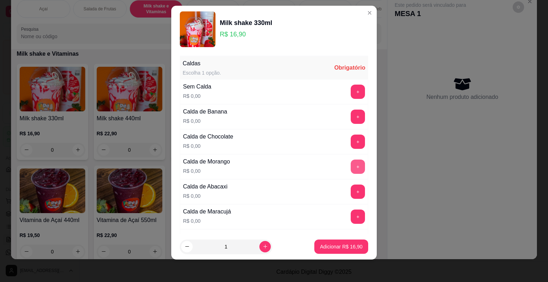
click at [351, 166] on button "+" at bounding box center [358, 167] width 14 height 14
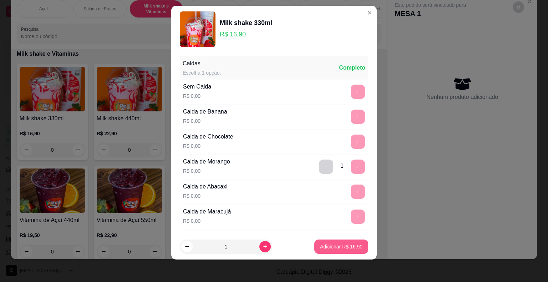
click at [338, 249] on p "Adicionar R$ 16,90" at bounding box center [341, 246] width 42 height 7
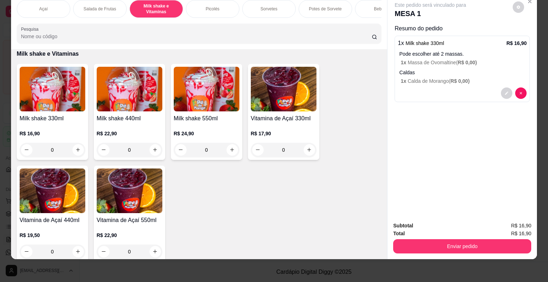
click at [41, 6] on p "Açaí" at bounding box center [43, 9] width 9 height 6
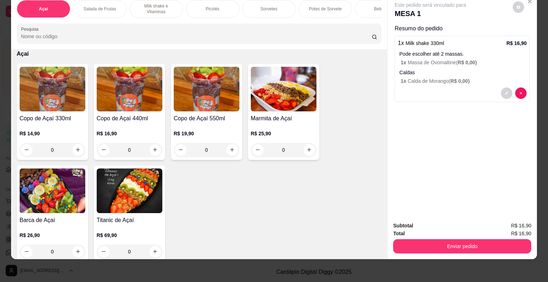
click at [45, 126] on div "R$ 14,90 0" at bounding box center [53, 140] width 66 height 34
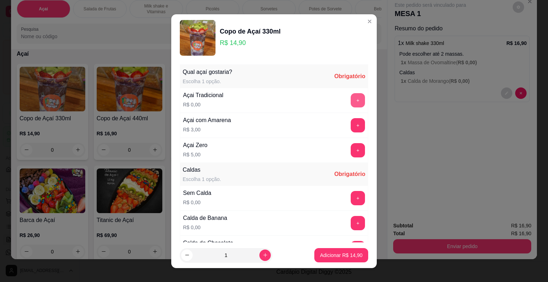
click at [351, 100] on button "+" at bounding box center [358, 100] width 14 height 14
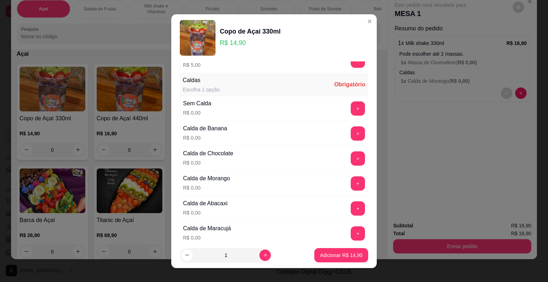
scroll to position [107, 0]
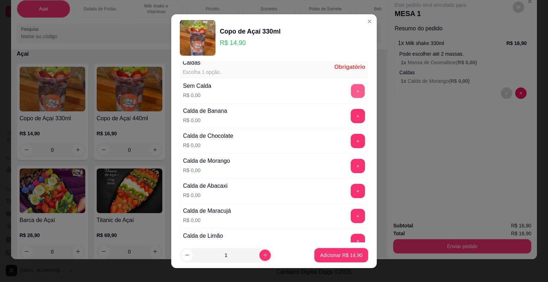
click at [351, 94] on button "+" at bounding box center [358, 91] width 14 height 14
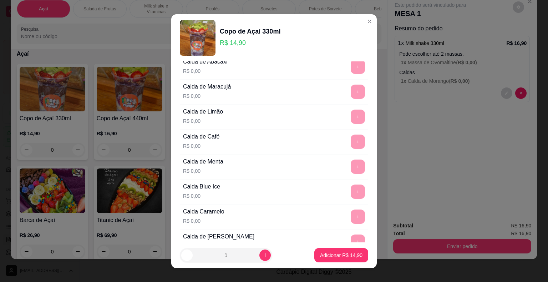
scroll to position [357, 0]
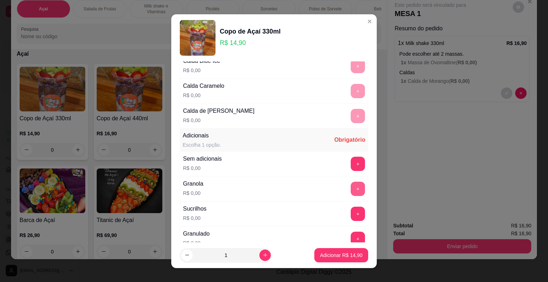
click at [351, 186] on button "+" at bounding box center [358, 189] width 14 height 14
click at [346, 254] on p "Adicionar R$ 14,90" at bounding box center [341, 255] width 41 height 7
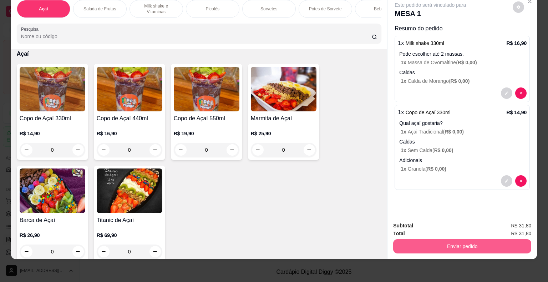
click at [424, 243] on button "Enviar pedido" at bounding box center [462, 246] width 138 height 14
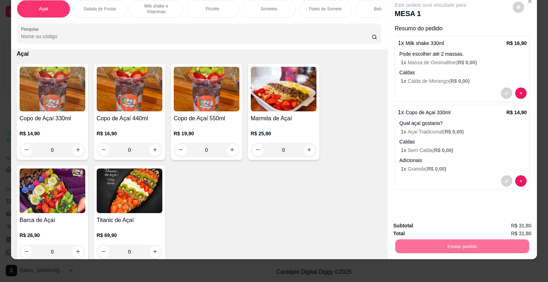
click at [426, 218] on button "Não registrar e enviar pedido" at bounding box center [439, 223] width 72 height 13
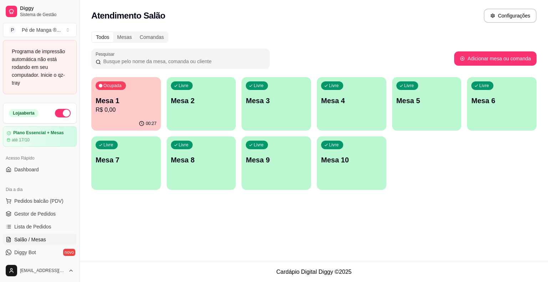
click at [198, 111] on div "Livre Mesa 2" at bounding box center [202, 99] width 70 height 45
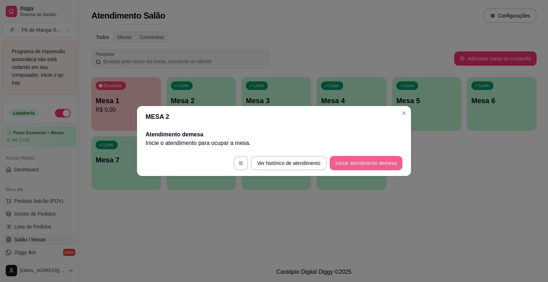
click at [368, 164] on button "Iniciar atendimento de mesa" at bounding box center [366, 163] width 73 height 14
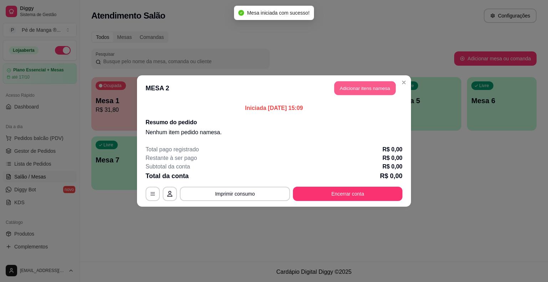
click at [381, 82] on button "Adicionar itens na mesa" at bounding box center [364, 88] width 61 height 14
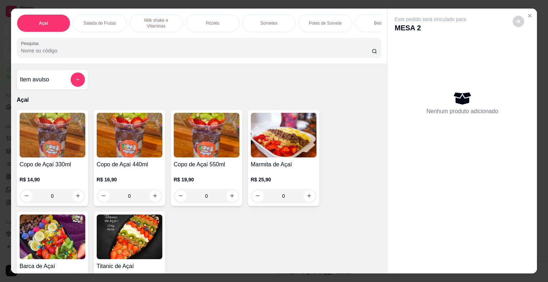
click at [17, 161] on div "Copo de Açaí 330ml R$ 14,90 0" at bounding box center [52, 158] width 71 height 96
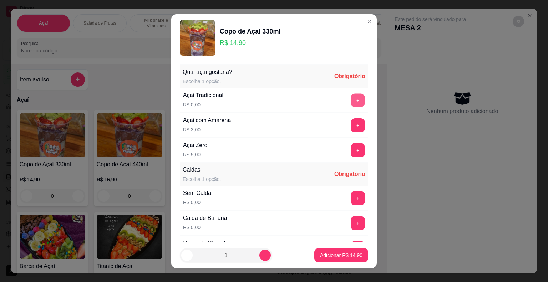
click at [351, 102] on button "+" at bounding box center [358, 100] width 14 height 14
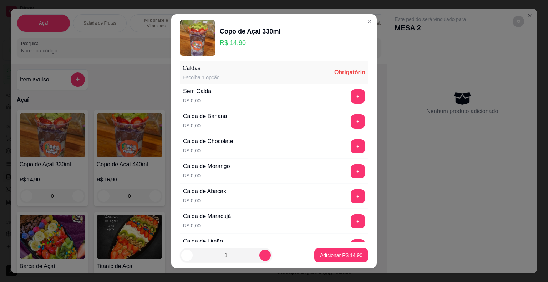
scroll to position [71, 0]
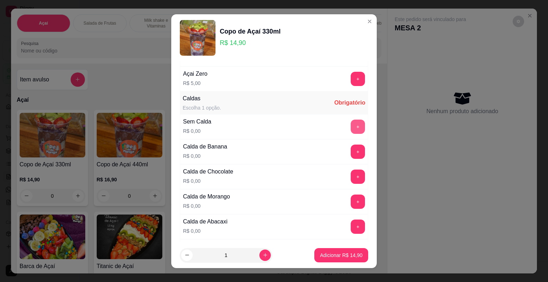
click at [351, 123] on button "+" at bounding box center [358, 127] width 14 height 14
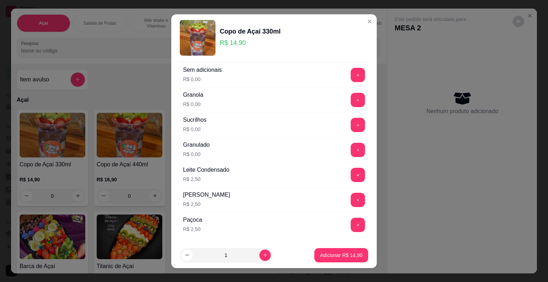
scroll to position [464, 0]
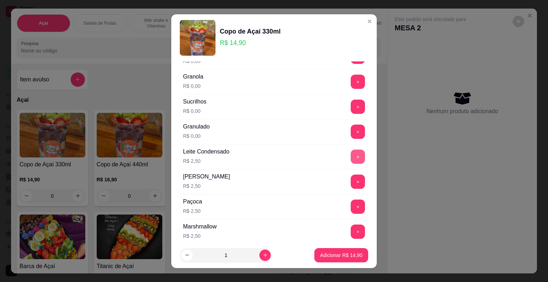
click at [351, 159] on button "+" at bounding box center [358, 157] width 14 height 14
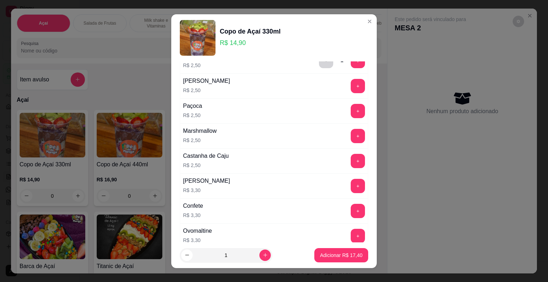
scroll to position [571, 0]
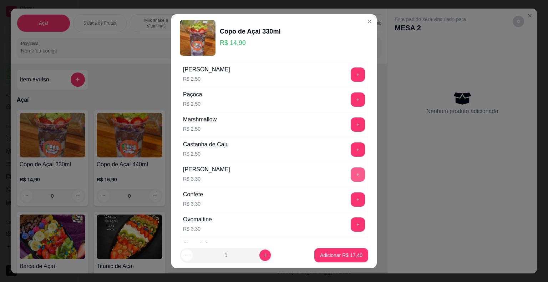
click at [351, 172] on button "+" at bounding box center [358, 174] width 14 height 14
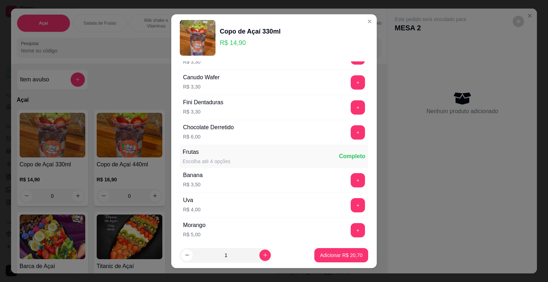
scroll to position [821, 0]
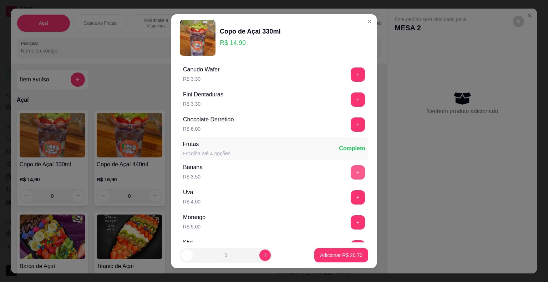
click at [351, 172] on button "+" at bounding box center [358, 172] width 14 height 14
click at [351, 240] on button "+" at bounding box center [358, 247] width 14 height 14
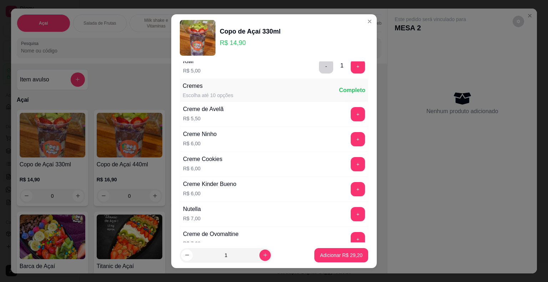
scroll to position [1035, 0]
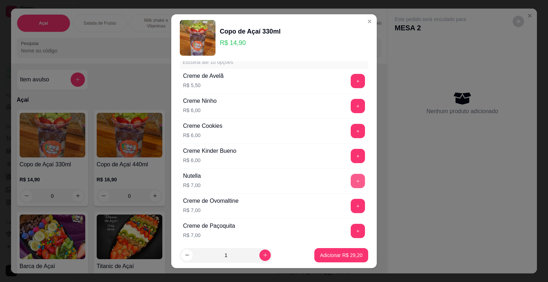
click at [351, 175] on button "+" at bounding box center [358, 181] width 14 height 14
click at [349, 256] on p "Adicionar R$ 36,20" at bounding box center [341, 255] width 41 height 7
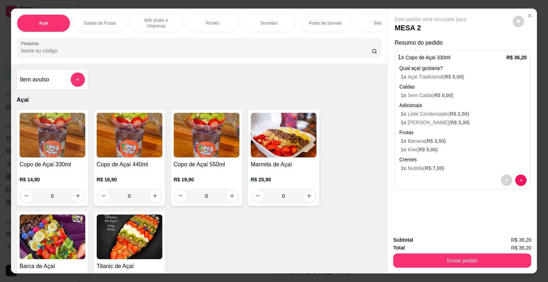
click at [281, 25] on div "Sorvetes" at bounding box center [269, 23] width 54 height 18
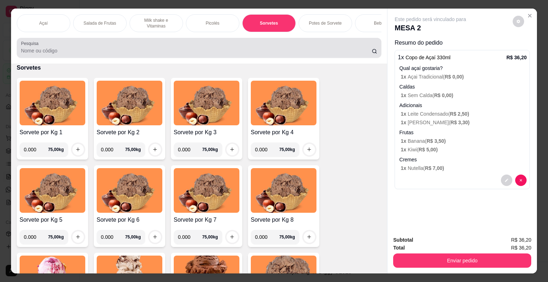
scroll to position [17, 0]
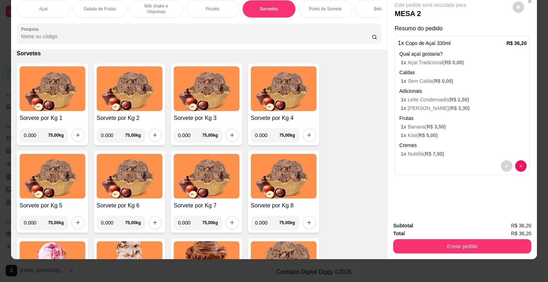
click at [33, 134] on input "0.000" at bounding box center [36, 135] width 24 height 14
type input "0.088"
click at [78, 130] on button "increase-product-quantity" at bounding box center [77, 135] width 11 height 11
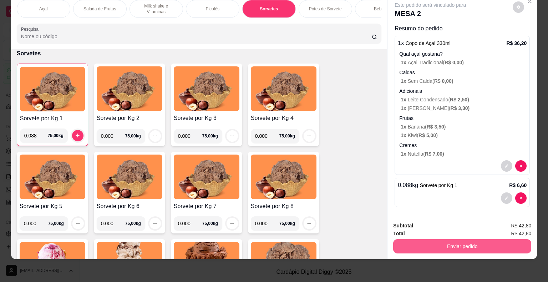
click at [427, 241] on button "Enviar pedido" at bounding box center [462, 246] width 138 height 14
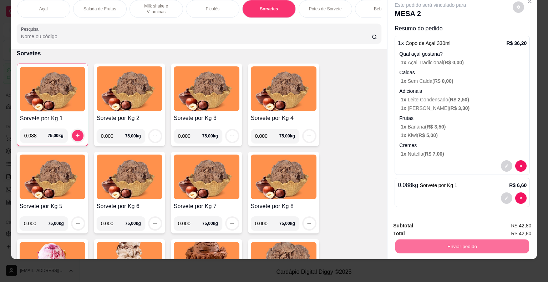
click at [430, 226] on button "Não registrar e enviar pedido" at bounding box center [439, 223] width 72 height 13
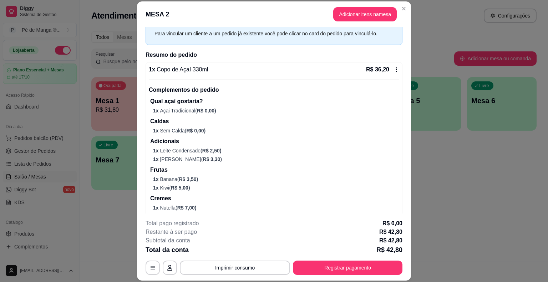
scroll to position [75, 0]
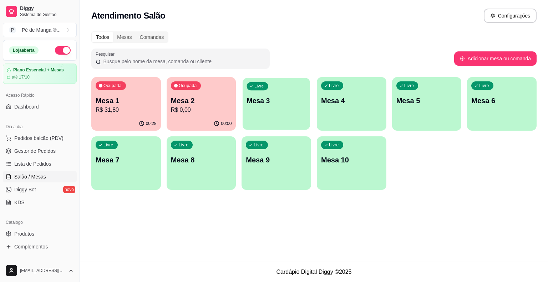
click at [294, 105] on p "Mesa 3" at bounding box center [276, 101] width 59 height 10
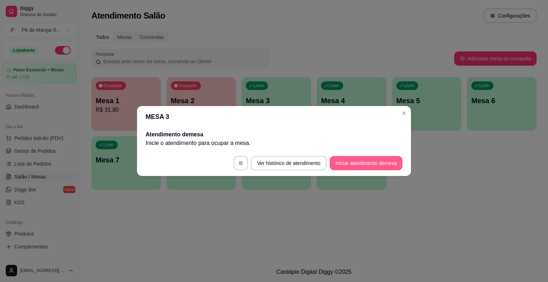
click at [343, 168] on button "Iniciar atendimento de mesa" at bounding box center [366, 163] width 73 height 14
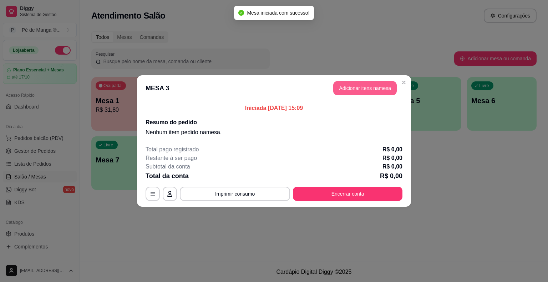
click at [371, 85] on button "Adicionar itens na mesa" at bounding box center [365, 88] width 64 height 14
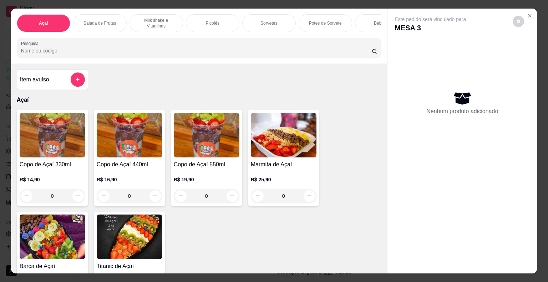
click at [329, 26] on div "Potes de Sorvete" at bounding box center [326, 23] width 54 height 18
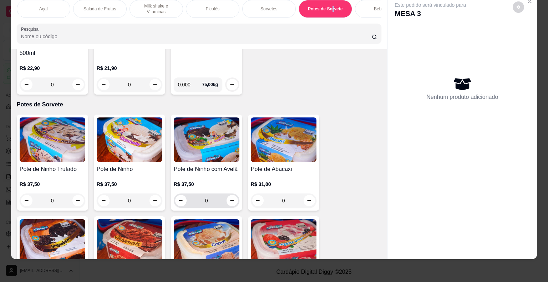
scroll to position [1175, 0]
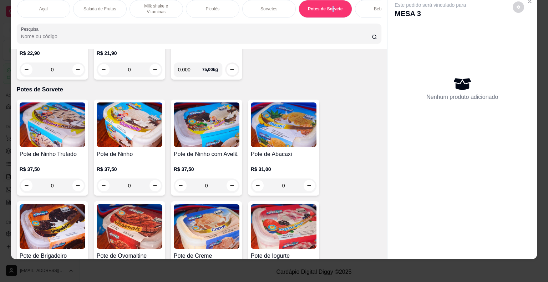
click at [285, 136] on img at bounding box center [284, 124] width 66 height 45
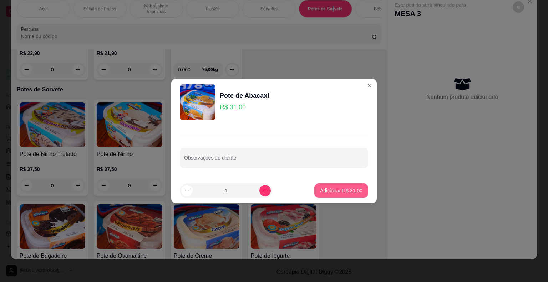
click at [345, 187] on button "Adicionar R$ 31,00" at bounding box center [341, 190] width 54 height 14
type input "1"
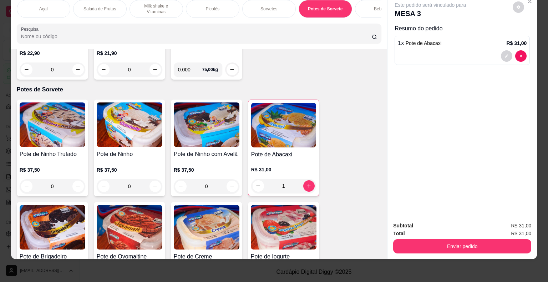
click at [360, 7] on div "Bebidas" at bounding box center [382, 9] width 54 height 18
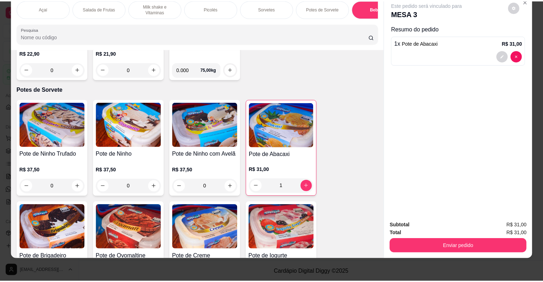
scroll to position [1751, 0]
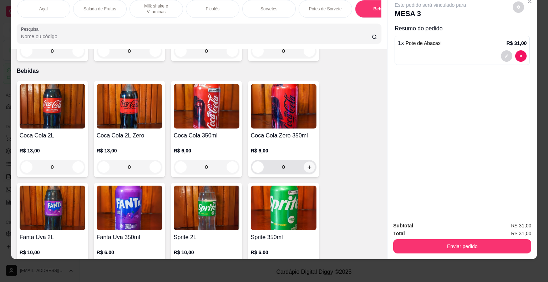
click at [307, 164] on icon "increase-product-quantity" at bounding box center [309, 166] width 5 height 5
type input "1"
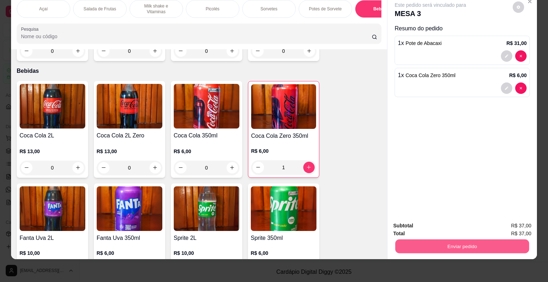
click at [448, 241] on button "Enviar pedido" at bounding box center [462, 246] width 134 height 14
click at [422, 224] on button "Não registrar e enviar pedido" at bounding box center [439, 224] width 74 height 14
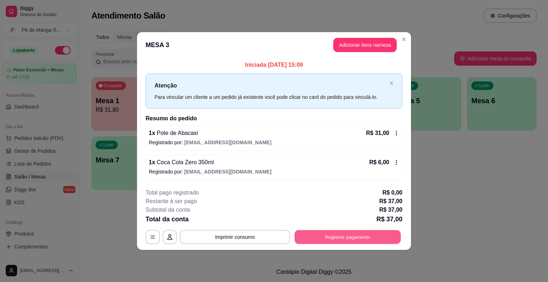
click at [318, 234] on button "Registrar pagamento" at bounding box center [348, 237] width 106 height 14
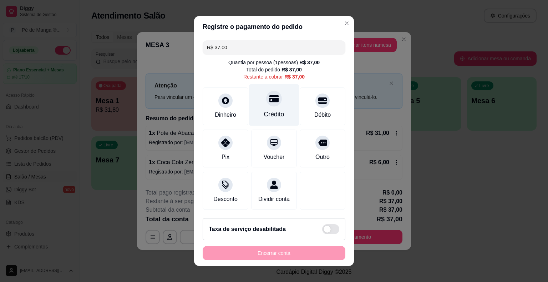
click at [261, 109] on div "Crédito" at bounding box center [274, 105] width 50 height 42
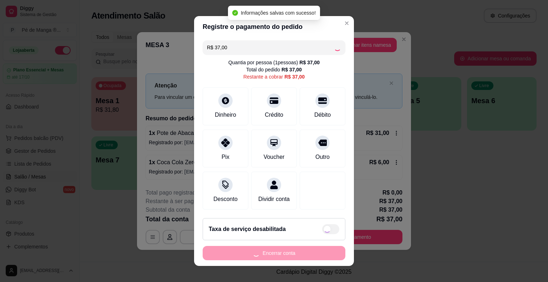
type input "R$ 0,00"
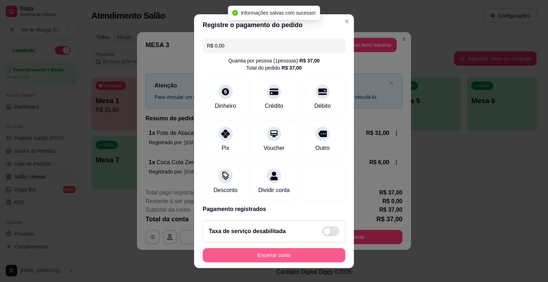
click at [257, 256] on button "Encerrar conta" at bounding box center [274, 255] width 143 height 14
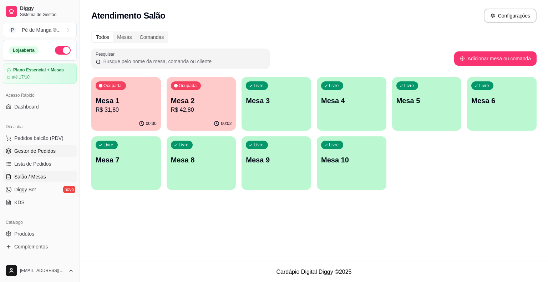
click at [30, 155] on link "Gestor de Pedidos" at bounding box center [40, 150] width 74 height 11
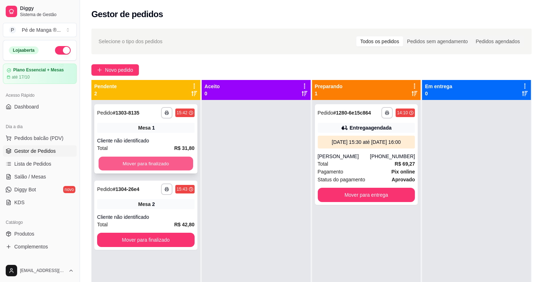
click at [139, 168] on button "Mover para finalizado" at bounding box center [146, 164] width 95 height 14
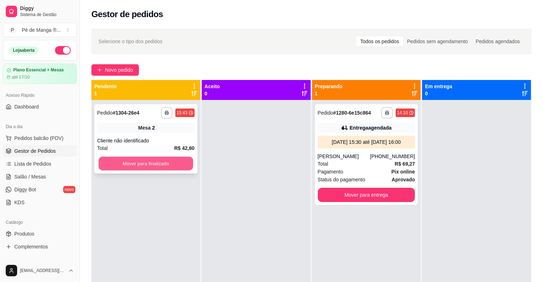
click at [136, 165] on button "Mover para finalizado" at bounding box center [146, 164] width 95 height 14
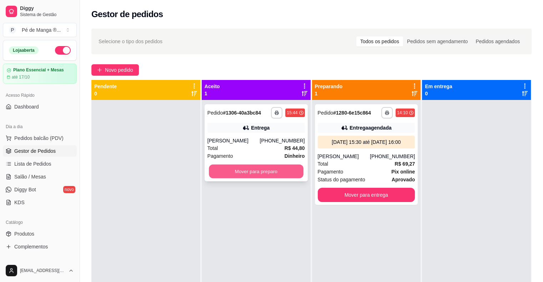
click at [221, 170] on button "Mover para preparo" at bounding box center [256, 172] width 95 height 14
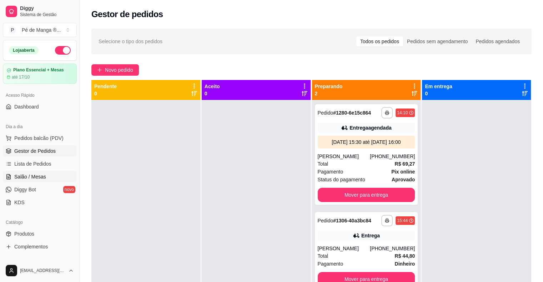
click at [36, 177] on span "Salão / Mesas" at bounding box center [30, 176] width 32 height 7
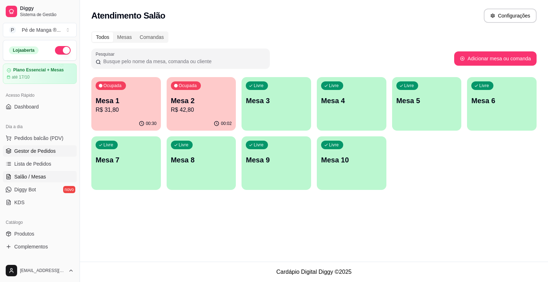
click at [43, 151] on span "Gestor de Pedidos" at bounding box center [34, 150] width 41 height 7
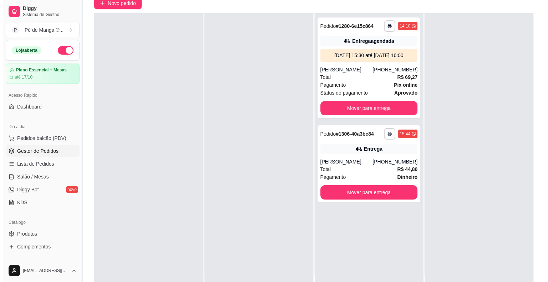
scroll to position [71, 0]
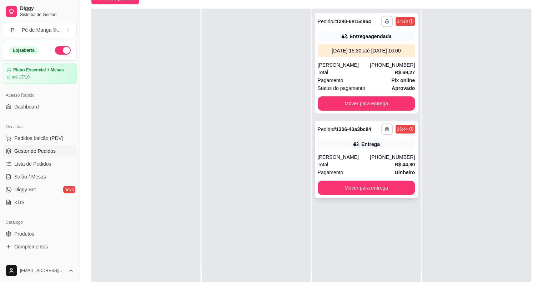
click at [341, 157] on div "**********" at bounding box center [366, 159] width 103 height 77
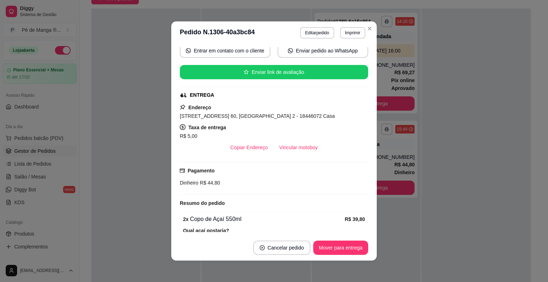
scroll to position [161, 0]
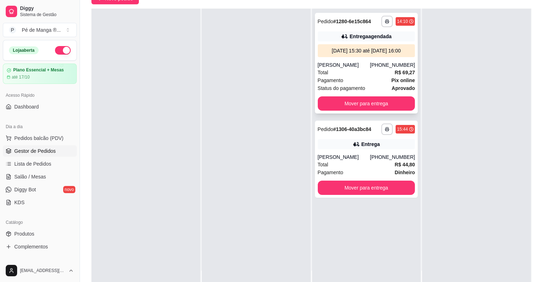
click at [360, 76] on div "Total R$ 69,27" at bounding box center [366, 73] width 97 height 8
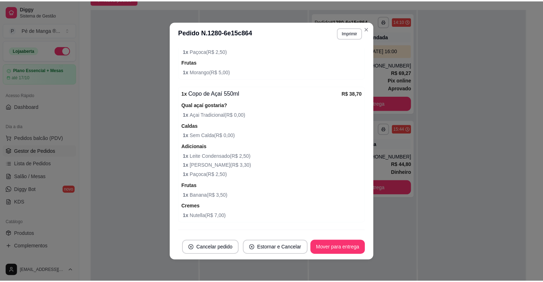
scroll to position [357, 0]
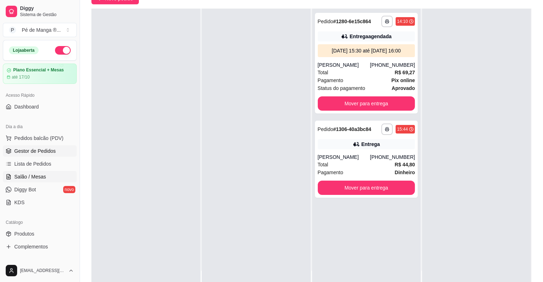
click at [41, 174] on span "Salão / Mesas" at bounding box center [30, 176] width 32 height 7
